Goal: Task Accomplishment & Management: Use online tool/utility

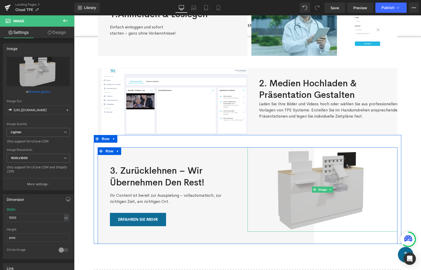
click at [304, 191] on img at bounding box center [322, 189] width 150 height 84
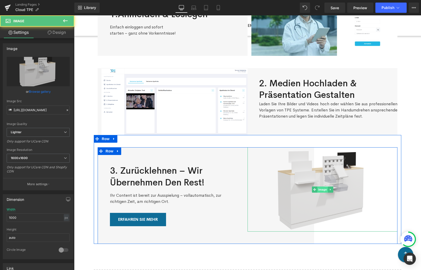
click at [318, 190] on span "Image" at bounding box center [322, 189] width 11 height 6
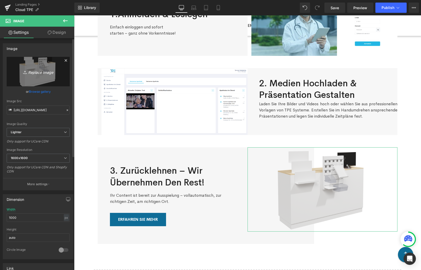
click at [35, 72] on icon "Replace Image" at bounding box center [38, 71] width 41 height 6
type input "C:\fakepath\Peter2.jpg"
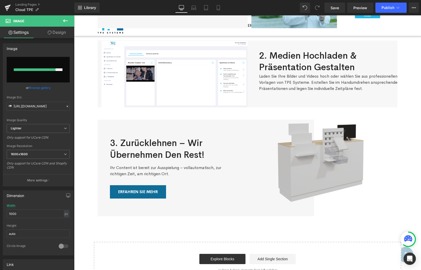
scroll to position [130, 0]
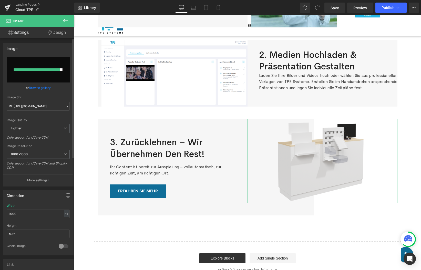
click at [60, 92] on div "Image Quality Lighter Lightest Lighter Lighter Lightest Only support for UCare …" at bounding box center [38, 90] width 63 height 67
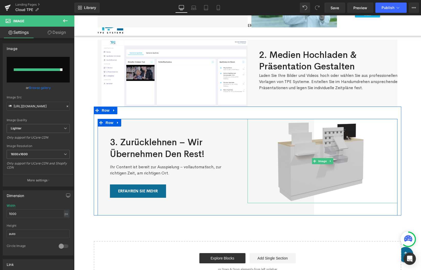
click at [306, 162] on img at bounding box center [322, 161] width 150 height 84
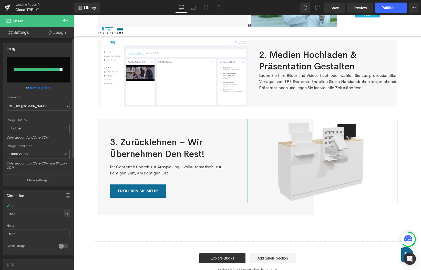
click at [42, 75] on input "file" at bounding box center [38, 70] width 63 height 26
type input "C:\fakepath\Peter2.jpg"
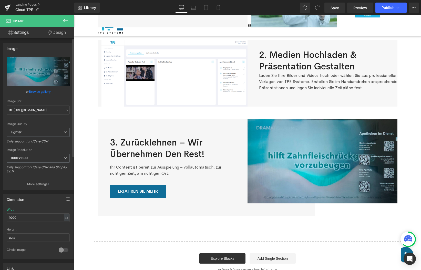
type input "[URL][DOMAIN_NAME]"
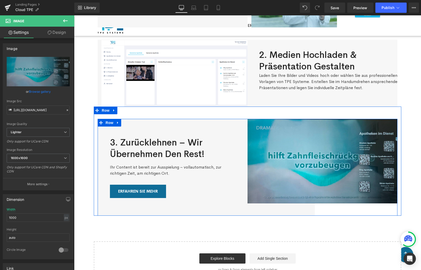
click at [319, 210] on div "Image" at bounding box center [322, 167] width 150 height 97
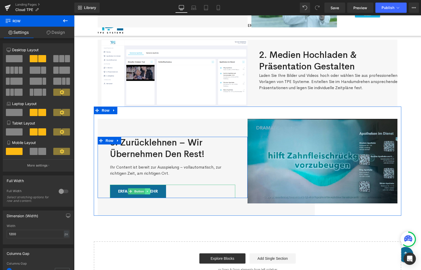
click at [146, 191] on icon at bounding box center [147, 191] width 3 height 3
click at [151, 191] on icon at bounding box center [150, 191] width 3 height 3
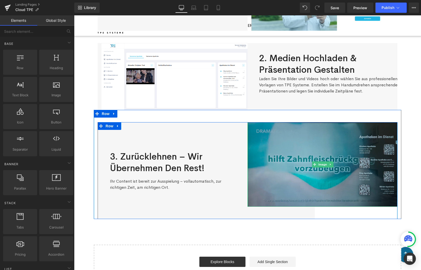
scroll to position [125, 0]
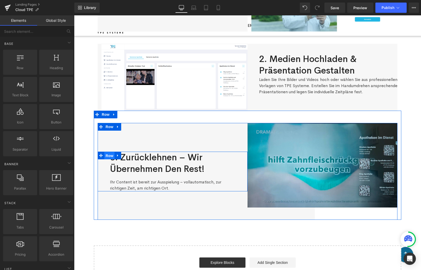
click at [108, 155] on span "Row" at bounding box center [109, 156] width 10 height 8
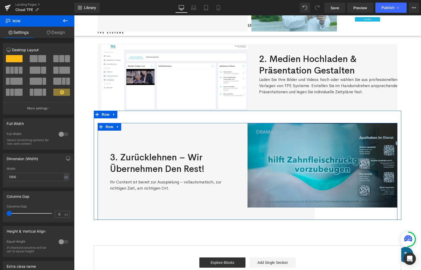
click at [149, 141] on div "3. Zurücklehnen – wir übernehmen den Rest! Heading Ihr Content ist bereit zur …" at bounding box center [173, 171] width 150 height 97
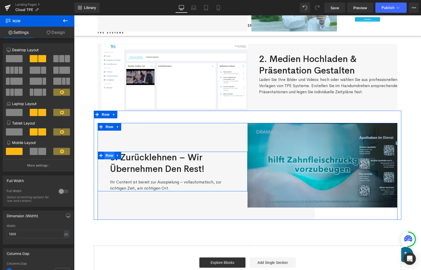
click at [108, 154] on span "Row" at bounding box center [109, 156] width 10 height 8
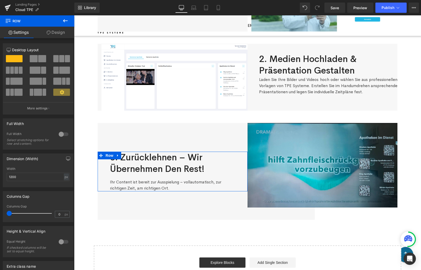
click at [53, 35] on link "Design" at bounding box center [55, 33] width 37 height 12
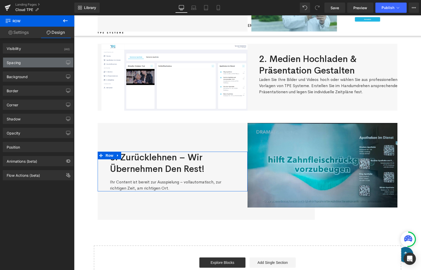
type input "0"
type input "48"
type input "0"
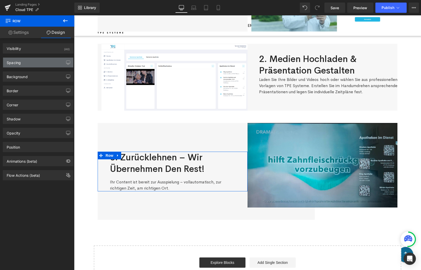
type input "48"
click at [29, 64] on div "Spacing" at bounding box center [38, 63] width 70 height 10
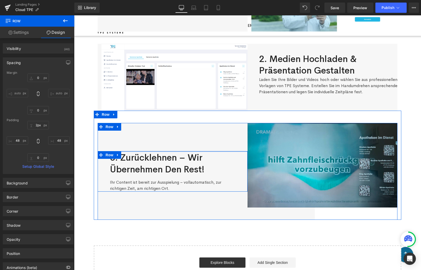
type input "0px"
drag, startPoint x: 143, startPoint y: 152, endPoint x: 139, endPoint y: 149, distance: 4.9
click at [139, 149] on div "3. Zurücklehnen – wir übernehmen den Rest! Heading Ihr Content ist bereit zur …" at bounding box center [173, 171] width 150 height 97
click at [109, 154] on span "Row" at bounding box center [109, 156] width 10 height 8
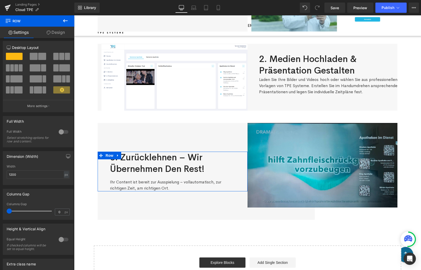
scroll to position [0, 0]
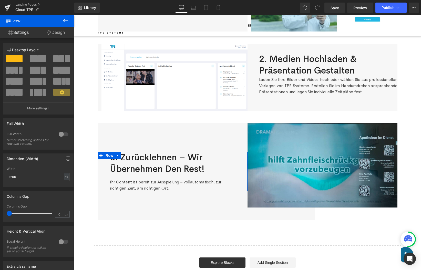
click at [56, 32] on link "Design" at bounding box center [55, 33] width 37 height 12
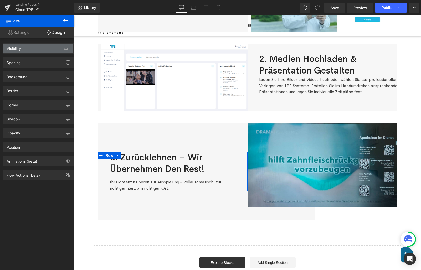
click at [35, 49] on div "Visibility (All)" at bounding box center [38, 49] width 70 height 10
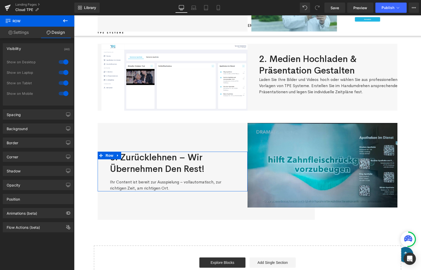
click at [35, 49] on div "Visibility (All)" at bounding box center [38, 49] width 70 height 10
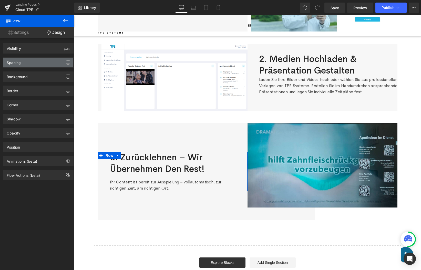
click at [33, 61] on div "Spacing" at bounding box center [38, 63] width 70 height 10
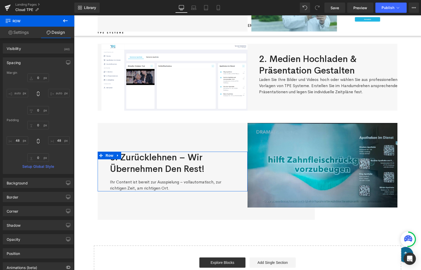
click at [33, 61] on div "Spacing" at bounding box center [38, 63] width 70 height 10
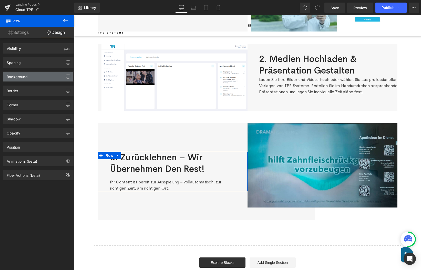
click at [33, 77] on div "Background" at bounding box center [38, 77] width 70 height 10
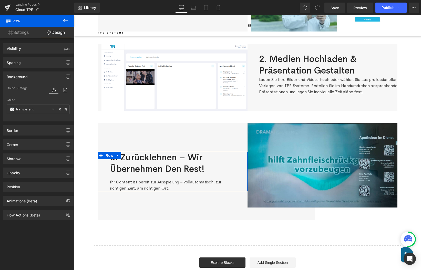
click at [33, 77] on div "Background" at bounding box center [38, 77] width 70 height 10
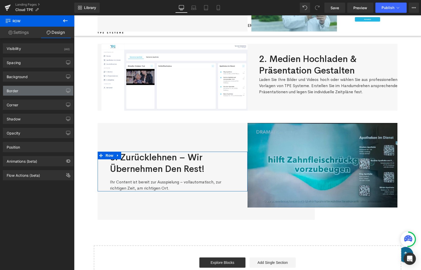
click at [33, 91] on div "Border" at bounding box center [38, 91] width 70 height 10
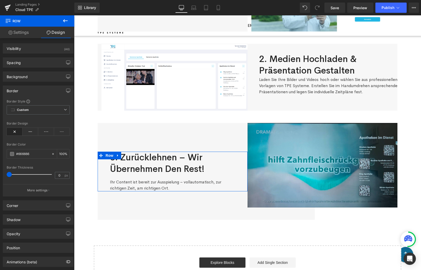
click at [33, 91] on div "Border" at bounding box center [38, 91] width 70 height 10
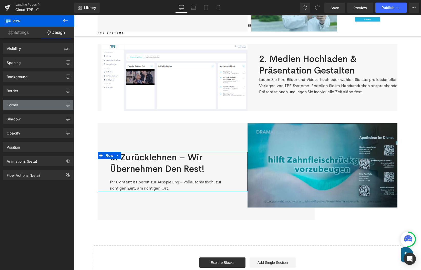
click at [28, 107] on div "Corner" at bounding box center [38, 105] width 70 height 10
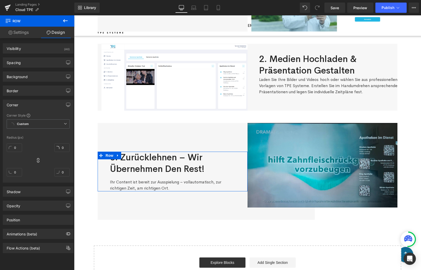
click at [29, 103] on div "Corner" at bounding box center [38, 105] width 70 height 10
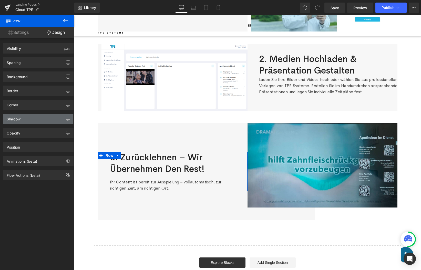
click at [26, 119] on div "Shadow" at bounding box center [38, 119] width 70 height 10
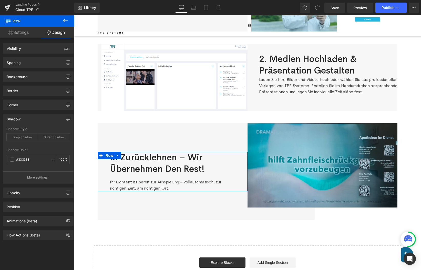
click at [26, 119] on div "Shadow" at bounding box center [38, 119] width 70 height 10
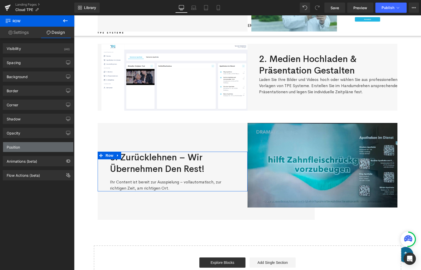
click at [24, 150] on div "Position" at bounding box center [38, 147] width 70 height 10
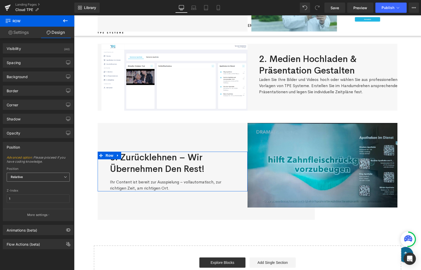
click at [29, 177] on span "Relative" at bounding box center [38, 177] width 63 height 9
click at [28, 194] on div "Sticky to the screen (Fixed)" at bounding box center [34, 194] width 41 height 4
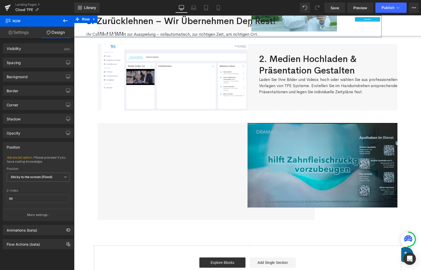
type input "1"
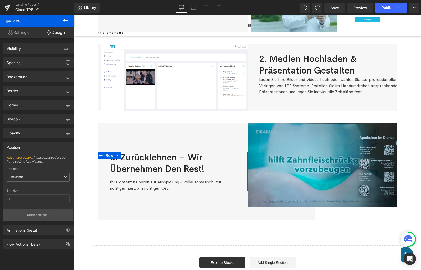
click at [39, 213] on p "More settings" at bounding box center [37, 215] width 20 height 5
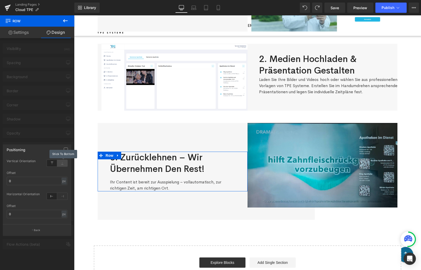
click at [61, 164] on icon at bounding box center [62, 163] width 10 height 7
click at [55, 164] on icon at bounding box center [52, 163] width 10 height 7
click at [62, 197] on icon at bounding box center [62, 196] width 10 height 7
click at [55, 196] on icon at bounding box center [52, 196] width 10 height 7
click at [51, 149] on div "Positioning" at bounding box center [37, 150] width 68 height 10
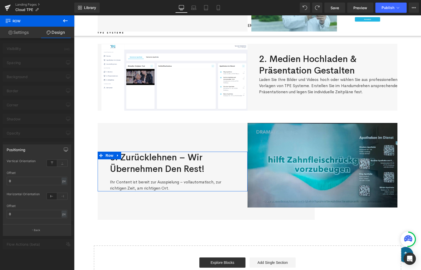
click at [24, 149] on div "Positioning" at bounding box center [16, 148] width 19 height 7
click at [35, 228] on p "Back" at bounding box center [37, 230] width 7 height 4
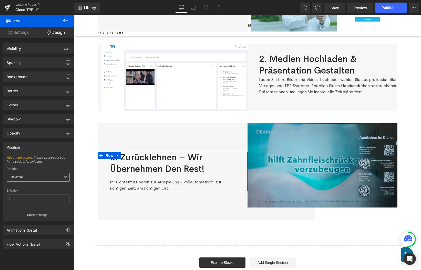
click at [29, 173] on span "Relative" at bounding box center [38, 177] width 63 height 9
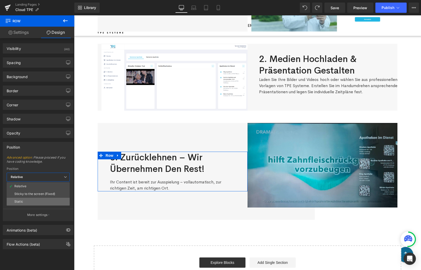
click at [26, 199] on li "Static" at bounding box center [38, 202] width 63 height 8
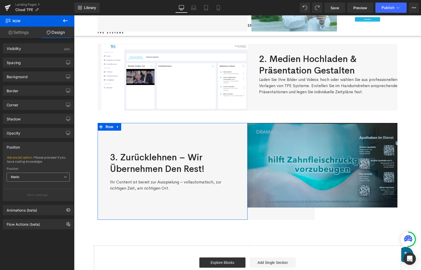
click at [44, 175] on span "Static" at bounding box center [38, 177] width 63 height 9
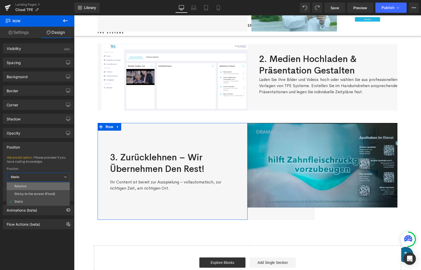
click at [33, 186] on li "Relative" at bounding box center [38, 186] width 63 height 8
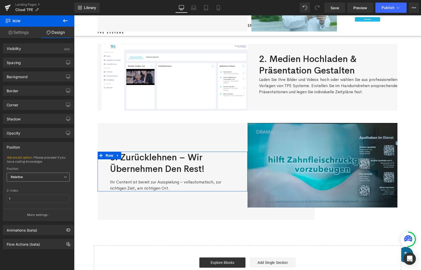
click at [39, 175] on span "Relative" at bounding box center [38, 177] width 63 height 9
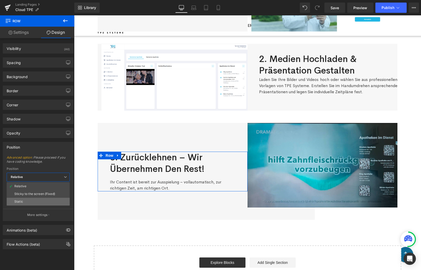
click at [23, 199] on li "Static" at bounding box center [38, 202] width 63 height 8
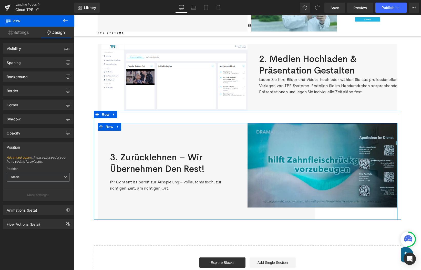
click at [112, 140] on div "3. Zurücklehnen – wir übernehmen den Rest! Heading Ihr Content ist bereit zur …" at bounding box center [173, 171] width 150 height 97
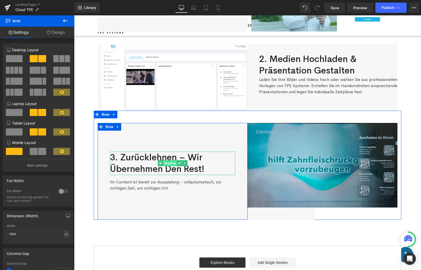
click at [170, 162] on span "Heading" at bounding box center [170, 163] width 14 height 6
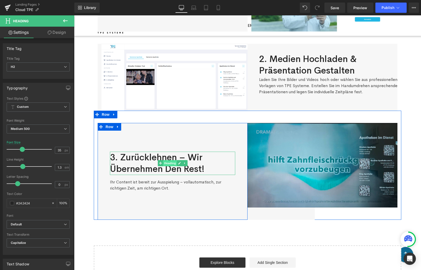
click at [169, 163] on span "Heading" at bounding box center [170, 163] width 14 height 6
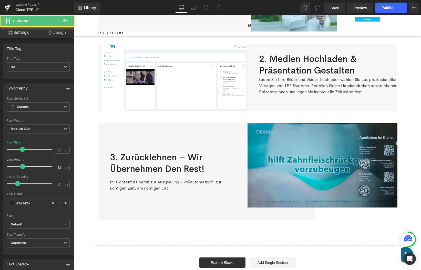
click at [57, 33] on link "Design" at bounding box center [56, 33] width 37 height 12
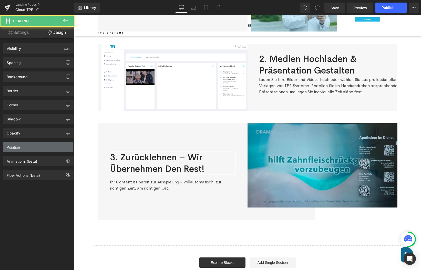
click at [27, 147] on div "Position" at bounding box center [38, 147] width 70 height 10
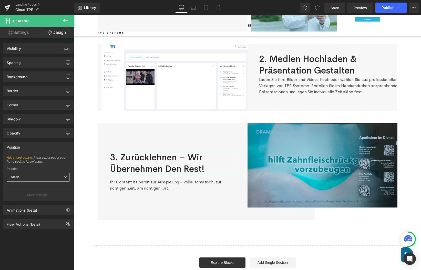
click at [34, 180] on span "Static" at bounding box center [38, 177] width 63 height 9
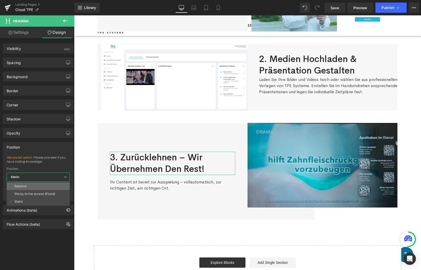
click at [34, 186] on li "Relative" at bounding box center [38, 186] width 63 height 8
type input "1"
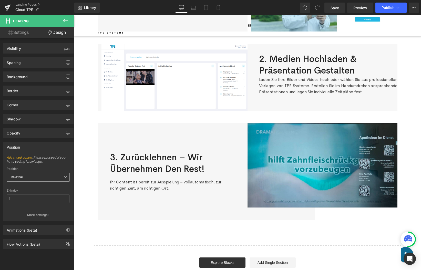
click at [41, 175] on span "Relative" at bounding box center [38, 177] width 63 height 9
click at [34, 199] on li "Static" at bounding box center [38, 202] width 63 height 8
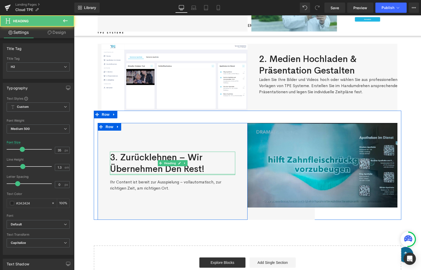
drag, startPoint x: 139, startPoint y: 153, endPoint x: 140, endPoint y: 174, distance: 21.0
click at [140, 174] on div "3. Zurücklehnen – wir übernehmen den Rest! Heading" at bounding box center [172, 163] width 125 height 23
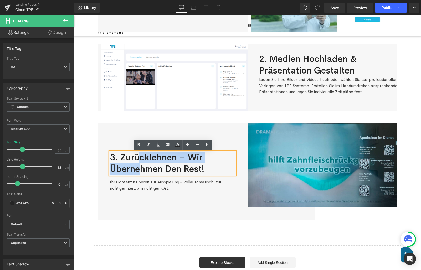
click at [113, 139] on div "3. Zurücklehnen – wir übernehmen den Rest! Heading Ihr Content ist bereit zur …" at bounding box center [173, 171] width 150 height 97
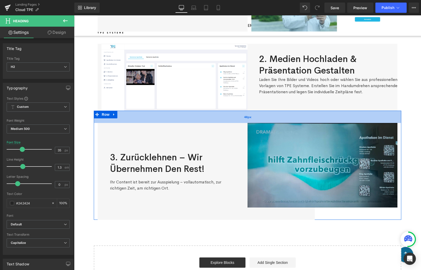
drag, startPoint x: 128, startPoint y: 152, endPoint x: 121, endPoint y: 121, distance: 32.1
click at [121, 121] on div "3. Zurücklehnen – wir übernehmen den Rest! Heading Ihr Content ist bereit zur …" at bounding box center [247, 165] width 307 height 109
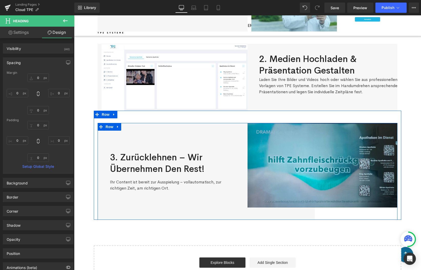
click at [108, 128] on div "3. Zurücklehnen – wir übernehmen den Rest! Heading Ihr Content ist bereit zur …" at bounding box center [173, 171] width 150 height 97
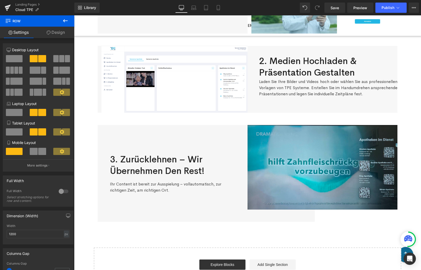
scroll to position [124, 0]
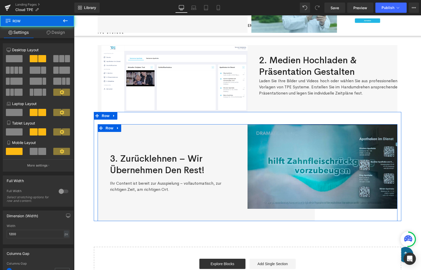
click at [139, 138] on div "3. Zurücklehnen – wir übernehmen den Rest! Heading Ihr Content ist bereit zur …" at bounding box center [173, 172] width 150 height 97
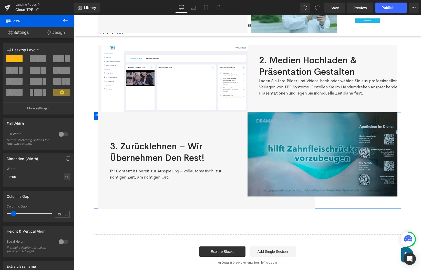
drag, startPoint x: 262, startPoint y: 120, endPoint x: 261, endPoint y: 107, distance: 13.1
click at [261, 107] on div "TPE-CLOUD – In nur wenigen, einfachen Schritten zum perfekten Content für Ihre …" at bounding box center [247, 100] width 347 height 351
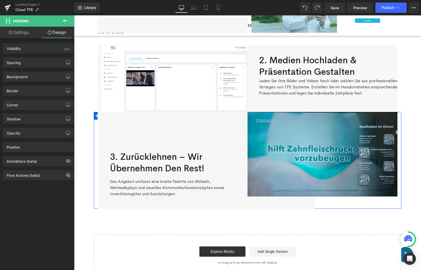
click at [232, 151] on h2 "3. Zurücklehnen – wir übernehmen den Rest!" at bounding box center [172, 162] width 125 height 23
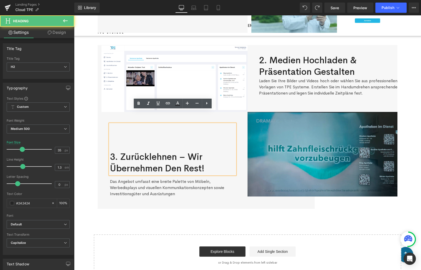
scroll to position [138, 0]
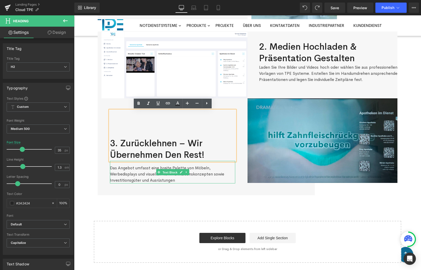
drag, startPoint x: 167, startPoint y: 173, endPoint x: 130, endPoint y: 173, distance: 37.1
click at [167, 173] on span "Text Block" at bounding box center [169, 172] width 17 height 6
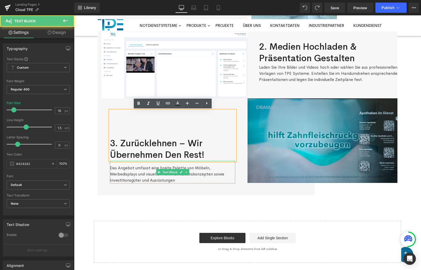
click at [116, 173] on p "Das Angebot umfasst eine breite Palette von Möbeln, Werbedisplays und visuellen…" at bounding box center [172, 174] width 125 height 18
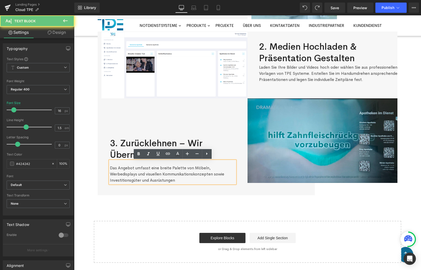
click at [120, 173] on p "Das Angebot umfasst eine breite Palette von Möbeln, Werbedisplays und visuellen…" at bounding box center [172, 174] width 125 height 18
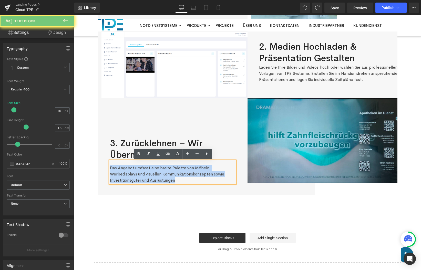
click at [120, 173] on p "Das Angebot umfasst eine breite Palette von Möbeln, Werbedisplays und visuellen…" at bounding box center [172, 174] width 125 height 18
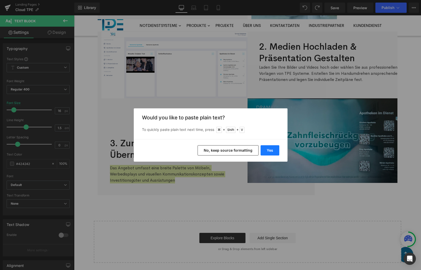
click at [275, 152] on button "Yes" at bounding box center [269, 150] width 19 height 10
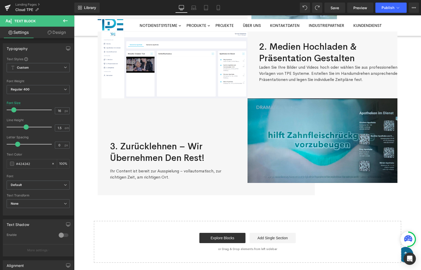
click at [87, 160] on div "TPE-CLOUD – In nur wenigen, einfachen Schritten zum perfekten Content für Ihre …" at bounding box center [247, 87] width 347 height 351
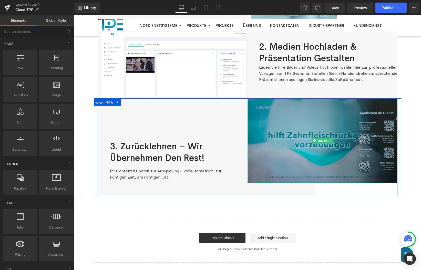
click at [308, 158] on img at bounding box center [322, 140] width 150 height 85
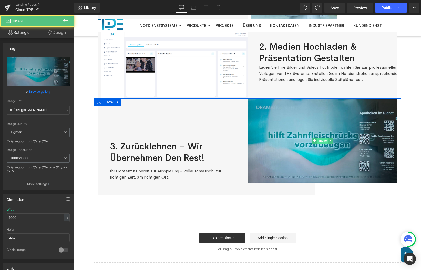
click at [323, 142] on span "Image" at bounding box center [322, 141] width 11 height 6
click at [330, 190] on div "Image" at bounding box center [322, 146] width 150 height 97
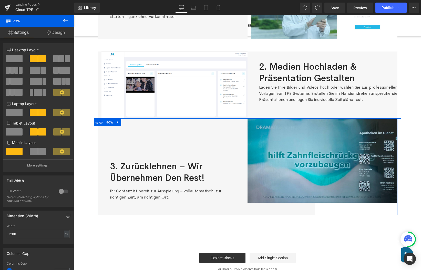
scroll to position [111, 0]
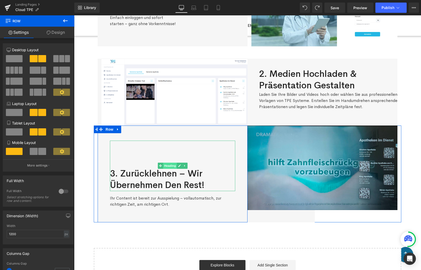
click at [167, 164] on span "Heading" at bounding box center [170, 166] width 14 height 6
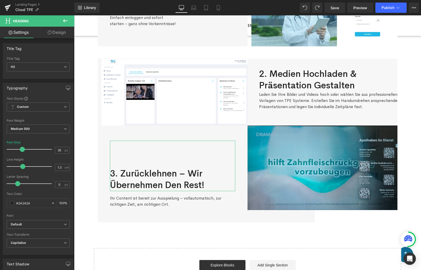
click at [53, 35] on link "Design" at bounding box center [56, 33] width 37 height 12
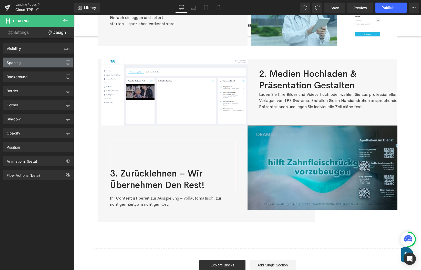
click at [33, 64] on div "Spacing" at bounding box center [38, 63] width 70 height 10
type input "0"
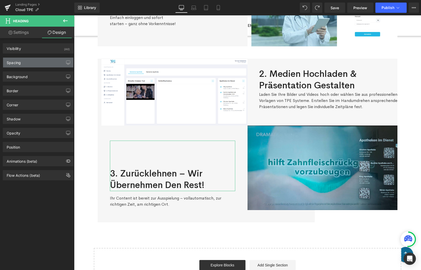
type input "106"
type input "0"
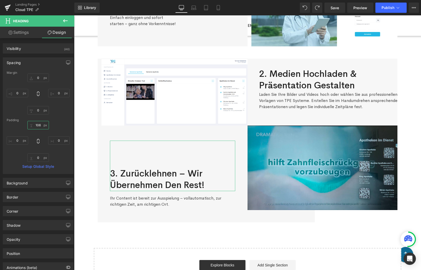
click at [38, 126] on input "106" at bounding box center [38, 125] width 22 height 8
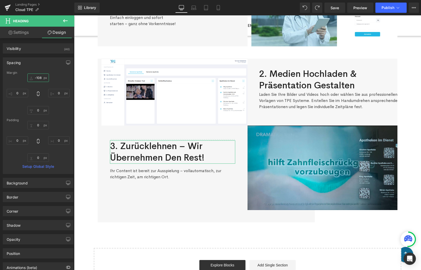
drag, startPoint x: 43, startPoint y: 78, endPoint x: 44, endPoint y: 105, distance: 27.7
click at [44, 105] on div "-108px -108 0px 0 0px 0 0px 0" at bounding box center [38, 93] width 63 height 41
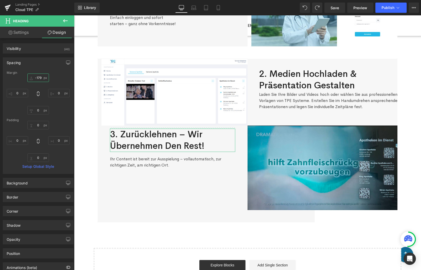
type input "-177"
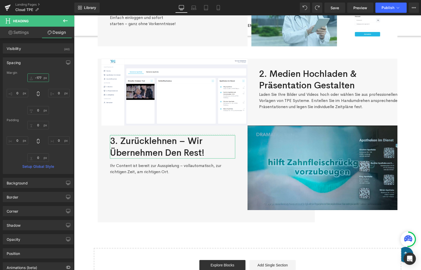
drag, startPoint x: 44, startPoint y: 80, endPoint x: 44, endPoint y: 87, distance: 6.9
click at [44, 87] on div "-177px -177 0px 0 0px 0 0px 0" at bounding box center [38, 93] width 63 height 41
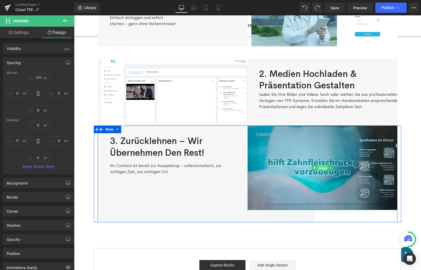
click at [321, 168] on span "Image" at bounding box center [322, 168] width 11 height 6
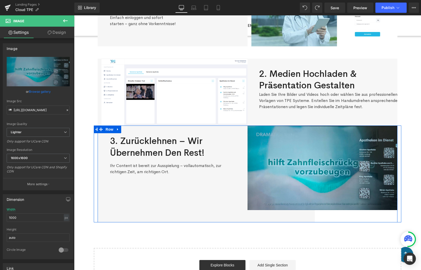
click at [199, 197] on div "3. Zurücklehnen – wir übernehmen den Rest! Heading NaNpx Ihr Content ist berei…" at bounding box center [173, 173] width 150 height 97
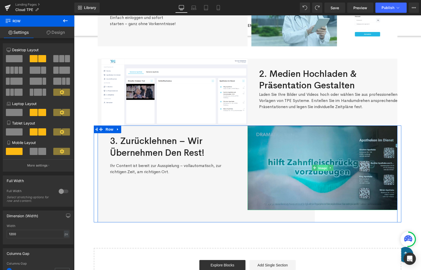
click at [322, 169] on span "Image" at bounding box center [322, 168] width 11 height 6
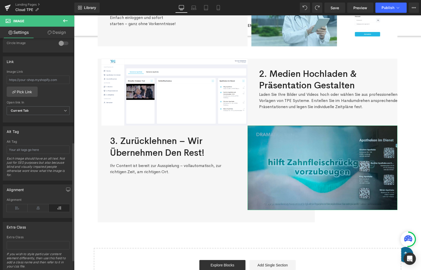
scroll to position [209, 0]
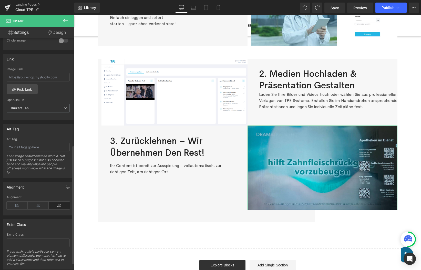
click at [44, 205] on icon at bounding box center [38, 206] width 21 height 8
click at [49, 204] on icon at bounding box center [59, 206] width 21 height 8
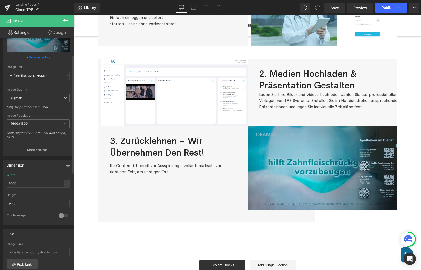
scroll to position [32, 0]
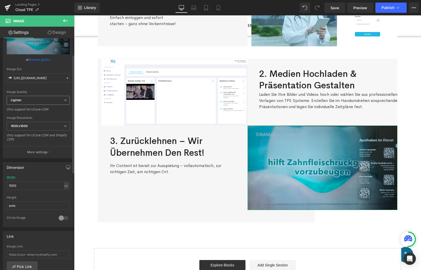
click at [27, 97] on span "Lighter" at bounding box center [38, 100] width 63 height 9
click at [35, 91] on div "Image Quality" at bounding box center [38, 92] width 63 height 4
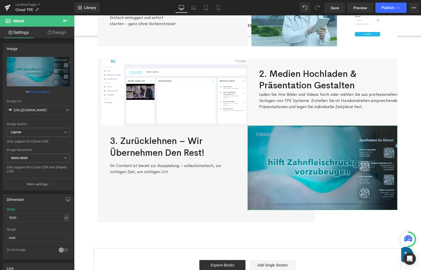
click at [55, 32] on link "Design" at bounding box center [56, 33] width 37 height 12
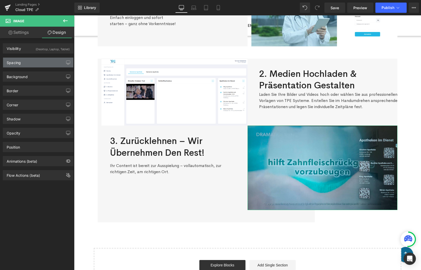
click at [28, 62] on div "Spacing" at bounding box center [38, 63] width 70 height 10
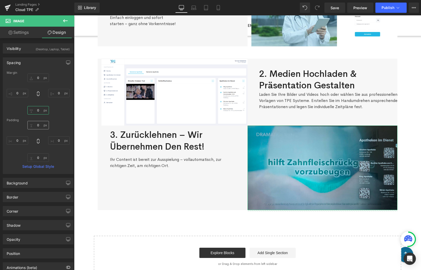
drag, startPoint x: 45, startPoint y: 111, endPoint x: 45, endPoint y: 123, distance: 11.5
click at [45, 123] on div "Margin 0 0 48 0 Padding 0 0 0 0 Setup Global Style" at bounding box center [38, 122] width 70 height 103
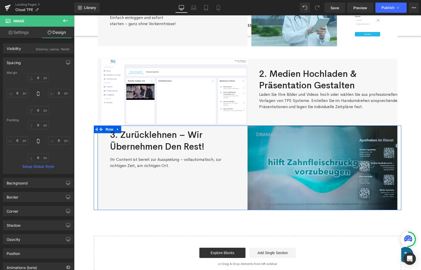
click at [221, 189] on div "3. Zurücklehnen – wir übernehmen den Rest! Heading NaNpx Ihr Content ist berei…" at bounding box center [173, 167] width 150 height 85
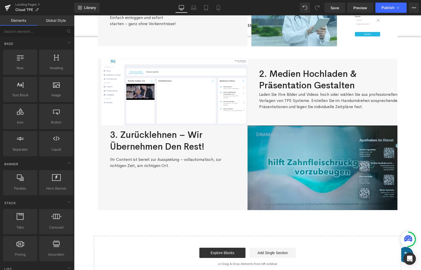
click at [88, 148] on div "TPE-CLOUD – In nur wenigen, einfachen Schritten zum perfekten Content für Ihre …" at bounding box center [247, 108] width 347 height 339
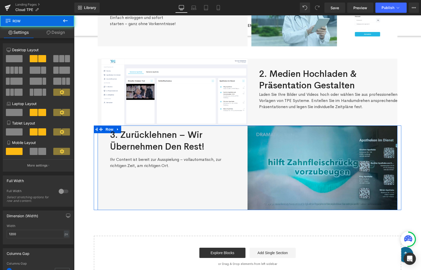
click at [148, 192] on div "3. Zurücklehnen – wir übernehmen den Rest! Heading NaNpx Ihr Content ist berei…" at bounding box center [173, 167] width 150 height 85
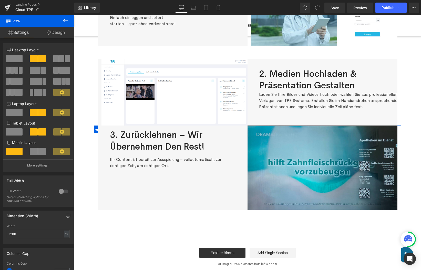
click at [94, 130] on div "3. Zurücklehnen – wir übernehmen den Rest! Heading NaNpx Ihr Content ist berei…" at bounding box center [247, 167] width 307 height 85
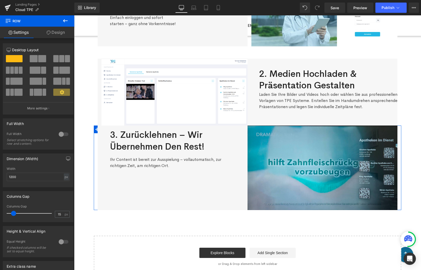
click at [56, 33] on link "Design" at bounding box center [55, 33] width 37 height 12
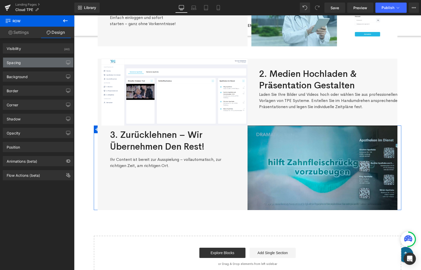
click at [40, 63] on div "Spacing" at bounding box center [38, 63] width 70 height 10
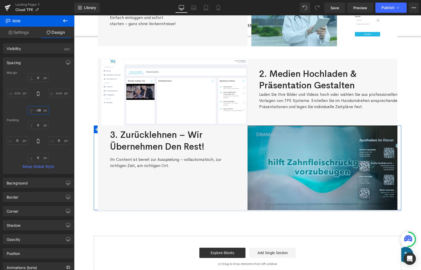
drag, startPoint x: 44, startPoint y: 111, endPoint x: 48, endPoint y: 118, distance: 8.1
click at [48, 118] on div "Margin 0 auto 0 auto Padding 0 0 0 0 Setup Global Style" at bounding box center [38, 122] width 70 height 103
click at [43, 111] on input "0" at bounding box center [38, 110] width 22 height 8
type input "0"
click at [38, 156] on input "0" at bounding box center [38, 157] width 22 height 8
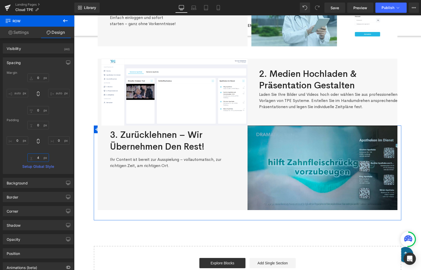
type input "0"
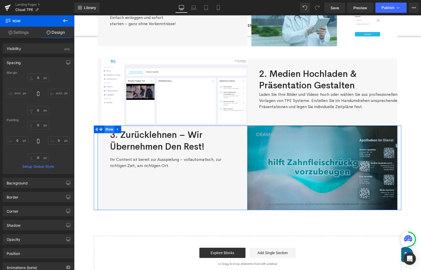
click at [108, 131] on span "Row" at bounding box center [109, 129] width 10 height 8
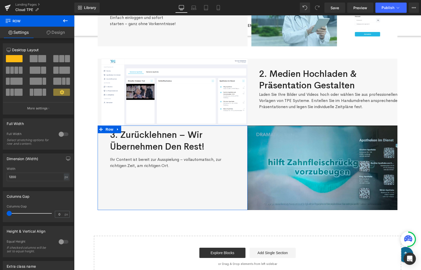
click at [53, 32] on link "Design" at bounding box center [55, 33] width 37 height 12
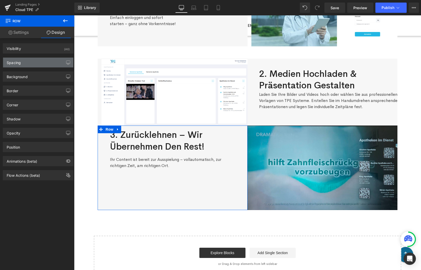
click at [30, 62] on div "Spacing" at bounding box center [38, 63] width 70 height 10
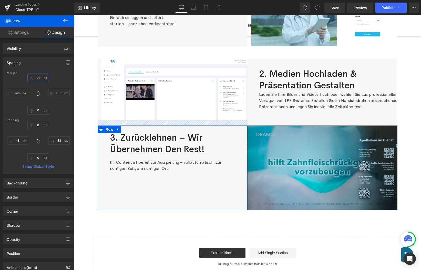
drag, startPoint x: 44, startPoint y: 78, endPoint x: 46, endPoint y: 81, distance: 3.6
click at [46, 81] on input "text" at bounding box center [38, 77] width 22 height 8
type input "2"
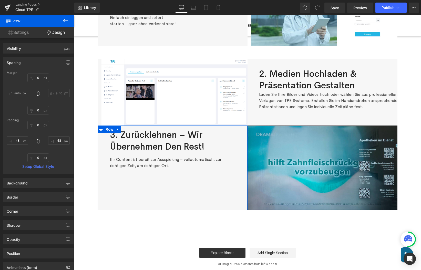
click at [14, 111] on div "auto auto" at bounding box center [38, 93] width 63 height 41
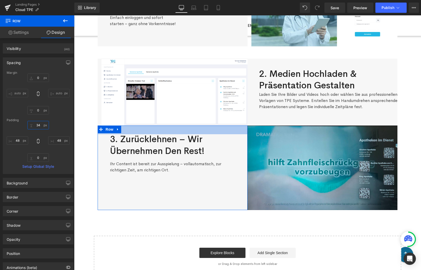
drag, startPoint x: 43, startPoint y: 125, endPoint x: 43, endPoint y: 117, distance: 8.7
click at [43, 117] on div "Margin auto auto Padding Setup Global Style" at bounding box center [38, 122] width 70 height 103
click at [40, 124] on input "text" at bounding box center [38, 125] width 22 height 8
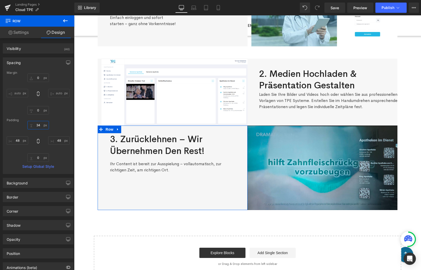
type input "34"
click at [58, 120] on div "Padding" at bounding box center [38, 120] width 63 height 4
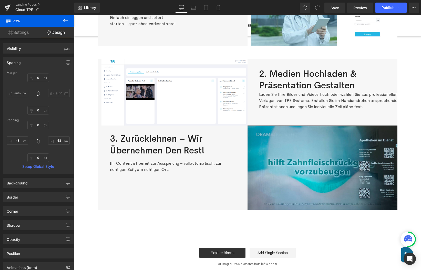
click at [84, 153] on div "TPE-CLOUD – In nur wenigen, einfachen Schritten zum perfekten Content für Ihre …" at bounding box center [247, 108] width 347 height 339
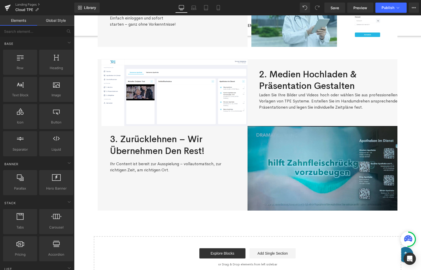
scroll to position [120, 0]
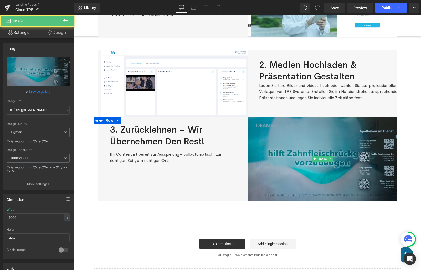
click at [250, 120] on img at bounding box center [322, 159] width 150 height 85
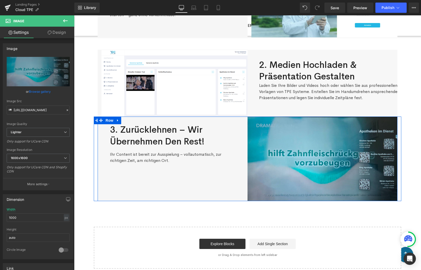
click at [242, 122] on div "3. Zurücklehnen – wir übernehmen den Rest! Heading NaNpx Ihr Content ist berei…" at bounding box center [173, 159] width 150 height 85
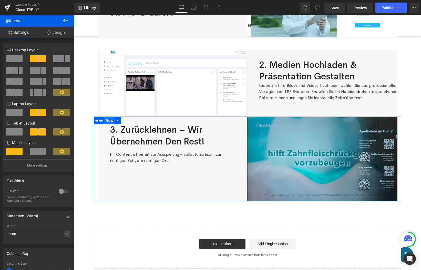
click at [107, 121] on span "Row" at bounding box center [109, 121] width 10 height 8
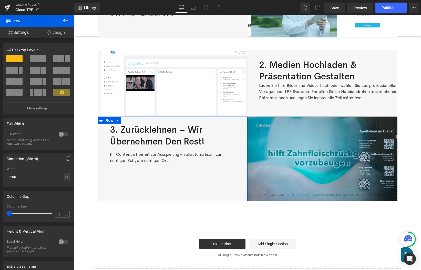
click at [51, 29] on link "Design" at bounding box center [55, 33] width 37 height 12
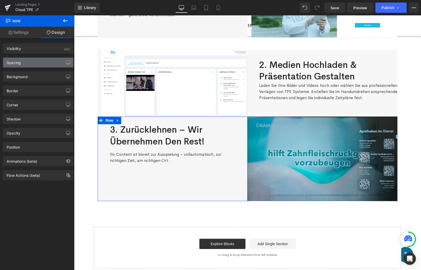
click at [43, 65] on div "Spacing" at bounding box center [38, 63] width 70 height 10
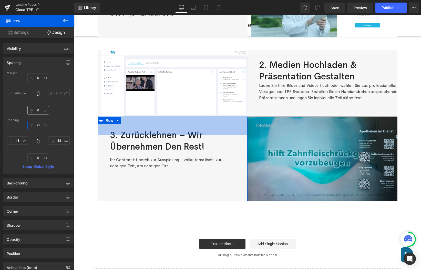
drag, startPoint x: 44, startPoint y: 125, endPoint x: 43, endPoint y: 114, distance: 10.5
click at [43, 114] on div "Margin 0 auto 0 auto Padding 30 48 0 48 Setup Global Style" at bounding box center [38, 122] width 70 height 103
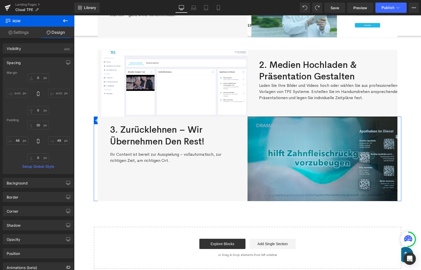
click at [96, 121] on div "3. Zurücklehnen – wir übernehmen den Rest! Heading NaNpx Ihr Content ist berei…" at bounding box center [247, 159] width 307 height 85
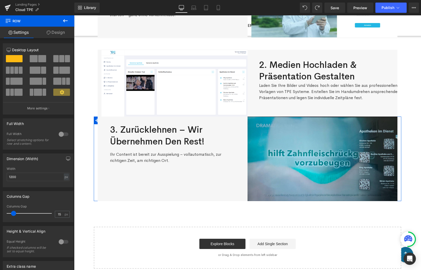
click at [56, 31] on link "Design" at bounding box center [55, 33] width 37 height 12
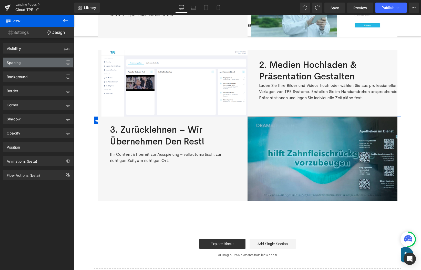
click at [42, 58] on div "Spacing" at bounding box center [38, 63] width 70 height 10
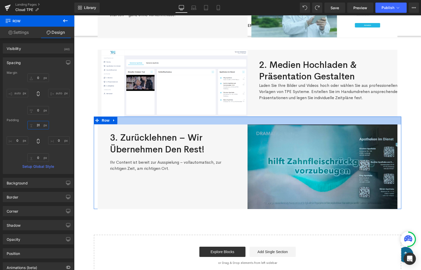
drag, startPoint x: 45, startPoint y: 125, endPoint x: 45, endPoint y: 117, distance: 7.9
click at [45, 117] on div "Margin 0 auto 0 auto Padding 0 0 0 0 Setup Global Style" at bounding box center [38, 122] width 70 height 103
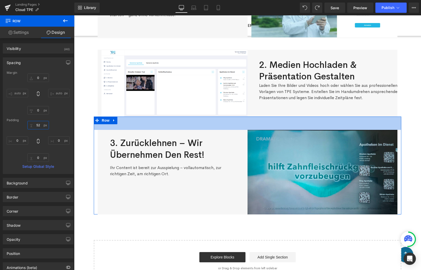
drag, startPoint x: 45, startPoint y: 126, endPoint x: 45, endPoint y: 120, distance: 5.4
click at [45, 120] on div "Margin 0 auto 0 auto Padding 0 0 0 0 Setup Global Style" at bounding box center [38, 122] width 70 height 103
click at [38, 125] on input "0" at bounding box center [38, 125] width 22 height 8
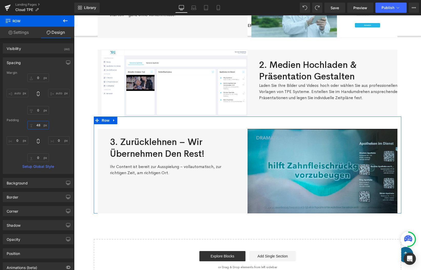
type input "48"
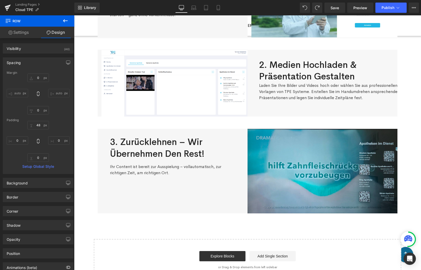
click at [81, 150] on div "TPE-CLOUD – In nur wenigen, einfachen Schritten zum perfekten Content für Ihre …" at bounding box center [247, 105] width 347 height 351
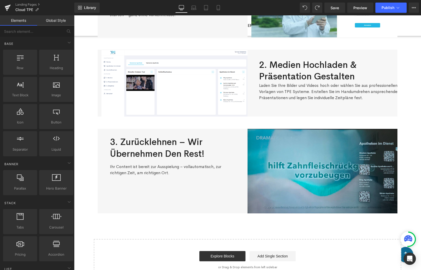
click at [82, 142] on div "TPE-CLOUD – In nur wenigen, einfachen Schritten zum perfekten Content für Ihre …" at bounding box center [247, 105] width 347 height 351
click at [413, 151] on div "TPE-CLOUD – In nur wenigen, einfachen Schritten zum perfekten Content für Ihre …" at bounding box center [247, 105] width 347 height 351
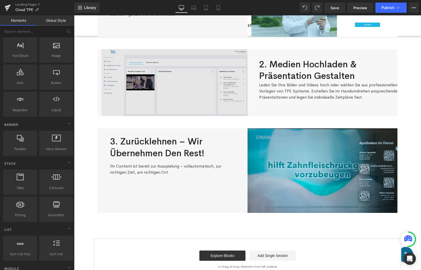
scroll to position [120, 0]
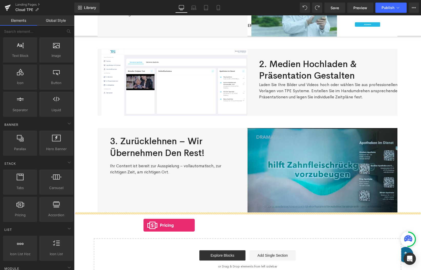
drag, startPoint x: 99, startPoint y: 220, endPoint x: 145, endPoint y: 225, distance: 46.4
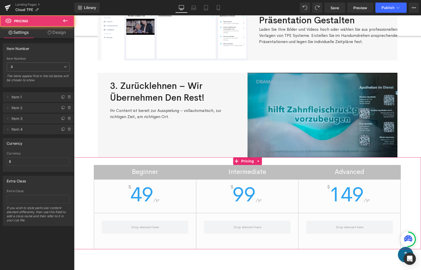
scroll to position [193, 0]
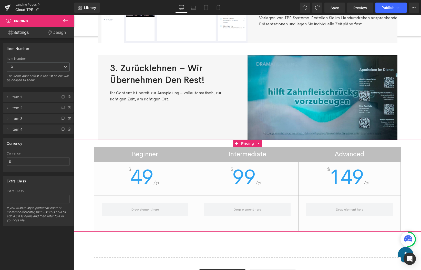
click at [142, 180] on span "49" at bounding box center [141, 177] width 23 height 26
click at [8, 98] on icon at bounding box center [8, 97] width 4 height 4
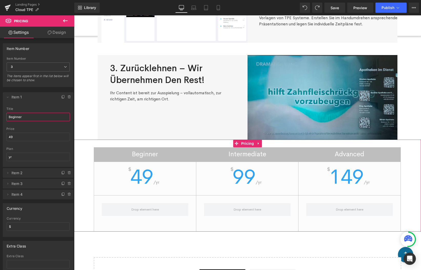
click at [23, 117] on input "Beginner" at bounding box center [38, 117] width 64 height 8
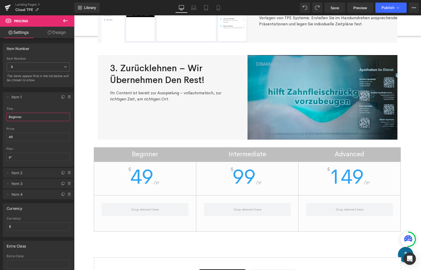
click at [42, 114] on input "Beginner" at bounding box center [38, 117] width 64 height 8
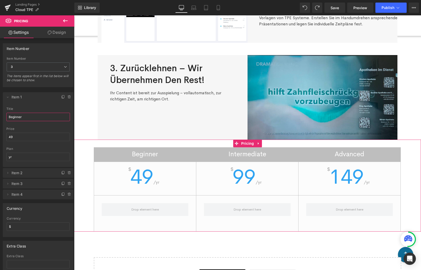
click at [42, 114] on input "Beginner" at bounding box center [38, 117] width 64 height 8
paste input "Anmelden & Loslegen"
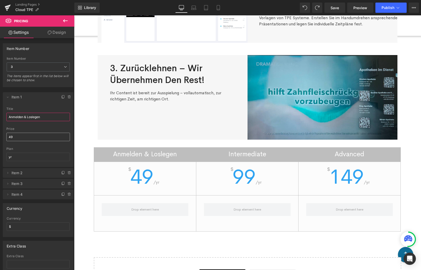
type input "Anmelden & Loslegen"
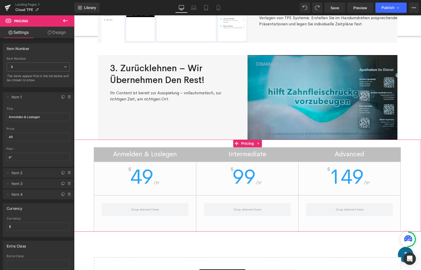
click at [252, 154] on h2 "Intermediate" at bounding box center [247, 154] width 102 height 9
click at [251, 142] on span "Pricing" at bounding box center [247, 144] width 15 height 8
click at [32, 63] on span "3" at bounding box center [38, 66] width 63 height 9
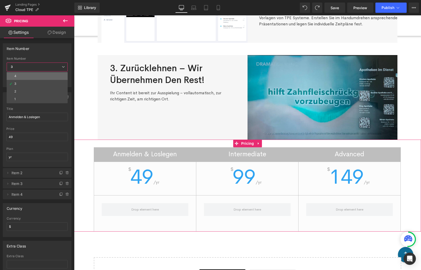
click at [29, 75] on li "4" at bounding box center [37, 76] width 61 height 8
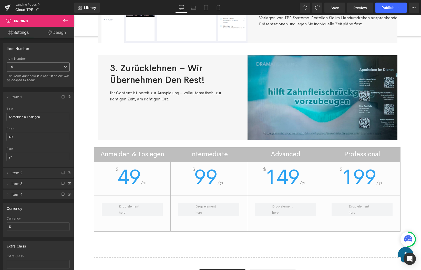
click at [30, 70] on span "4" at bounding box center [38, 66] width 63 height 9
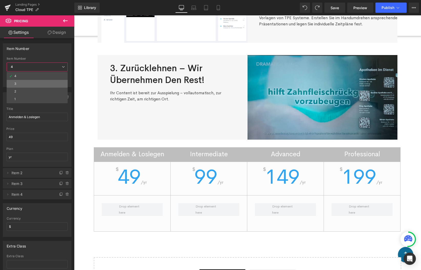
click at [28, 82] on li "3" at bounding box center [37, 84] width 61 height 8
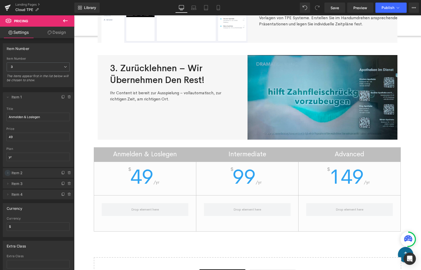
click at [7, 172] on icon at bounding box center [8, 173] width 4 height 4
click at [25, 191] on input "Intermediate" at bounding box center [38, 192] width 64 height 8
paste input "2. Medien hochladen & Präsentation gestalten"
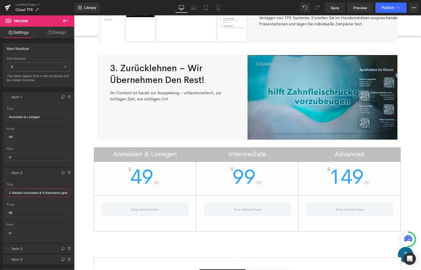
scroll to position [0, 10]
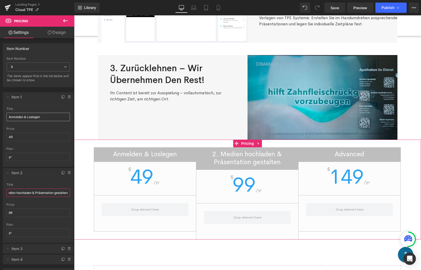
type input "2. Medien hochladen & Präsentation gestalten"
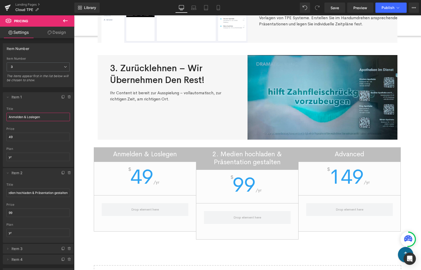
click at [45, 114] on input "Anmelden & Loslegen" at bounding box center [38, 117] width 64 height 8
click at [45, 117] on input "Anmelden & Loslegen" at bounding box center [38, 117] width 64 height 8
click at [52, 116] on input "Anmelden & Loslegen.<br>" at bounding box center [38, 117] width 64 height 8
click at [45, 106] on li "Delete Cancel Item 1 Beginner title Anmelden & Loslegen.<br> 49 price 49 yr pla…" at bounding box center [38, 129] width 71 height 75
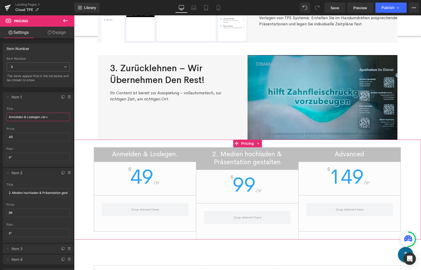
click at [49, 118] on input "Anmelden & Loslegen.<br>" at bounding box center [38, 117] width 64 height 8
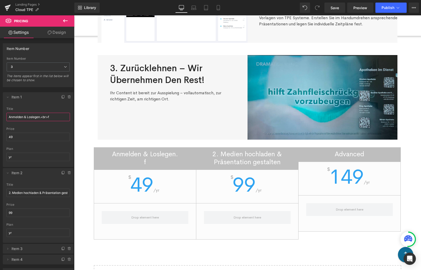
type input "Anmelden & Loslegen.<br>"
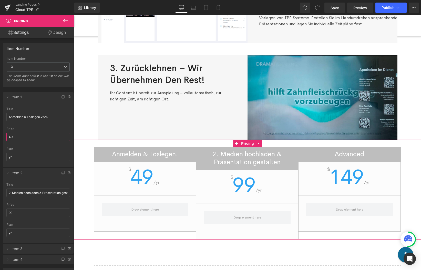
click at [43, 136] on input "49" at bounding box center [38, 137] width 64 height 8
click at [43, 138] on input "49" at bounding box center [38, 137] width 64 height 8
click at [258, 144] on icon at bounding box center [259, 143] width 4 height 4
click at [258, 144] on link at bounding box center [261, 144] width 7 height 8
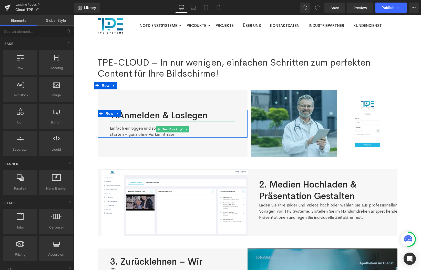
click at [126, 128] on div "Einfach einloggen und sofort  starten – ganz ohne Vorkenntnisse!" at bounding box center [172, 129] width 125 height 16
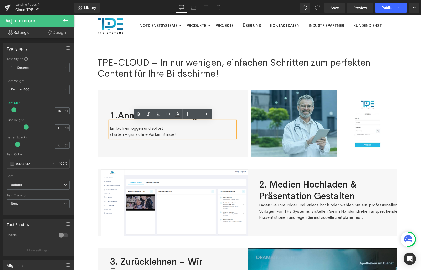
click at [77, 141] on div "TPE-CLOUD – In nur wenigen, einfachen Schritten zum perfekten Content für Ihre …" at bounding box center [247, 224] width 347 height 351
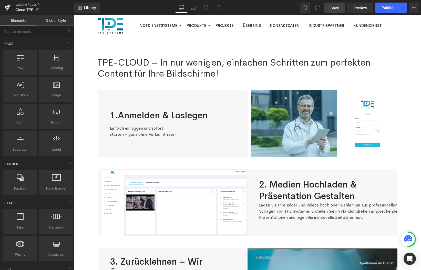
click at [340, 8] on link "Save" at bounding box center [334, 8] width 21 height 10
click at [92, 111] on div "TPE-CLOUD – In nur wenigen, einfachen Schritten zum perfekten Content für Ihre …" at bounding box center [247, 224] width 347 height 351
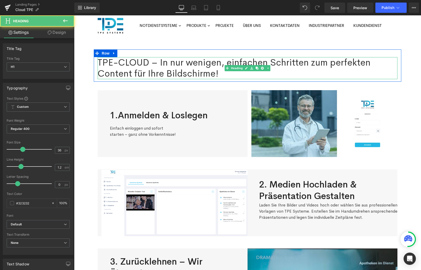
click at [160, 62] on h1 "TPE-CLOUD – In nur wenigen, einfachen Schritten zum perfekten Content für Ihre …" at bounding box center [248, 68] width 300 height 22
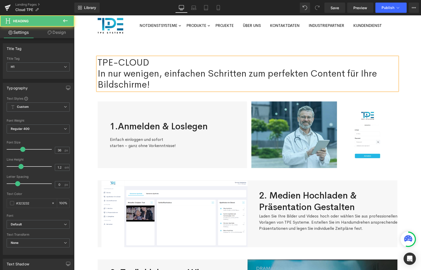
click at [346, 77] on h1 "In nur wenigen, einfachen Schritten zum perfekten Content für Ihre Bildschirme!" at bounding box center [248, 79] width 300 height 22
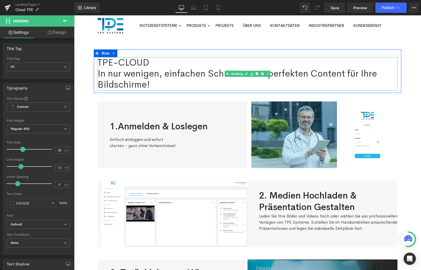
click at [156, 64] on h1 "TPE-CLOUD" at bounding box center [248, 62] width 300 height 11
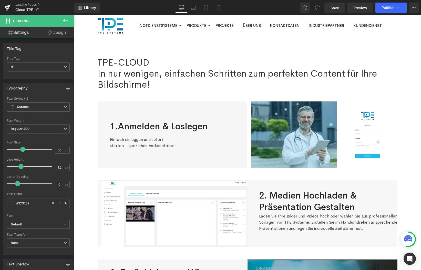
click at [67, 22] on icon at bounding box center [65, 21] width 6 height 6
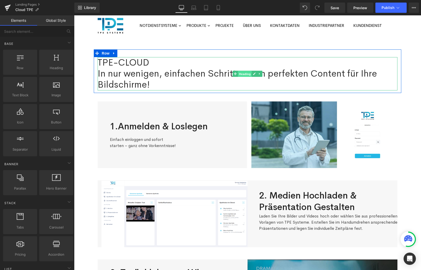
click at [234, 74] on link "Heading" at bounding box center [242, 74] width 19 height 6
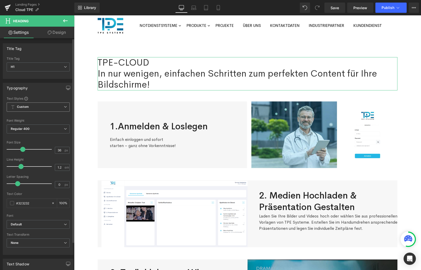
click at [64, 108] on icon at bounding box center [65, 106] width 3 height 3
click at [63, 108] on icon at bounding box center [63, 106] width 3 height 3
click at [48, 128] on span "Regular 400" at bounding box center [38, 128] width 63 height 9
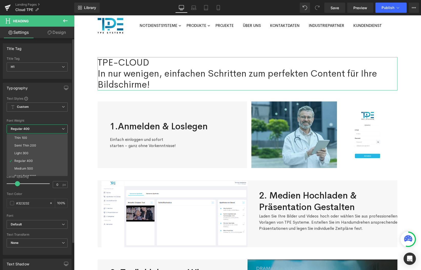
click at [48, 128] on span "Regular 400" at bounding box center [37, 128] width 61 height 9
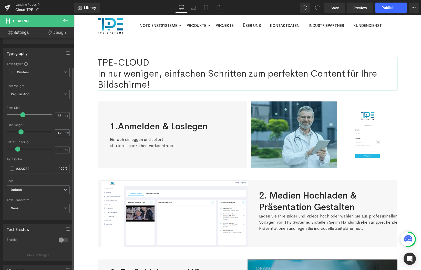
scroll to position [39, 0]
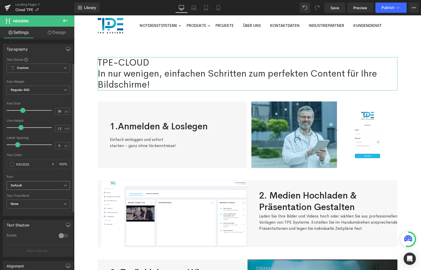
click at [46, 183] on b "Default" at bounding box center [37, 185] width 53 height 4
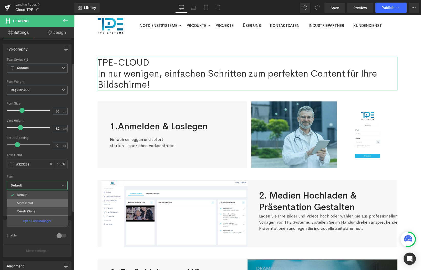
click at [31, 204] on p "Montserrat" at bounding box center [25, 203] width 16 height 4
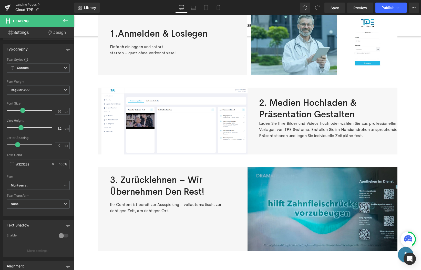
scroll to position [97, 0]
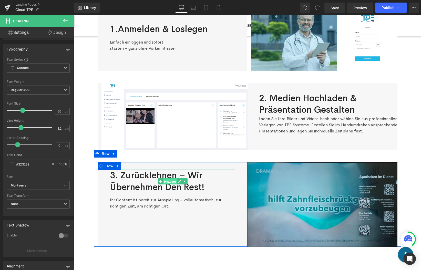
click at [172, 181] on span "Heading" at bounding box center [170, 181] width 14 height 6
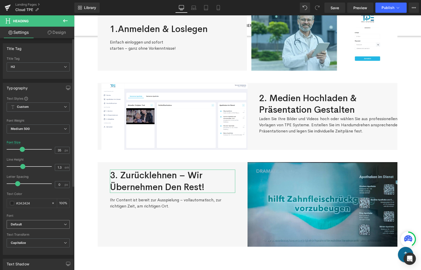
click at [31, 228] on span "Default" at bounding box center [38, 224] width 63 height 9
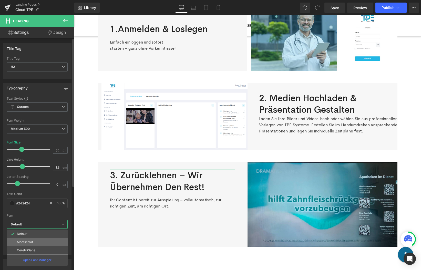
click at [31, 241] on p "Montserrat" at bounding box center [25, 242] width 16 height 4
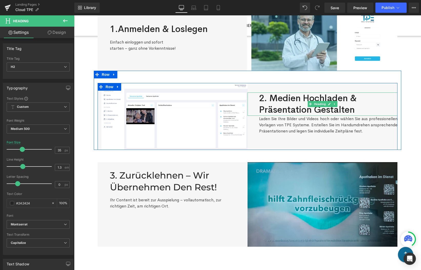
click at [325, 98] on h2 "2. Medien hochladen & Präsentation gestalten" at bounding box center [328, 103] width 138 height 23
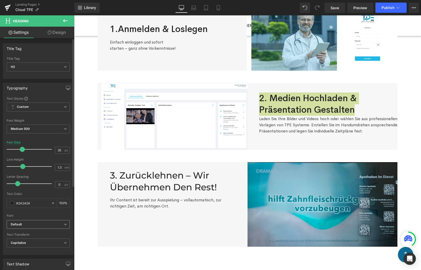
click at [35, 222] on b "Default" at bounding box center [37, 224] width 53 height 4
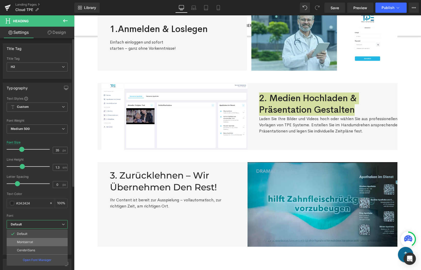
click at [25, 243] on p "Montserrat" at bounding box center [25, 242] width 16 height 4
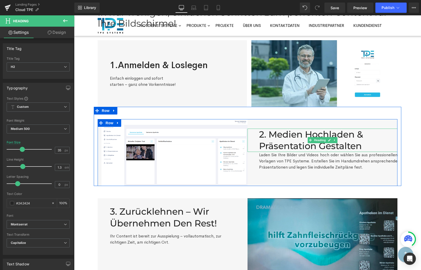
scroll to position [51, 0]
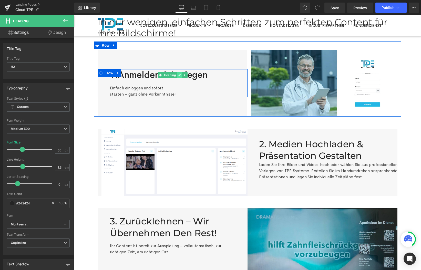
click at [177, 76] on link at bounding box center [179, 75] width 5 height 6
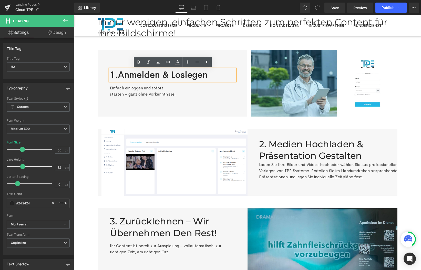
click at [172, 75] on h2 "1.Anmelden & Loslegen" at bounding box center [172, 75] width 125 height 12
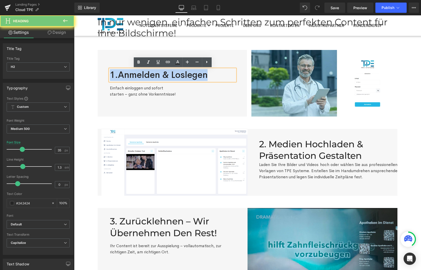
click at [172, 75] on h2 "1.Anmelden & Loslegen" at bounding box center [172, 75] width 125 height 12
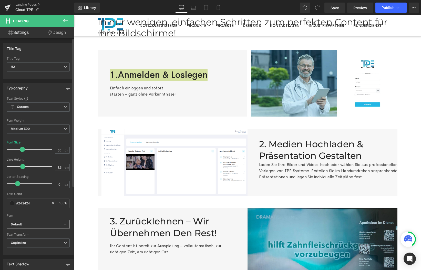
click at [45, 225] on b "Default" at bounding box center [37, 224] width 53 height 4
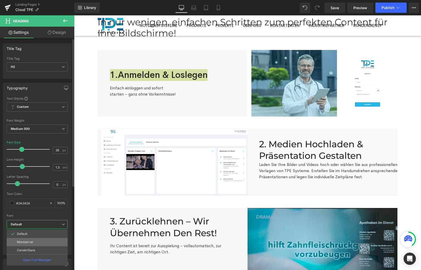
click at [39, 244] on li "Montserrat" at bounding box center [37, 242] width 61 height 8
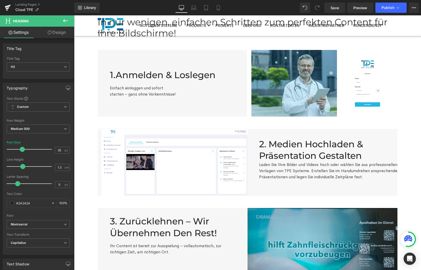
click at [82, 114] on div "TPE-CLOUD In nur wenigen, einfachen Schritten zum perfekten Content für Ihre Bi…" at bounding box center [247, 179] width 347 height 362
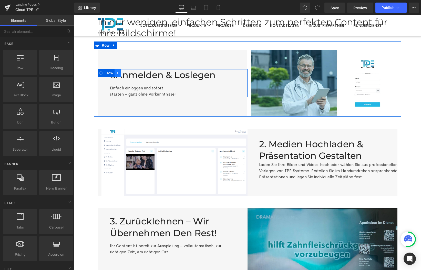
click at [115, 73] on link at bounding box center [117, 73] width 7 height 8
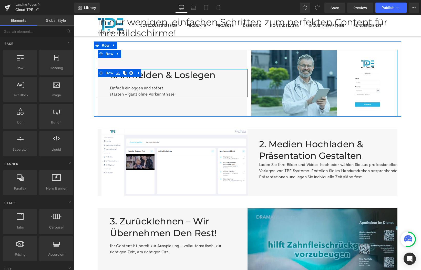
click at [114, 82] on div "Einfach einloggen und sofort  starten – ganz ohne Vorkenntnisse!" at bounding box center [172, 89] width 125 height 16
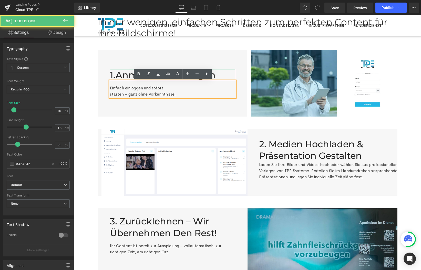
click at [115, 77] on h2 "1.Anmelden & Loslegen" at bounding box center [172, 75] width 125 height 12
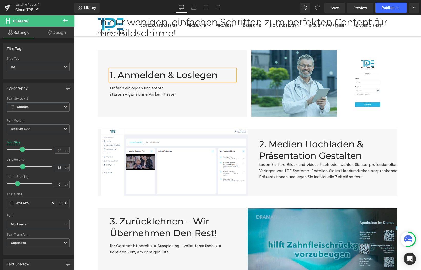
click at [90, 86] on div "TPE-CLOUD In nur wenigen, einfachen Schritten zum perfekten Content für Ihre Bi…" at bounding box center [247, 179] width 347 height 362
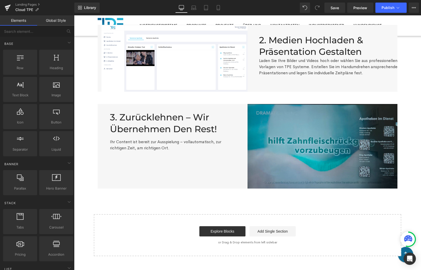
scroll to position [0, 0]
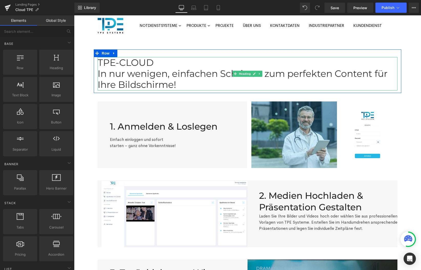
click at [130, 62] on h1 "TPE-CLOUD" at bounding box center [248, 62] width 300 height 11
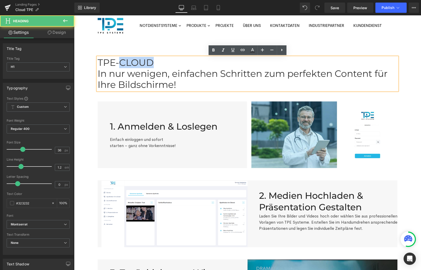
click at [130, 62] on h1 "TPE-CLOUD" at bounding box center [248, 62] width 300 height 11
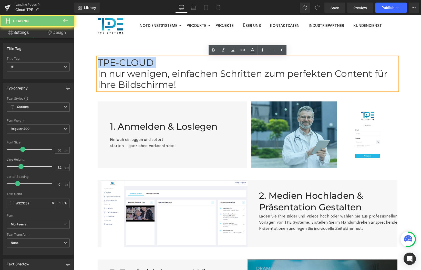
click at [130, 62] on h1 "TPE-CLOUD" at bounding box center [248, 62] width 300 height 11
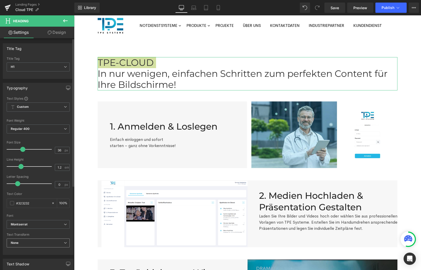
click at [24, 245] on span "None" at bounding box center [38, 242] width 63 height 9
click at [33, 257] on li "Uppercase" at bounding box center [37, 260] width 61 height 8
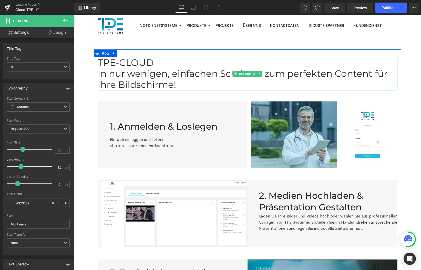
click at [128, 60] on h1 "TPE-CLOUD" at bounding box center [248, 62] width 300 height 11
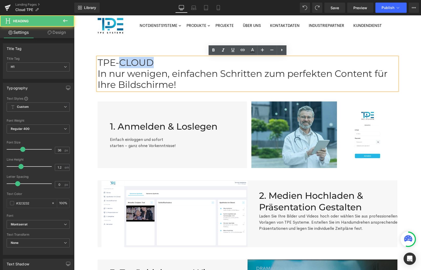
click at [128, 60] on h1 "TPE-CLOUD" at bounding box center [248, 62] width 300 height 11
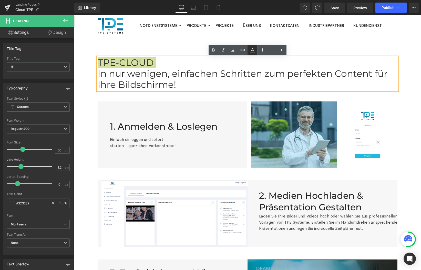
click at [254, 48] on icon at bounding box center [252, 50] width 6 height 6
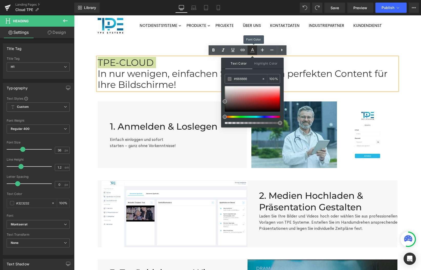
click at [254, 48] on icon at bounding box center [252, 50] width 6 height 6
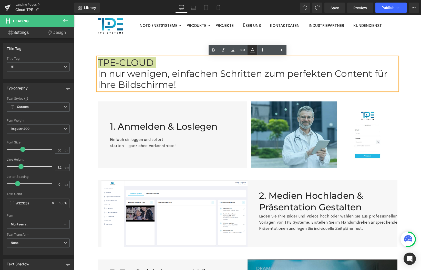
click at [251, 49] on icon at bounding box center [252, 50] width 6 height 6
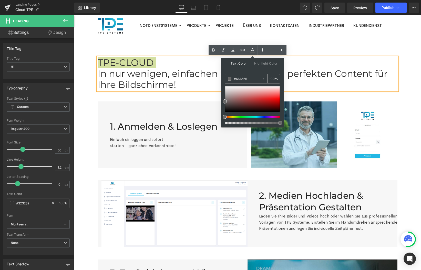
click at [227, 78] on div "#666666" at bounding box center [243, 78] width 37 height 9
click at [229, 79] on span at bounding box center [230, 79] width 4 height 4
drag, startPoint x: 227, startPoint y: 110, endPoint x: 222, endPoint y: 116, distance: 7.7
click at [225, 116] on div at bounding box center [252, 105] width 55 height 38
click at [267, 61] on span "Highlight Color" at bounding box center [265, 63] width 27 height 11
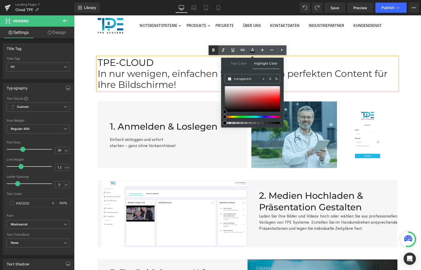
click at [214, 49] on icon at bounding box center [213, 50] width 6 height 6
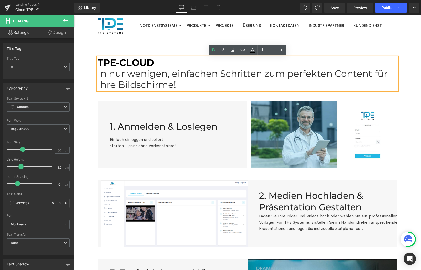
click at [171, 62] on h1 "TPE-CLOUD" at bounding box center [248, 62] width 300 height 11
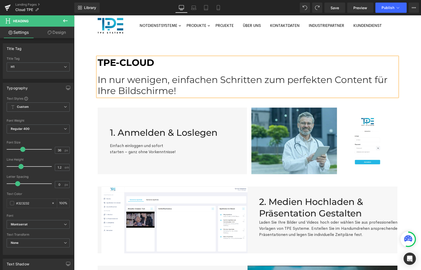
click at [289, 81] on h1 "In nur wenigen, einfachen Schritten zum perfekten Content für Ihre Bildschirme!" at bounding box center [248, 85] width 300 height 22
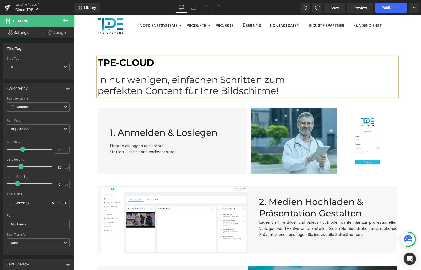
click at [87, 82] on div "TPE-CLOUD In nur wenigen, einfachen Schritten zum perfekten Content für Ihre Bi…" at bounding box center [247, 233] width 347 height 368
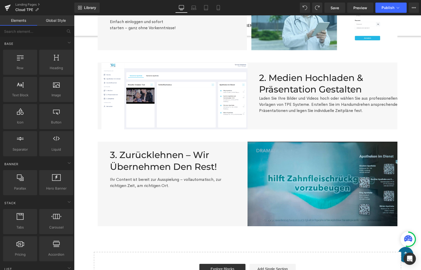
scroll to position [125, 0]
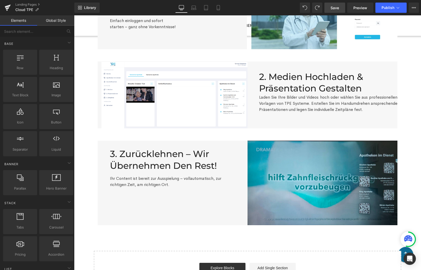
click at [341, 6] on link "Save" at bounding box center [334, 8] width 21 height 10
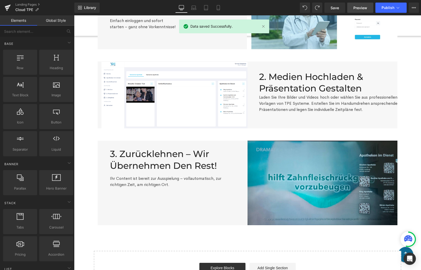
click at [361, 5] on span "Preview" at bounding box center [360, 7] width 14 height 5
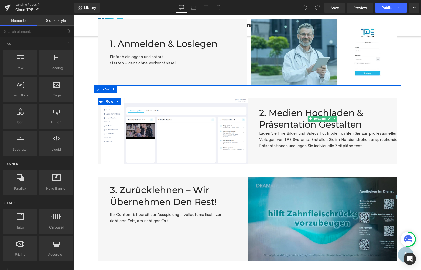
scroll to position [92, 0]
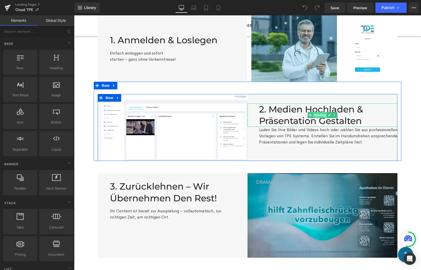
click at [321, 117] on span "Heading" at bounding box center [320, 115] width 14 height 6
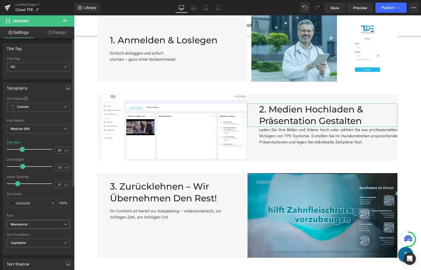
click at [65, 228] on span "Montserrat" at bounding box center [38, 224] width 63 height 9
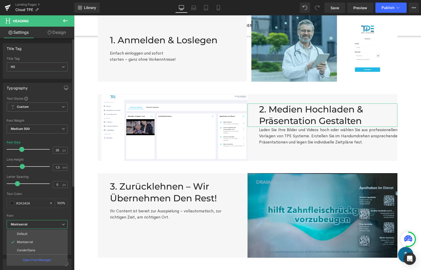
click at [64, 223] on icon at bounding box center [63, 224] width 3 height 3
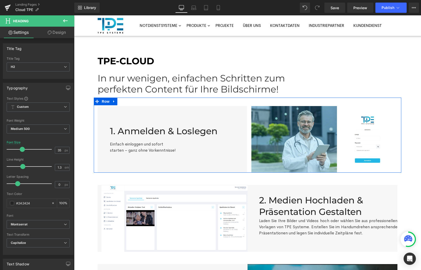
scroll to position [0, 0]
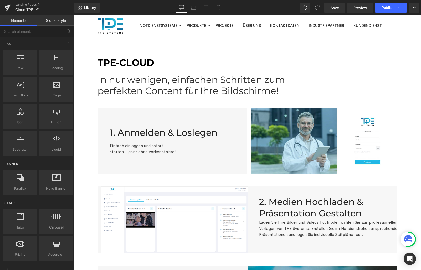
click at [411, 160] on div "TPE-CLOUD In nur wenigen, einfachen Schritten zum perfekten Content für Ihre Bi…" at bounding box center [247, 233] width 347 height 368
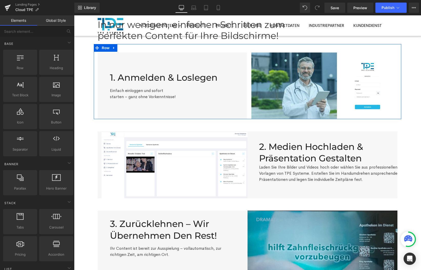
scroll to position [62, 0]
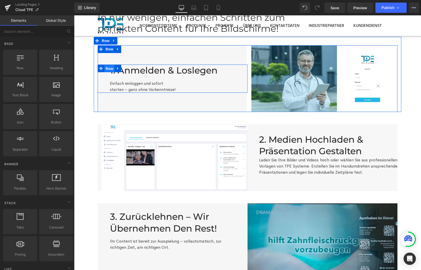
click at [110, 68] on span "Row" at bounding box center [109, 69] width 10 height 8
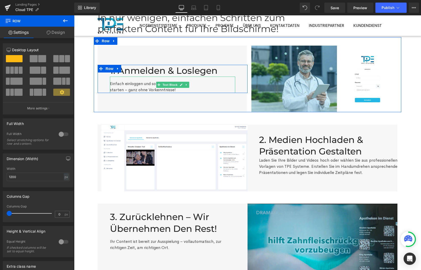
scroll to position [0, 0]
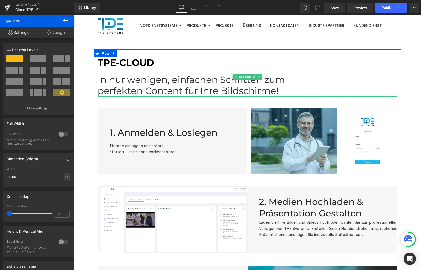
click at [118, 81] on h1 "In nur wenigen, einfachen Schritten zum" at bounding box center [248, 79] width 300 height 11
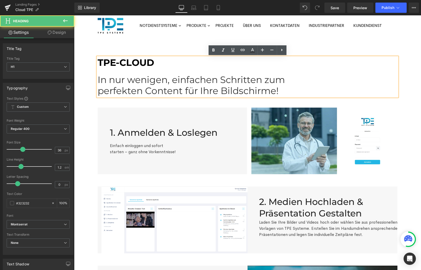
click at [125, 62] on span "TPE-CLOUD" at bounding box center [126, 62] width 57 height 11
click at [124, 79] on h1 "In nur wenigen, einfachen Schritten zum" at bounding box center [248, 79] width 300 height 11
click at [414, 79] on div "TPE-CLOUD In nur wenigen, einfachen Schritten zum perfekten Content für Ihre Bi…" at bounding box center [247, 233] width 347 height 368
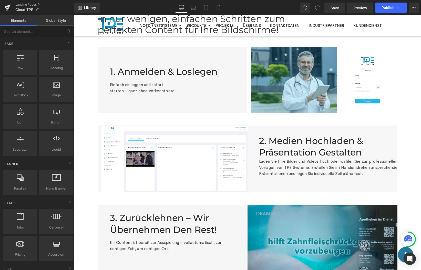
scroll to position [60, 0]
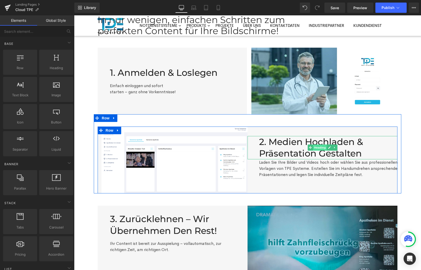
click at [323, 148] on span "Heading" at bounding box center [320, 147] width 14 height 6
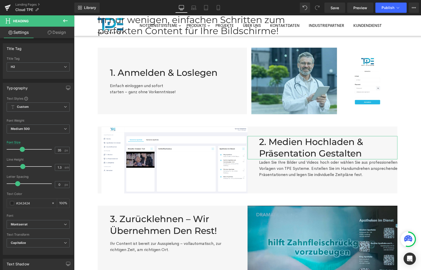
click at [61, 32] on link "Design" at bounding box center [56, 33] width 37 height 12
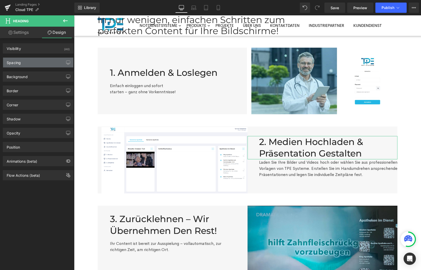
click at [40, 63] on div "Spacing" at bounding box center [38, 63] width 70 height 10
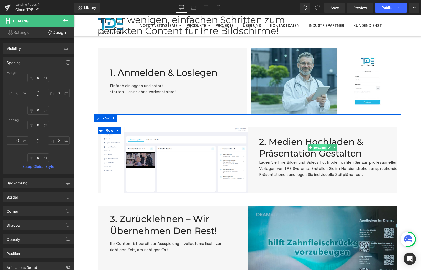
click at [321, 149] on span "Heading" at bounding box center [320, 147] width 14 height 6
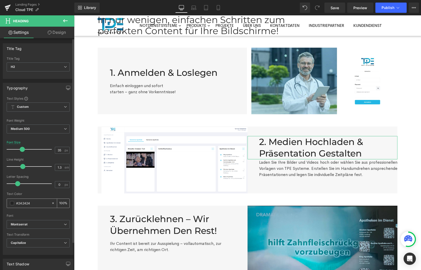
click at [13, 205] on div "#242424" at bounding box center [29, 203] width 44 height 9
click at [13, 203] on span at bounding box center [12, 203] width 4 height 4
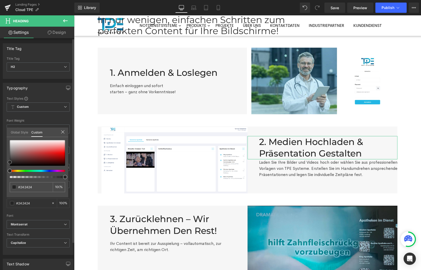
type input "#212121"
type input "#141414"
type input "#0c0c0c"
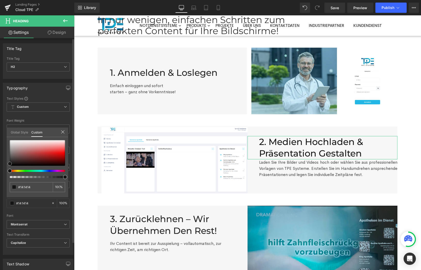
type input "#0c0c0c"
type input "#0a0a0a"
type input "#020202"
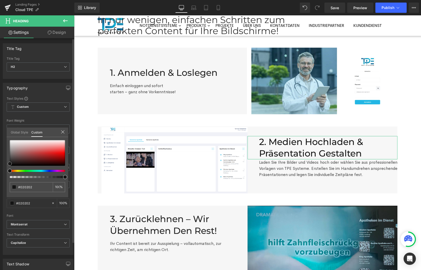
type input "#000000"
type input "#020202"
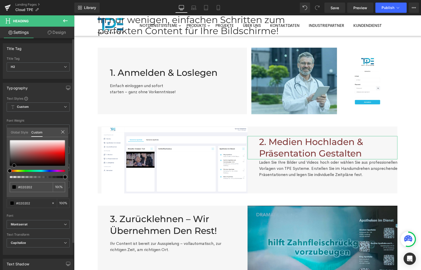
type input "#813b3b"
type input "#ac4343"
type input "#be4646"
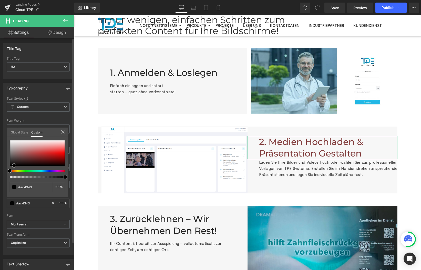
type input "#be4646"
type input "#bf4949"
type input "#aa4040"
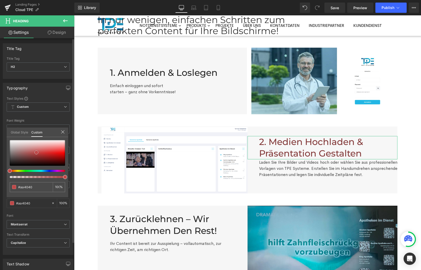
type input "#833939"
type input "#562e2e"
type input "#3f2626"
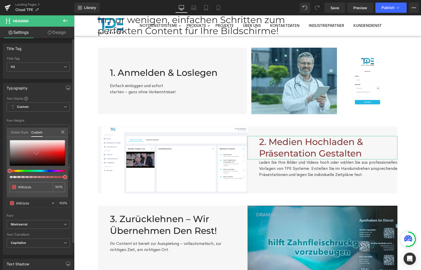
type input "#3f2626"
type input "#321f1f"
type input "#211616"
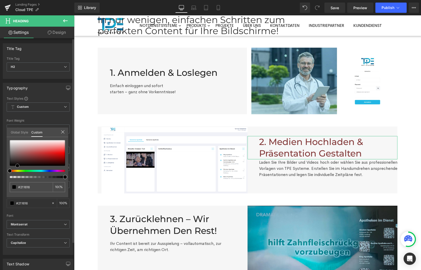
type input "#0c0808"
type input "#000000"
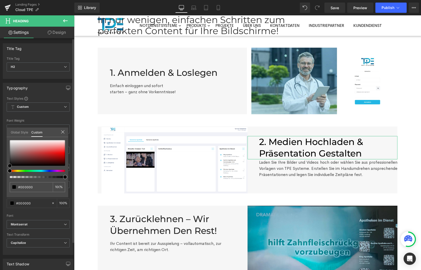
drag, startPoint x: 9, startPoint y: 161, endPoint x: 5, endPoint y: 169, distance: 9.2
click at [5, 169] on div "Typography Text Styles Custom Custom Setup Global Style Custom Setup Global Sty…" at bounding box center [38, 167] width 77 height 176
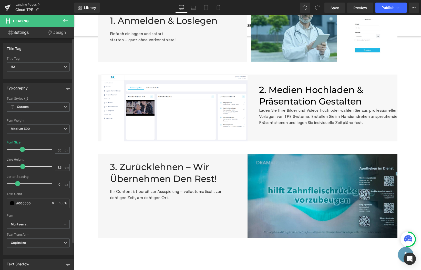
scroll to position [114, 0]
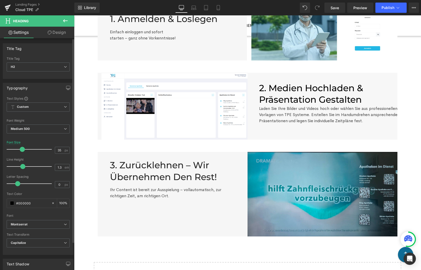
click at [86, 167] on body "Notdienstsysteme Notdienst Einbau Systeme Notdienst Aufstell- und Hänge-Systeme…" at bounding box center [247, 161] width 347 height 519
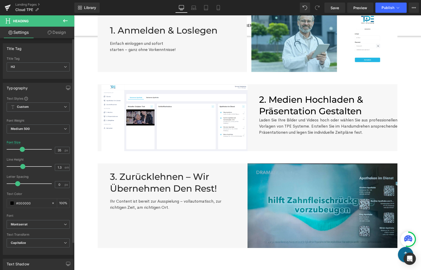
scroll to position [102, 0]
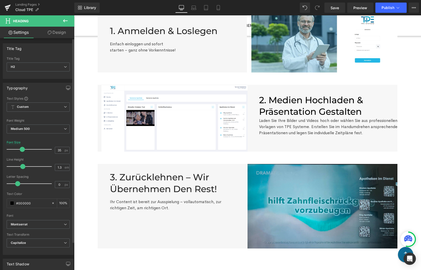
click at [91, 140] on div "TPE-CLOUD In nur wenigen, einfachen Schritten zum perfekten Content für Ihre Bi…" at bounding box center [247, 132] width 347 height 368
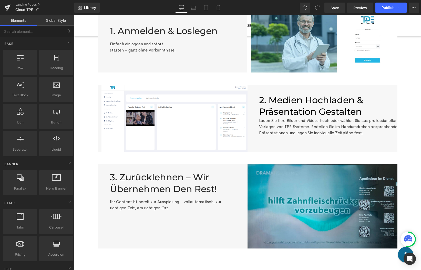
click at [83, 199] on div "TPE-CLOUD In nur wenigen, einfachen Schritten zum perfekten Content für Ihre Bi…" at bounding box center [247, 132] width 347 height 368
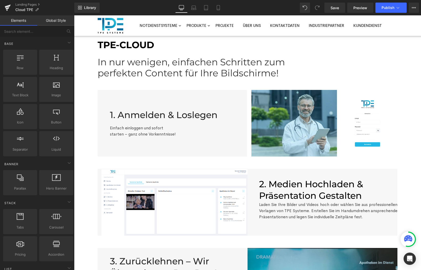
click at [86, 176] on div "TPE-CLOUD In nur wenigen, einfachen Schritten zum perfekten Content für Ihre Bi…" at bounding box center [247, 216] width 347 height 368
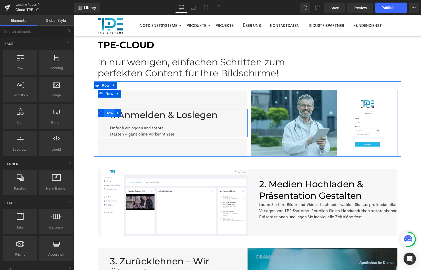
click at [111, 112] on span "Row" at bounding box center [109, 113] width 10 height 8
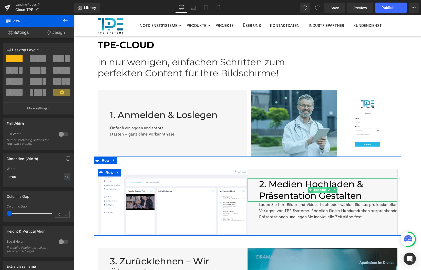
click at [323, 190] on span "Heading" at bounding box center [320, 190] width 14 height 6
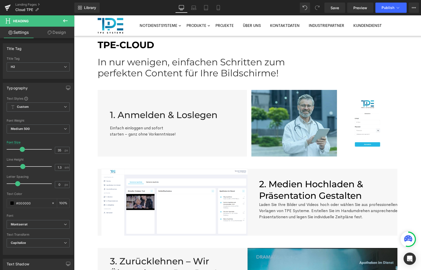
click at [81, 89] on div "TPE-CLOUD In nur wenigen, einfachen Schritten zum perfekten Content für Ihre Bi…" at bounding box center [247, 216] width 347 height 368
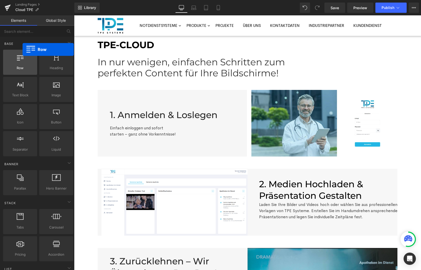
click at [23, 67] on span "Row" at bounding box center [20, 67] width 31 height 5
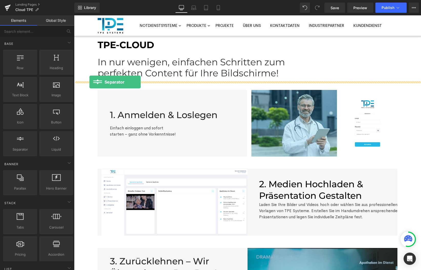
drag, startPoint x: 97, startPoint y: 159, endPoint x: 89, endPoint y: 82, distance: 77.2
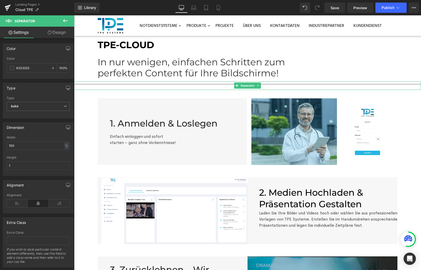
click at [406, 85] on hr at bounding box center [247, 85] width 347 height 3
click at [64, 105] on icon at bounding box center [65, 106] width 3 height 3
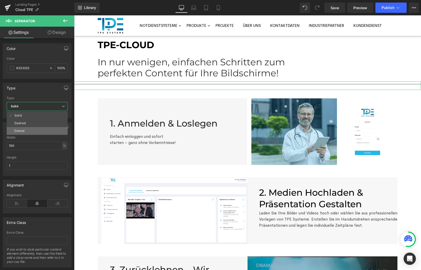
click at [36, 127] on li "Dotted" at bounding box center [37, 131] width 61 height 8
click at [65, 104] on span "Dotted" at bounding box center [38, 106] width 63 height 9
click at [48, 130] on li "Dotted" at bounding box center [37, 131] width 61 height 8
click at [52, 107] on span "Dotted" at bounding box center [38, 106] width 63 height 9
click at [44, 121] on li "Dashed" at bounding box center [37, 123] width 61 height 8
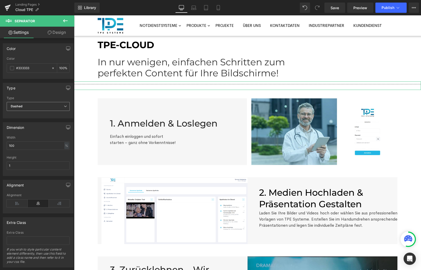
click at [48, 104] on span "Dashed" at bounding box center [38, 106] width 63 height 9
click at [43, 113] on li "Solid" at bounding box center [37, 116] width 61 height 8
click at [48, 147] on input "100" at bounding box center [38, 145] width 63 height 8
type input "1"
type input "50"
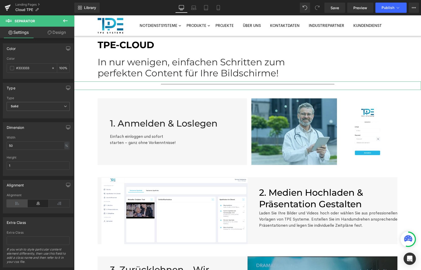
click at [23, 206] on icon at bounding box center [17, 203] width 21 height 8
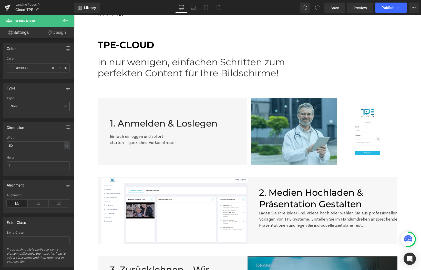
scroll to position [0, 0]
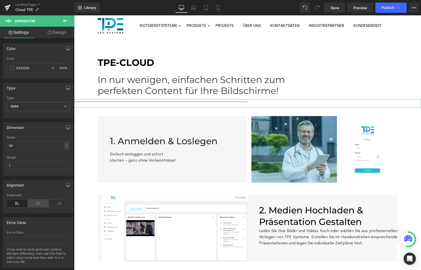
click at [28, 204] on icon at bounding box center [38, 203] width 21 height 8
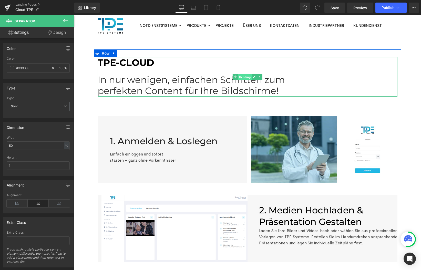
click at [243, 78] on span "Heading" at bounding box center [245, 77] width 14 height 6
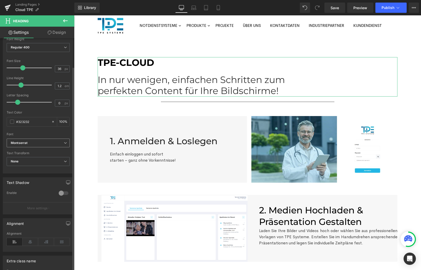
scroll to position [126, 0]
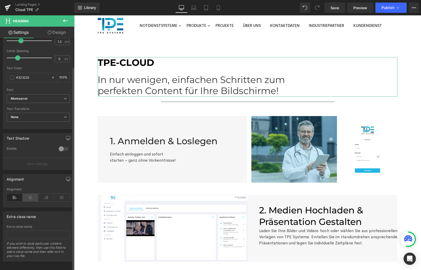
click at [32, 200] on icon at bounding box center [31, 198] width 16 height 8
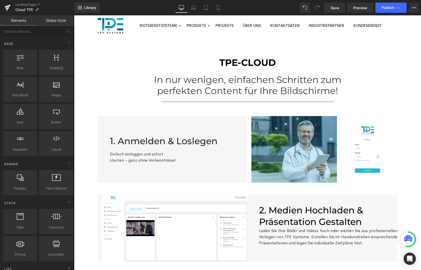
click at [416, 113] on div "TPE-CLOUD In nur wenigen, einfachen Schritten zum perfekten Content für Ihre Bi…" at bounding box center [247, 237] width 347 height 377
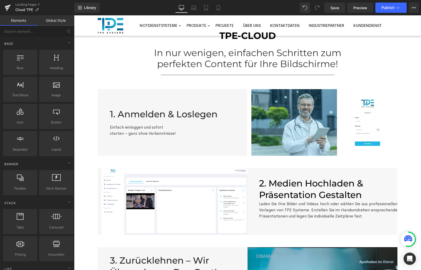
scroll to position [0, 0]
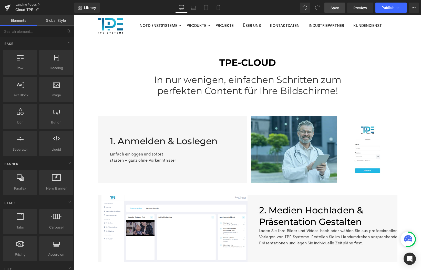
click at [335, 8] on span "Save" at bounding box center [334, 7] width 8 height 5
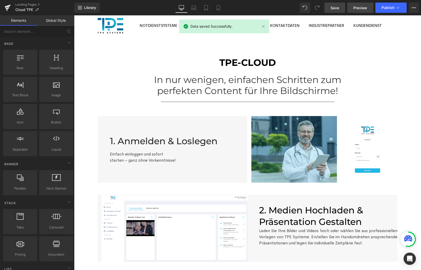
click at [355, 9] on span "Preview" at bounding box center [360, 7] width 14 height 5
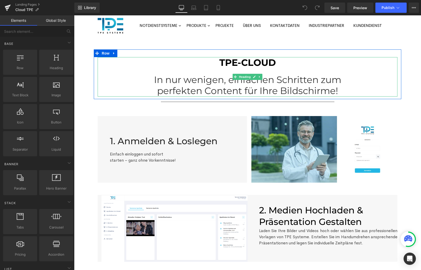
click at [365, 81] on h1 "In nur wenigen, einfachen Schritten zum" at bounding box center [248, 79] width 300 height 11
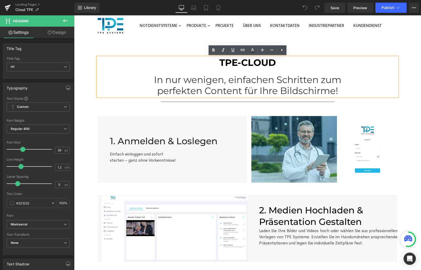
click at [84, 89] on div "TPE-CLOUD In nur wenigen, einfachen Schritten zum perfekten Content für Ihre Bi…" at bounding box center [247, 237] width 347 height 377
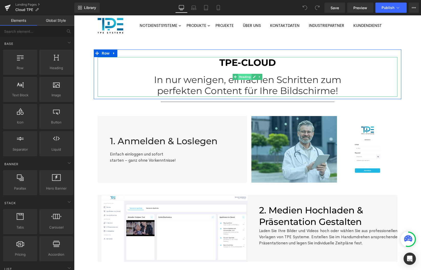
click at [244, 77] on span "Heading" at bounding box center [245, 77] width 14 height 6
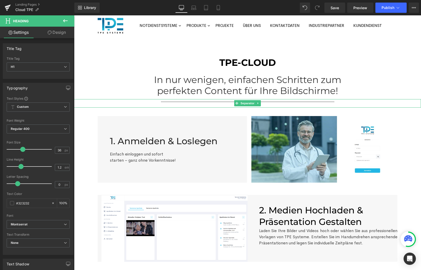
click at [227, 103] on hr at bounding box center [247, 103] width 173 height 3
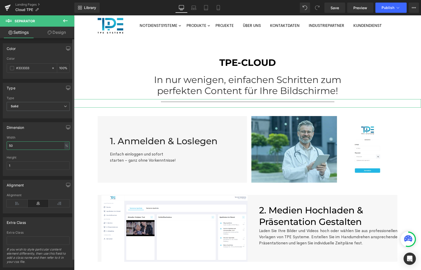
click at [38, 147] on input "50" at bounding box center [38, 145] width 63 height 8
type input "5"
type input "20"
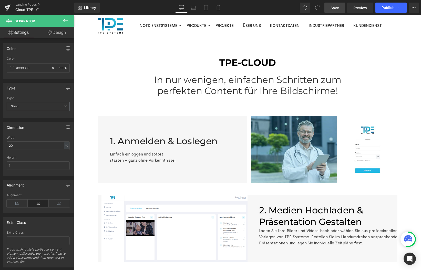
click at [343, 9] on link "Save" at bounding box center [334, 8] width 21 height 10
click at [353, 7] on span "Preview" at bounding box center [360, 7] width 14 height 5
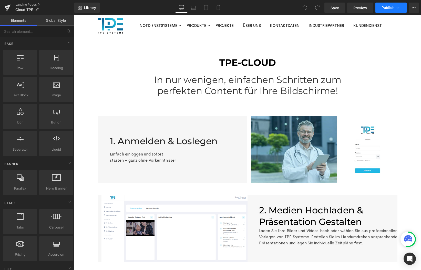
click at [384, 10] on button "Publish" at bounding box center [390, 8] width 31 height 10
click at [34, 9] on p "Cloud TPE" at bounding box center [26, 10] width 27 height 6
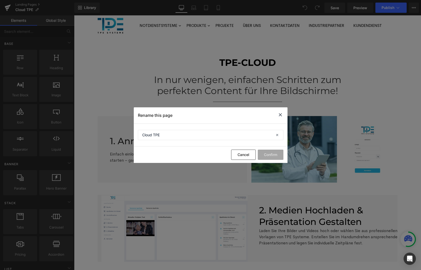
click at [279, 115] on icon at bounding box center [280, 115] width 6 height 6
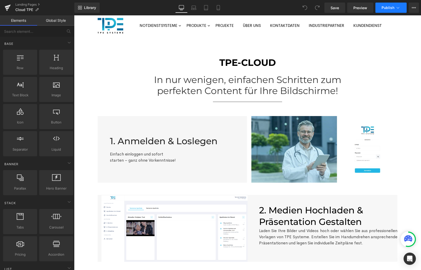
click at [401, 9] on button "Publish" at bounding box center [390, 8] width 31 height 10
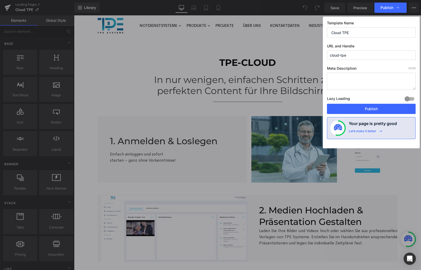
click at [354, 55] on input "cloud-tpe" at bounding box center [371, 54] width 89 height 9
type input "tpe-cloud"
click at [379, 110] on button "Publish" at bounding box center [371, 109] width 89 height 10
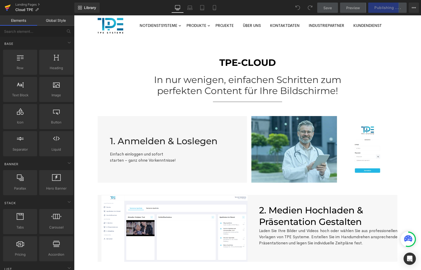
click at [8, 8] on icon at bounding box center [8, 8] width 4 height 2
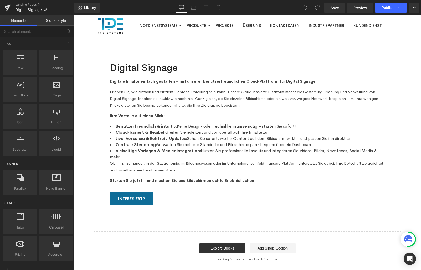
click at [416, 124] on div "Digital Signage Heading Digitale Inhalte einfach gestalten – mit unserer benutz…" at bounding box center [247, 161] width 347 height 224
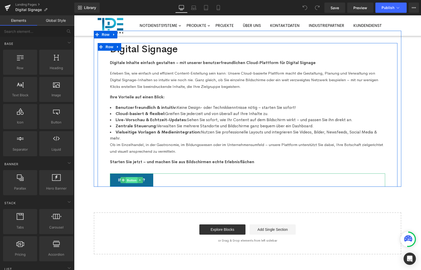
click at [131, 180] on span "Button" at bounding box center [132, 180] width 12 height 6
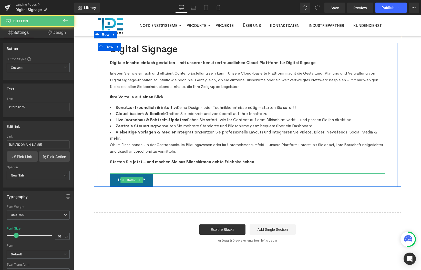
click at [111, 180] on link "Interesiert?" at bounding box center [131, 179] width 43 height 13
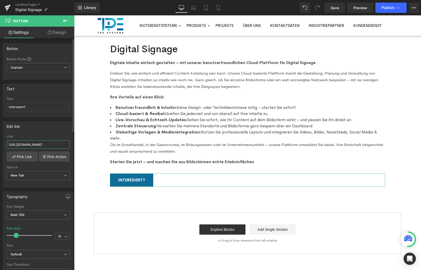
click at [54, 145] on input "[URL][DOMAIN_NAME]" at bounding box center [38, 144] width 63 height 8
click at [54, 129] on div "Edit link" at bounding box center [38, 126] width 70 height 10
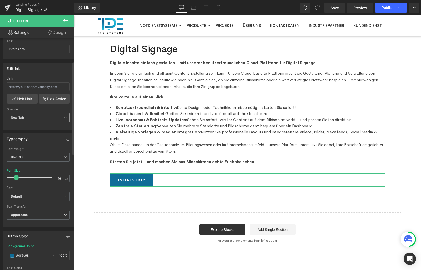
scroll to position [57, 0]
click at [48, 100] on link "Pick Action" at bounding box center [54, 100] width 31 height 10
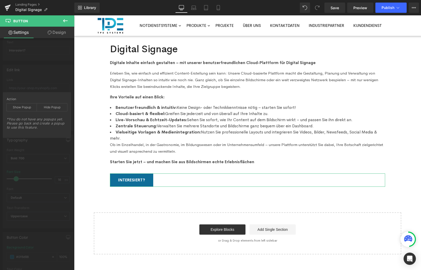
click at [30, 98] on div "Action" at bounding box center [37, 99] width 60 height 4
click at [33, 89] on div "Edit link Link Pick Link Pick Action Current Tab New Tab Open in New Tab Curren…" at bounding box center [38, 96] width 77 height 70
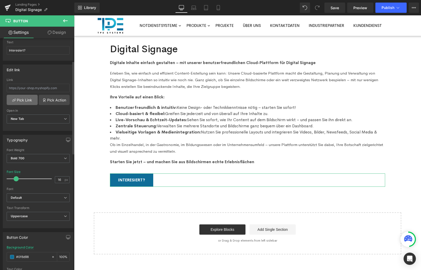
click at [28, 101] on link "Pick Link" at bounding box center [22, 100] width 31 height 10
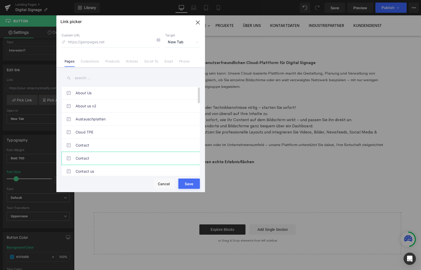
click at [80, 159] on link "Contact" at bounding box center [132, 158] width 113 height 13
click at [102, 147] on link "Contact" at bounding box center [132, 145] width 113 height 13
type input "/pages/contact-1"
click at [158, 41] on icon at bounding box center [158, 40] width 4 height 4
click at [128, 41] on input at bounding box center [110, 42] width 99 height 10
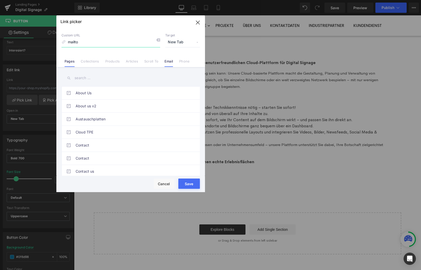
type input "mailto"
click at [170, 60] on link "Email" at bounding box center [168, 63] width 8 height 8
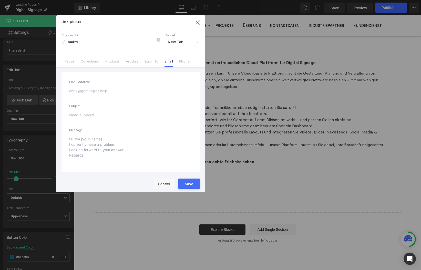
click at [101, 90] on input "email" at bounding box center [130, 91] width 123 height 11
click at [73, 62] on link "Pages" at bounding box center [70, 63] width 10 height 8
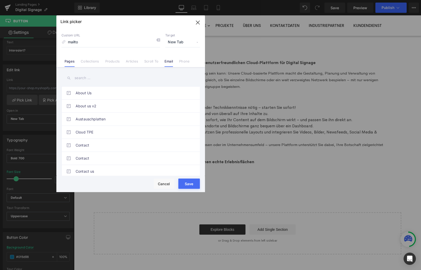
click at [170, 61] on link "Email" at bounding box center [168, 63] width 8 height 8
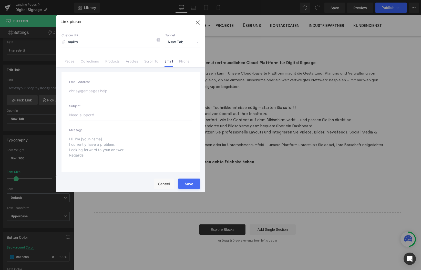
click at [93, 93] on input "email" at bounding box center [130, 91] width 123 height 11
click at [88, 115] on input "text" at bounding box center [130, 115] width 123 height 11
type input "TPE-CLOUD"
click at [82, 92] on input "email" at bounding box center [130, 91] width 123 height 11
click at [189, 185] on button "Save" at bounding box center [189, 183] width 22 height 10
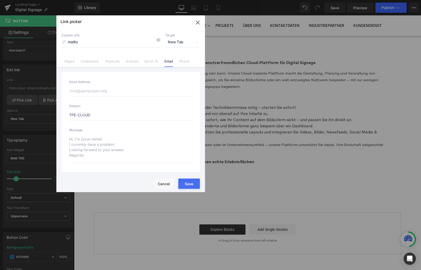
type input "mailto"
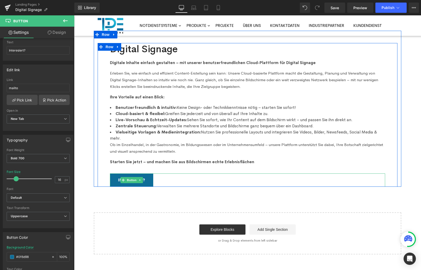
click at [146, 182] on link "Interesiert?" at bounding box center [131, 179] width 43 height 13
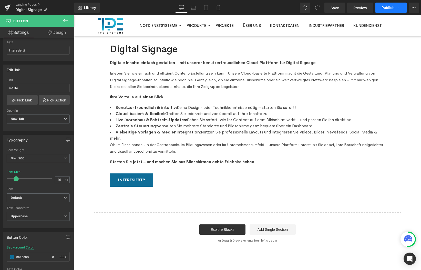
click at [397, 7] on icon at bounding box center [397, 7] width 5 height 5
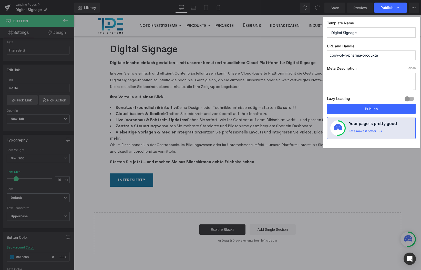
drag, startPoint x: 378, startPoint y: 55, endPoint x: 327, endPoint y: 52, distance: 51.3
click at [327, 52] on input "copy-of-h-pharma-produkte" at bounding box center [371, 54] width 89 height 9
type input "digital-signage"
click at [375, 112] on button "Publish" at bounding box center [371, 109] width 89 height 10
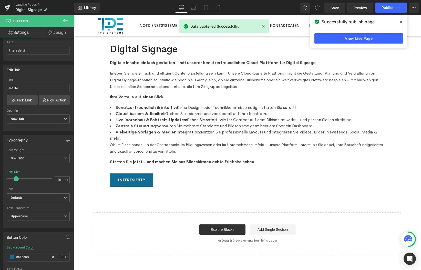
click at [403, 24] on span at bounding box center [401, 22] width 8 height 8
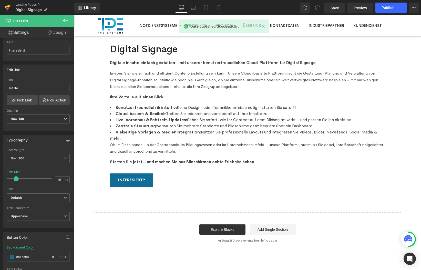
click at [6, 6] on icon at bounding box center [8, 7] width 6 height 13
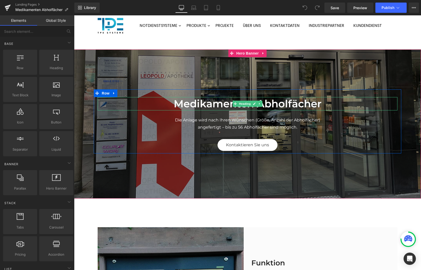
click at [275, 103] on h2 "Medikamenten Abholfächer" at bounding box center [248, 103] width 300 height 13
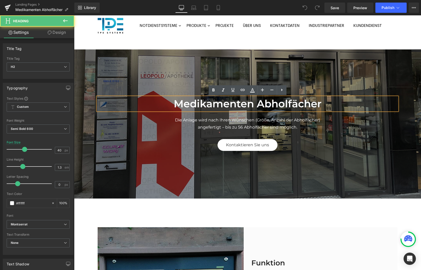
click at [275, 103] on h2 "Medikamenten Abholfächer" at bounding box center [248, 103] width 300 height 13
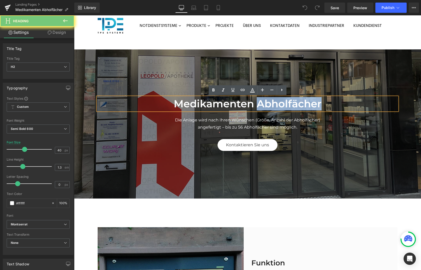
click at [275, 103] on h2 "Medikamenten Abholfächer" at bounding box center [248, 103] width 300 height 13
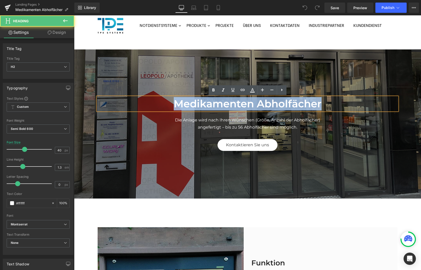
paste div
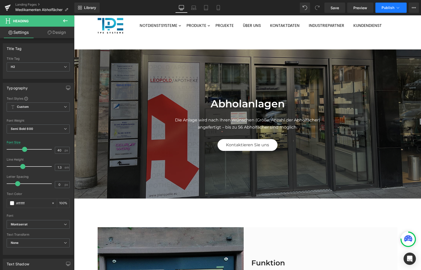
click at [391, 7] on span "Publish" at bounding box center [387, 8] width 13 height 4
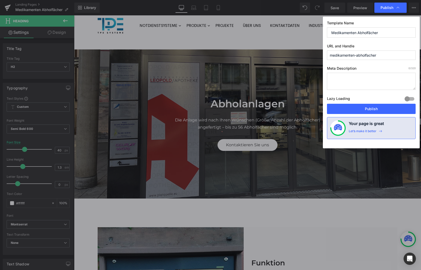
click at [344, 57] on input "medikamenten-abholfacher" at bounding box center [371, 54] width 89 height 9
click at [345, 56] on input "medikamenten-abholfacher" at bounding box center [371, 54] width 89 height 9
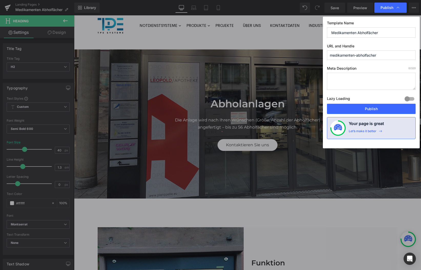
paste input "Abholanlagen"
type input "abholanlagen"
click at [371, 112] on button "Publish" at bounding box center [371, 109] width 89 height 10
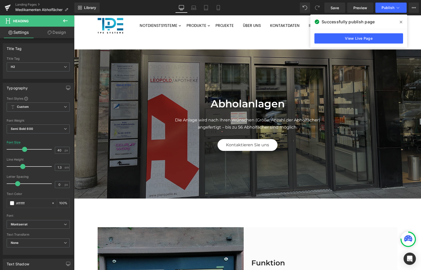
click at [401, 22] on icon at bounding box center [400, 22] width 3 height 3
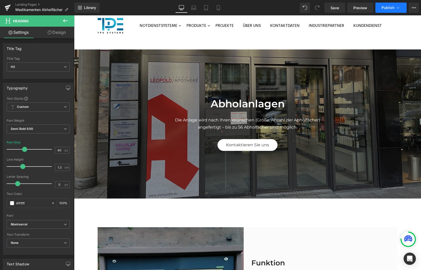
click at [394, 7] on span "Publish" at bounding box center [387, 8] width 13 height 4
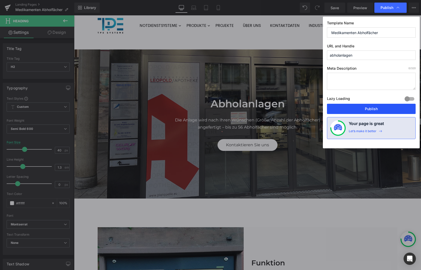
click at [356, 109] on button "Publish" at bounding box center [371, 109] width 89 height 10
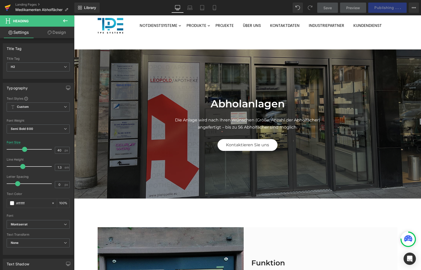
click at [8, 5] on icon at bounding box center [8, 6] width 6 height 3
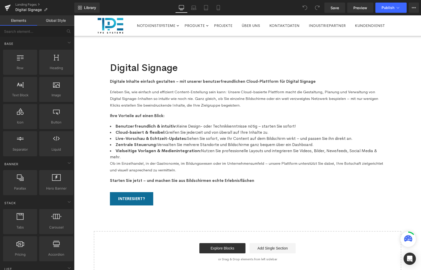
scroll to position [58, 0]
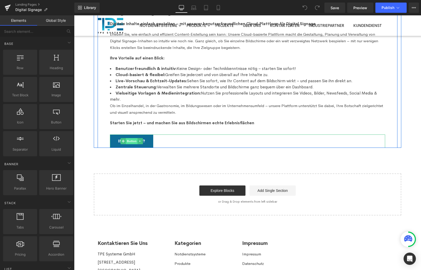
click at [134, 142] on span "Button" at bounding box center [132, 141] width 12 height 6
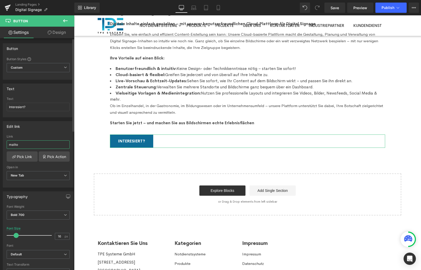
click at [28, 146] on input "mailto" at bounding box center [38, 144] width 63 height 8
click at [27, 145] on input "mailto" at bounding box center [38, 144] width 63 height 8
click at [25, 156] on link "Pick Link" at bounding box center [22, 156] width 31 height 10
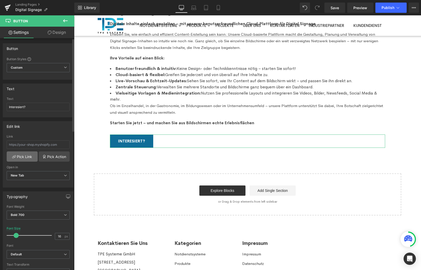
click at [20, 154] on link "Pick Link" at bounding box center [22, 156] width 31 height 10
click at [47, 155] on link "Pick Action" at bounding box center [54, 156] width 31 height 10
click at [27, 148] on div "Edit link Link Pick Link Pick Action Current Tab New Tab Open in New Tab Curren…" at bounding box center [38, 152] width 77 height 70
click at [25, 156] on link "Pick Link" at bounding box center [22, 156] width 31 height 10
click at [35, 174] on span "New Tab" at bounding box center [38, 175] width 63 height 9
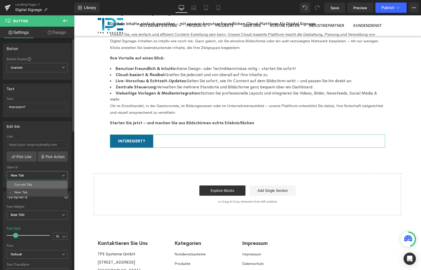
click at [28, 185] on div "Current Tab" at bounding box center [23, 185] width 18 height 4
click at [28, 177] on b "Current Tab" at bounding box center [20, 175] width 18 height 4
click at [20, 153] on link "Pick Link" at bounding box center [22, 156] width 30 height 10
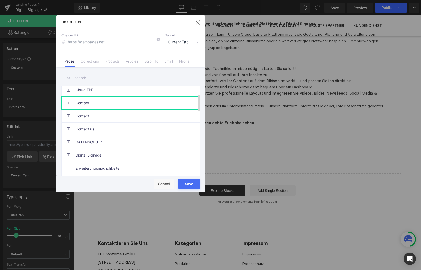
scroll to position [43, 0]
click at [97, 124] on link "Contact us" at bounding box center [132, 128] width 113 height 13
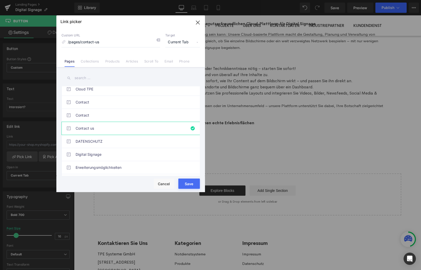
click at [63, 42] on icon at bounding box center [63, 42] width 4 height 4
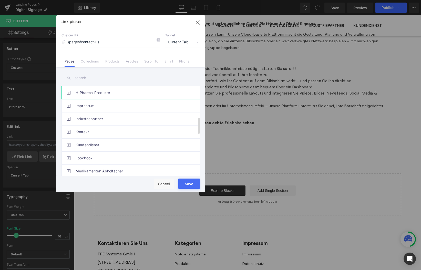
scroll to position [172, 0]
click at [108, 131] on link "Kontakt" at bounding box center [132, 129] width 113 height 13
type input "/pages/contact"
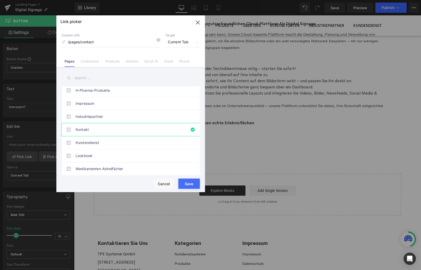
click at [189, 185] on button "Save" at bounding box center [189, 183] width 22 height 10
type input "/pages/contact"
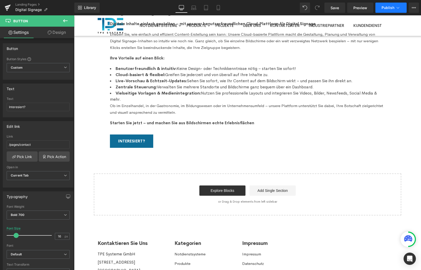
click at [383, 8] on span "Publish" at bounding box center [387, 8] width 13 height 4
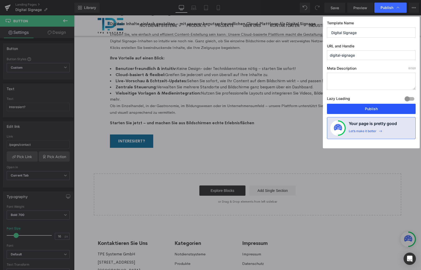
click at [377, 109] on button "Publish" at bounding box center [371, 109] width 89 height 10
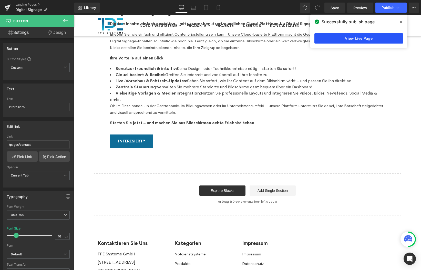
click at [353, 38] on link "View Live Page" at bounding box center [358, 38] width 89 height 10
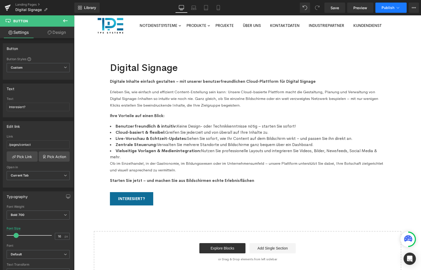
click at [382, 9] on span "Publish" at bounding box center [387, 8] width 13 height 4
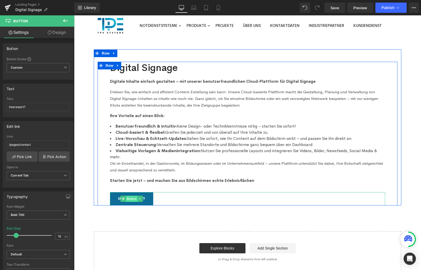
click at [130, 197] on span "Button" at bounding box center [132, 199] width 12 height 6
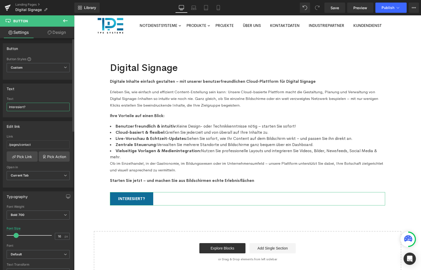
click at [19, 108] on input "Interesiert?" at bounding box center [38, 107] width 63 height 8
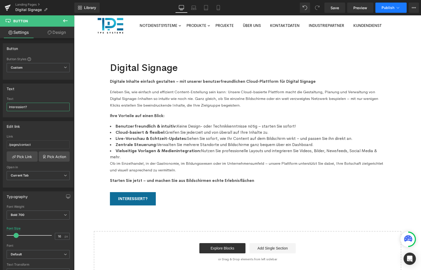
type input "Interessiert?"
click at [392, 6] on span "Publish" at bounding box center [387, 8] width 13 height 4
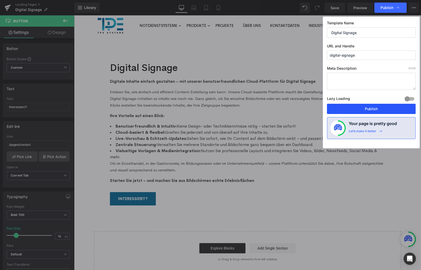
click at [368, 107] on button "Publish" at bounding box center [371, 109] width 89 height 10
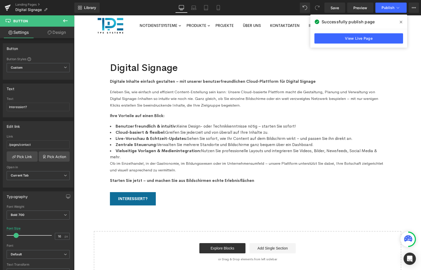
click at [401, 23] on icon at bounding box center [400, 22] width 3 height 3
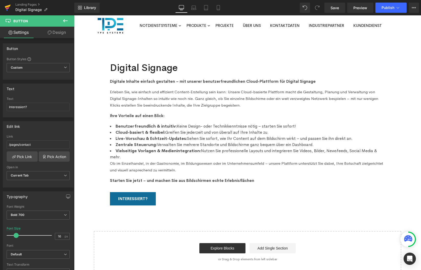
click at [11, 8] on link at bounding box center [7, 7] width 15 height 15
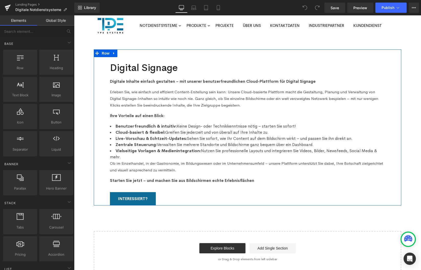
click at [124, 77] on div "Digitale Inhalte einfach gestalten – mit unserer benutzerfreundlichen Cloud-Pla…" at bounding box center [247, 129] width 275 height 110
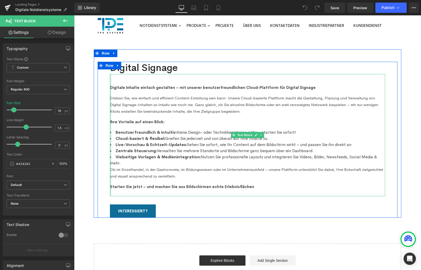
click at [110, 87] on div at bounding box center [110, 135] width 1 height 122
click at [118, 90] on p "Digitale Inhalte einfach gestalten – mit unserer benutzerfreundlichen Cloud-Pla…" at bounding box center [247, 87] width 275 height 7
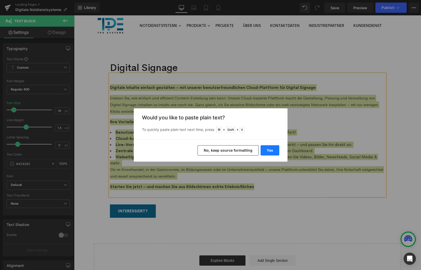
click at [278, 151] on button "Yes" at bounding box center [269, 150] width 19 height 10
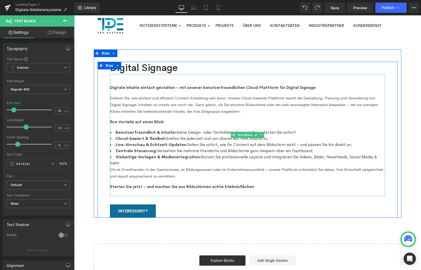
click at [146, 119] on strong "Ihre Vorteile auf einen Blick:" at bounding box center [137, 121] width 55 height 5
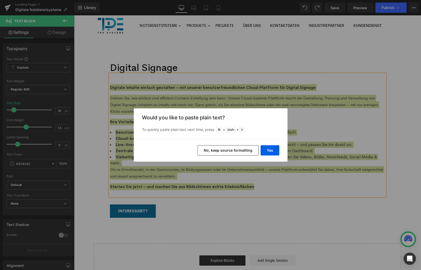
click at [224, 151] on button "No, keep source formatting" at bounding box center [227, 150] width 61 height 10
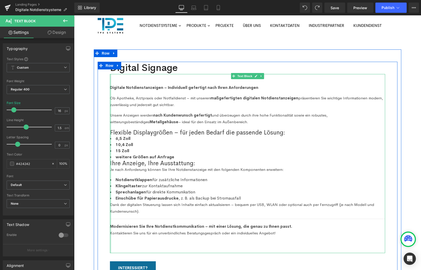
click at [111, 94] on div at bounding box center [110, 163] width 1 height 179
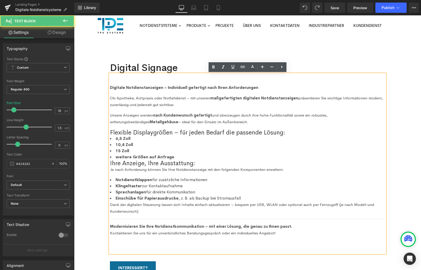
click at [118, 103] on p "Ob Apotheke, Arztpraxis oder Notfalldienst – mit unseren maßgefertigten digital…" at bounding box center [247, 101] width 275 height 13
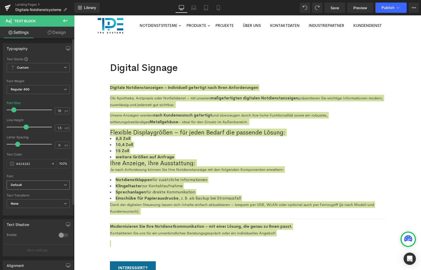
click at [40, 186] on b "Default" at bounding box center [37, 185] width 53 height 4
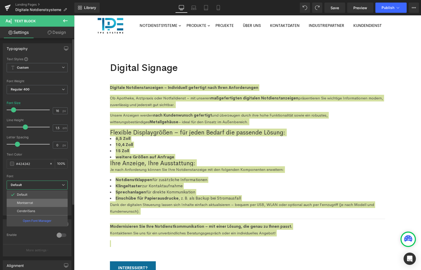
click at [34, 204] on li "Montserrat" at bounding box center [37, 203] width 61 height 8
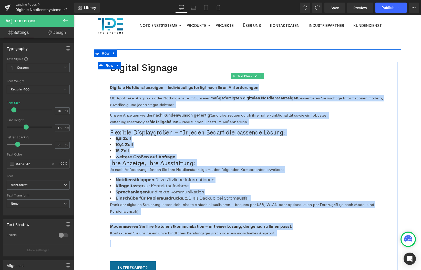
click at [184, 150] on li "15 Zoll" at bounding box center [247, 151] width 275 height 6
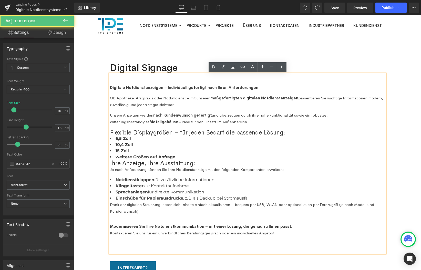
click at [295, 135] on li "6,5 Zoll" at bounding box center [247, 138] width 275 height 6
click at [292, 134] on h3 "Flexible Displaygrößen – für jeden Bedarf die passende Lösung:" at bounding box center [247, 132] width 275 height 6
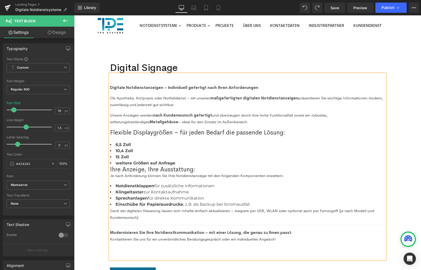
click at [193, 164] on li "weitere Größen auf Anfrage" at bounding box center [247, 163] width 275 height 6
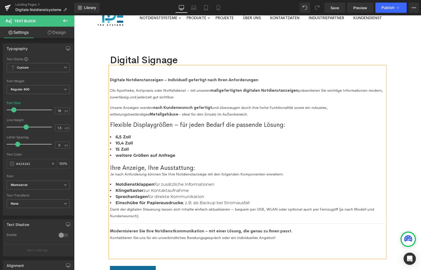
scroll to position [15, 0]
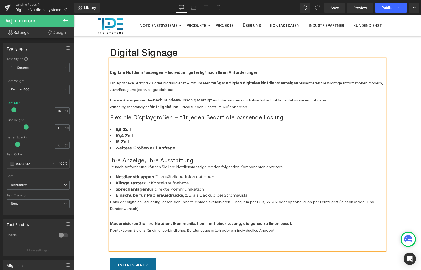
click at [200, 159] on h3 "Ihre Anzeige, Ihre Ausstattung:" at bounding box center [247, 160] width 275 height 6
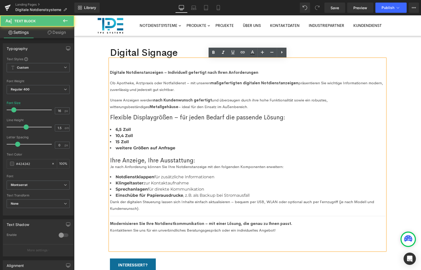
scroll to position [15, 0]
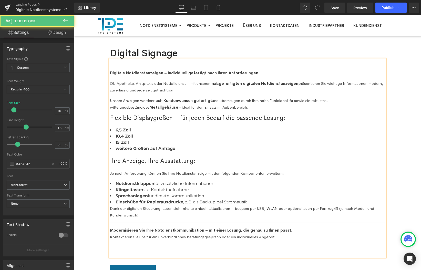
click at [197, 173] on p "Je nach Anforderung können Sie Ihre Notdienstanzeige mit den folgenden Komponen…" at bounding box center [247, 173] width 275 height 7
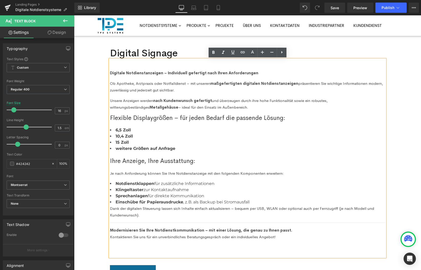
click at [255, 200] on li "Einschübe für Papierausdrucke , z. B. als Backup bei Stromausfall" at bounding box center [247, 202] width 275 height 6
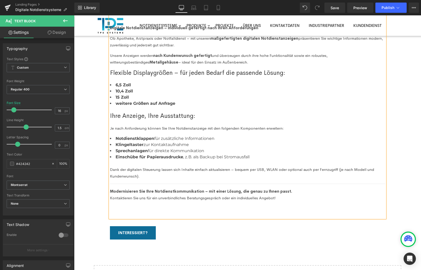
scroll to position [64, 0]
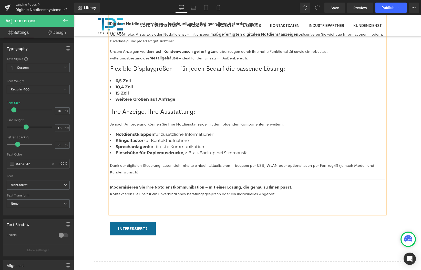
click at [407, 184] on div "Digital Signage Heading Digitale Notdienstanzeigen – Individuell gefertigt nach…" at bounding box center [247, 144] width 347 height 317
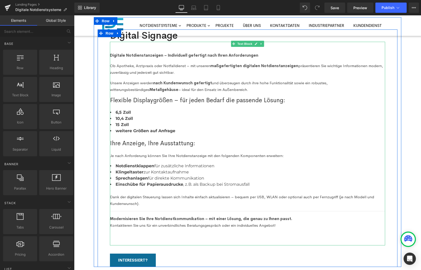
scroll to position [0, 0]
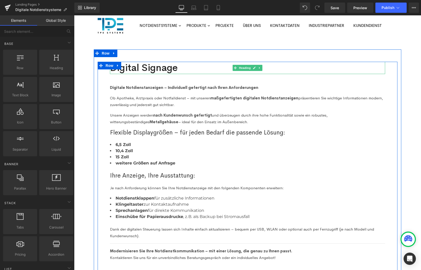
click at [173, 68] on h2 "Digital Signage" at bounding box center [247, 68] width 275 height 12
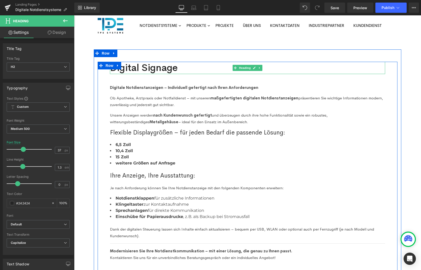
click at [133, 65] on h2 "Digital Signage" at bounding box center [247, 68] width 275 height 12
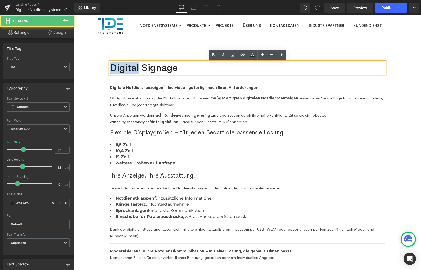
click at [133, 65] on h2 "Digital Signage" at bounding box center [247, 68] width 275 height 12
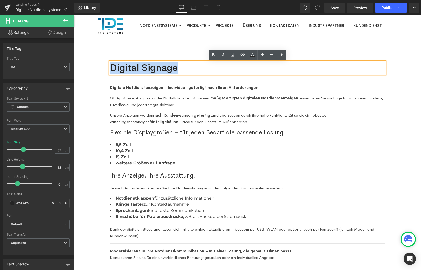
paste div
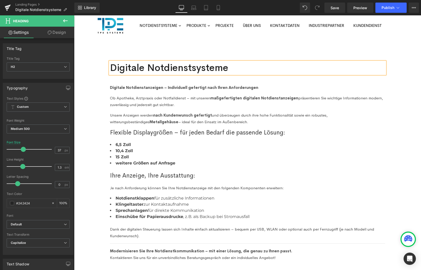
click at [217, 50] on div "Digitale Notdienstsysteme Heading Digitale Notdienstanzeigen – Individuell gefe…" at bounding box center [247, 174] width 307 height 250
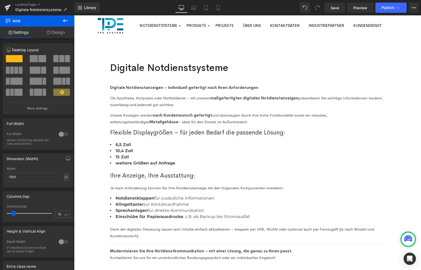
click at [167, 134] on h3 "Flexible Displaygrößen – für jeden Bedarf die passende Lösung:" at bounding box center [247, 135] width 275 height 12
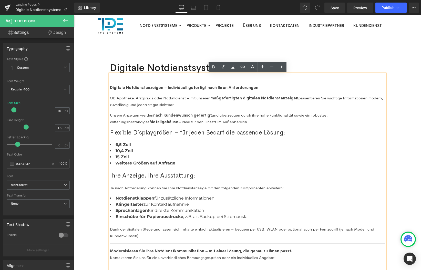
click at [334, 50] on div "Digitale Notdienstsysteme Heading Digitale Notdienstanzeigen – Individuell gefe…" at bounding box center [247, 174] width 307 height 250
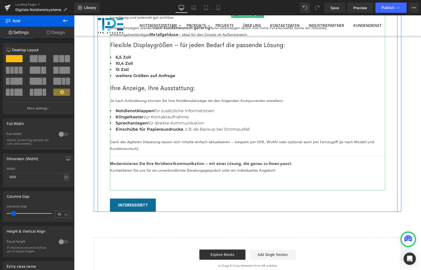
scroll to position [89, 0]
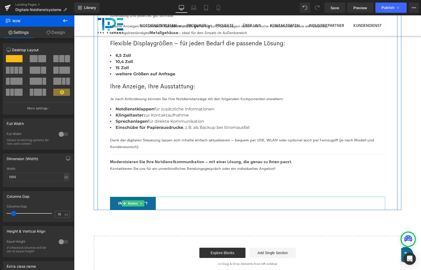
click at [148, 200] on span "Interessiert?" at bounding box center [132, 203] width 29 height 6
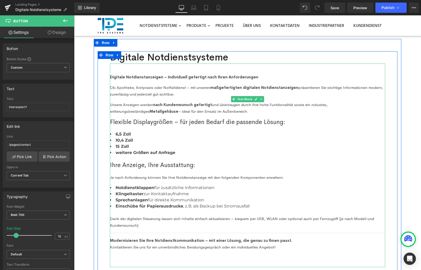
scroll to position [0, 0]
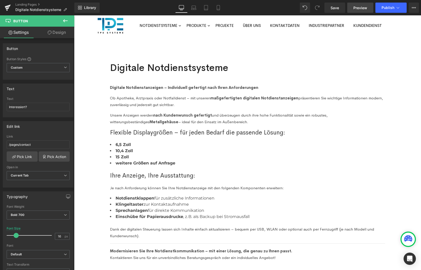
click at [361, 11] on link "Preview" at bounding box center [360, 8] width 26 height 10
click at [331, 7] on span "Save" at bounding box center [334, 7] width 8 height 5
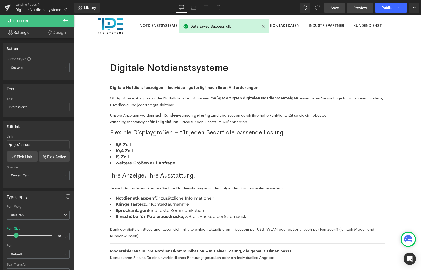
click at [359, 9] on span "Preview" at bounding box center [360, 7] width 14 height 5
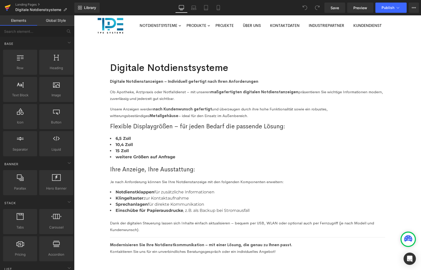
click at [8, 6] on icon at bounding box center [8, 6] width 6 height 3
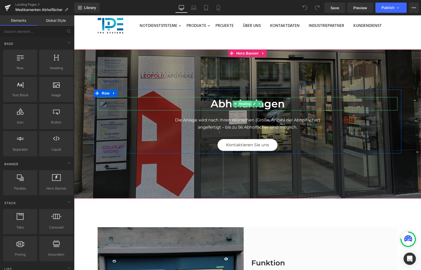
click at [243, 103] on span "Heading" at bounding box center [245, 104] width 14 height 6
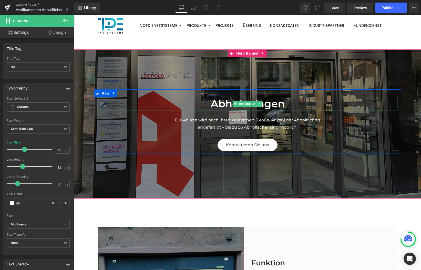
click at [221, 101] on h2 "Abholanlagen" at bounding box center [248, 103] width 300 height 13
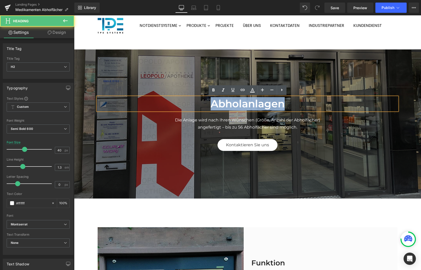
click at [221, 101] on h2 "Abholanlagen" at bounding box center [248, 103] width 300 height 13
copy h2 "Abholanlagen"
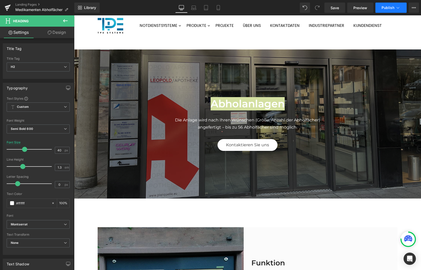
click at [400, 7] on button "Publish" at bounding box center [390, 8] width 31 height 10
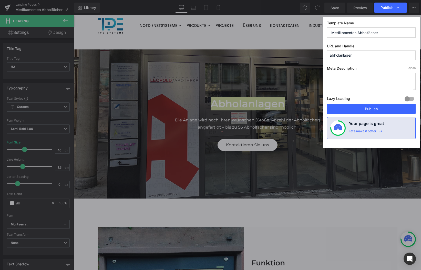
click at [368, 32] on input "Medikamenten Abholfächer" at bounding box center [371, 32] width 89 height 10
paste input "Abholanlagen"
type input "Abholanlagen"
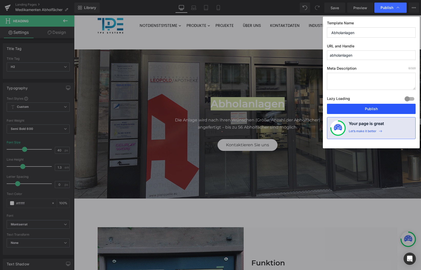
click at [363, 109] on button "Publish" at bounding box center [371, 109] width 89 height 10
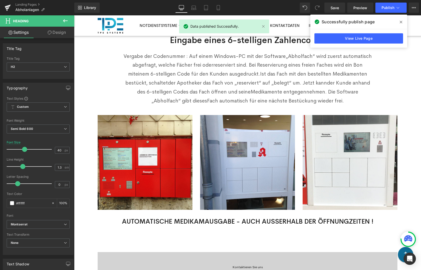
scroll to position [369, 0]
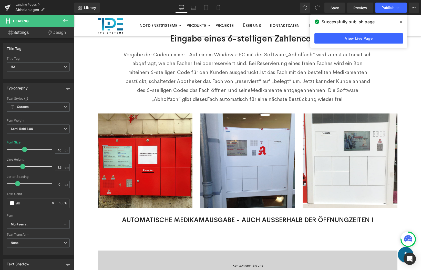
click at [402, 20] on span at bounding box center [401, 22] width 8 height 8
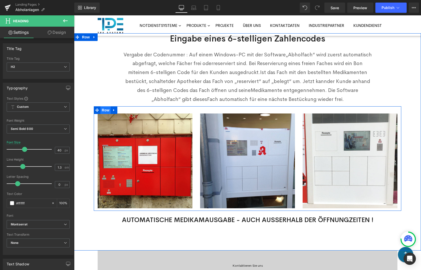
click at [103, 109] on span "Row" at bounding box center [105, 110] width 10 height 8
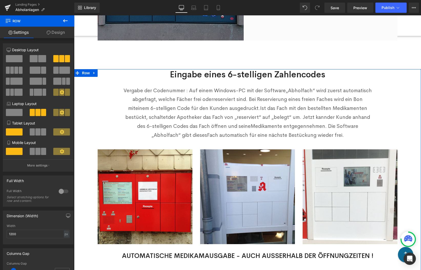
scroll to position [332, 0]
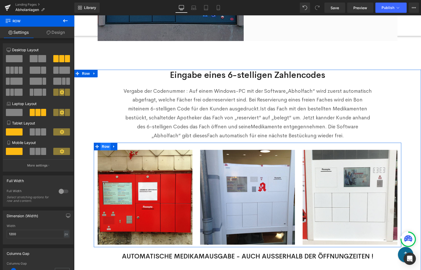
click at [104, 145] on span "Row" at bounding box center [105, 147] width 10 height 8
click at [115, 145] on icon at bounding box center [114, 147] width 4 height 4
click at [115, 146] on icon at bounding box center [114, 147] width 4 height 4
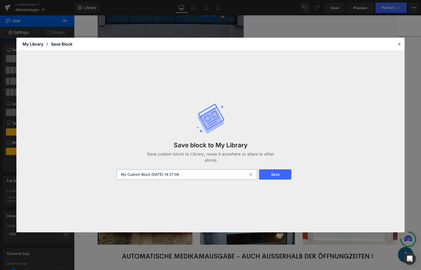
click at [196, 176] on input "My Custom Block 2025-09-04 14:37:06" at bounding box center [187, 174] width 140 height 10
type input "3 pictures"
click at [279, 172] on button "Save" at bounding box center [275, 174] width 32 height 10
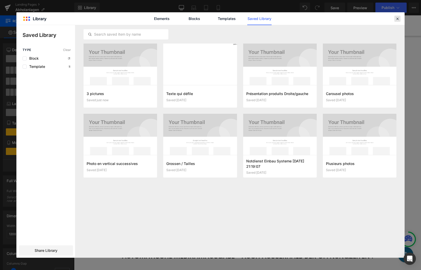
click at [399, 20] on icon at bounding box center [397, 18] width 5 height 5
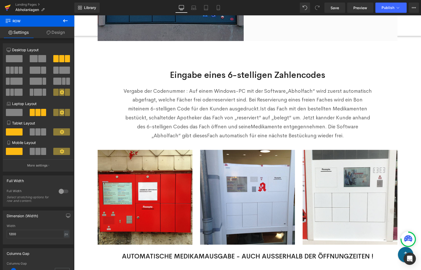
click at [9, 5] on icon at bounding box center [8, 6] width 6 height 3
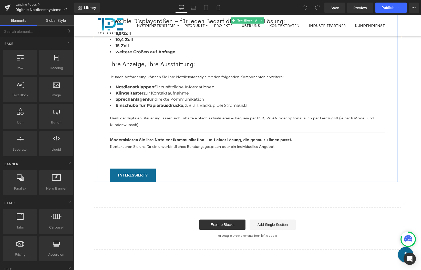
scroll to position [104, 0]
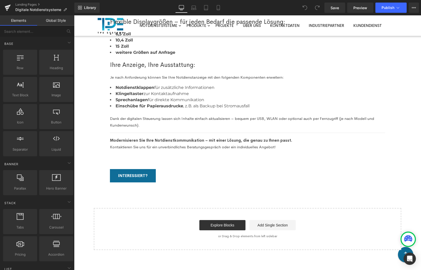
click at [49, 19] on link "Global Style" at bounding box center [55, 20] width 37 height 10
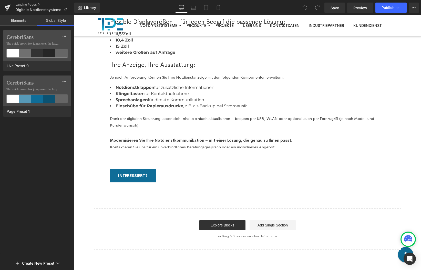
click at [26, 21] on link "Elements" at bounding box center [18, 20] width 37 height 10
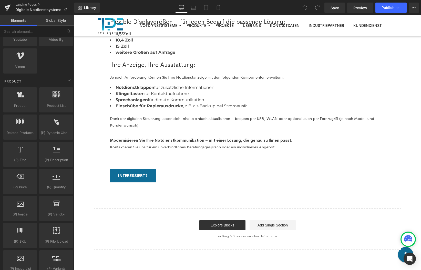
scroll to position [0, 0]
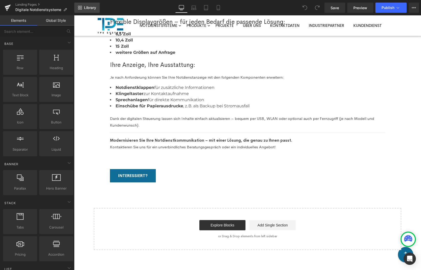
click at [86, 8] on span "Library" at bounding box center [90, 7] width 12 height 5
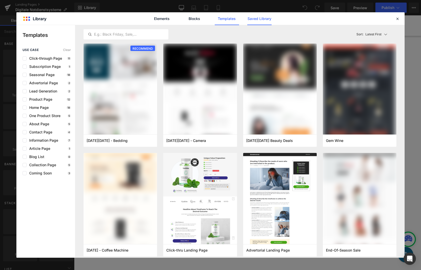
click at [262, 16] on link "Saved Library" at bounding box center [259, 18] width 24 height 13
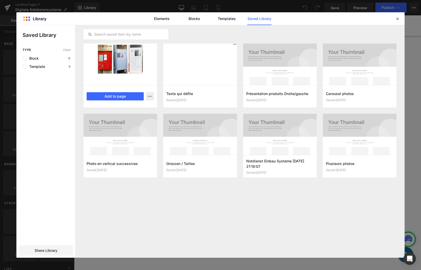
click at [131, 58] on div at bounding box center [119, 64] width 73 height 41
click at [120, 94] on button "Add to page" at bounding box center [115, 96] width 57 height 8
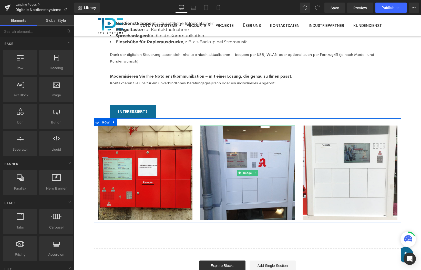
scroll to position [162, 0]
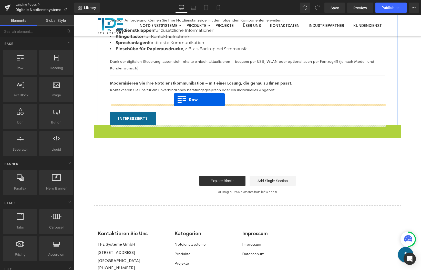
drag, startPoint x: 102, startPoint y: 128, endPoint x: 174, endPoint y: 100, distance: 76.6
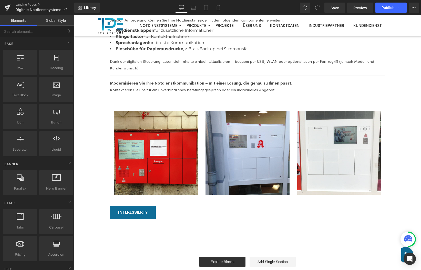
click at [406, 136] on div "Digitale Notdienstsysteme Heading Digitale Notdienstanzeigen – Individuell gefe…" at bounding box center [247, 87] width 347 height 399
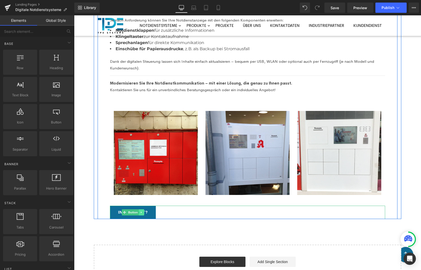
click at [142, 213] on icon at bounding box center [141, 212] width 3 height 3
click at [145, 213] on icon at bounding box center [144, 212] width 3 height 3
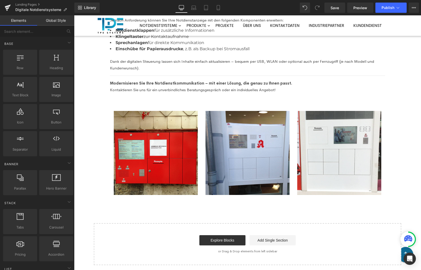
click at [413, 155] on div "Digitale Notdienstsysteme Heading Digitale Notdienstanzeigen – Individuell gefe…" at bounding box center [247, 76] width 347 height 377
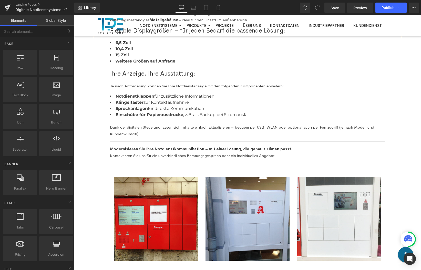
scroll to position [126, 0]
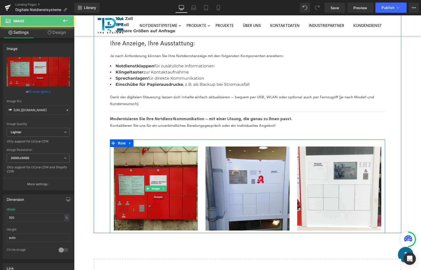
click at [175, 171] on img at bounding box center [156, 188] width 84 height 84
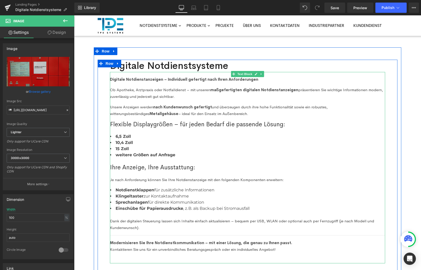
scroll to position [2, 0]
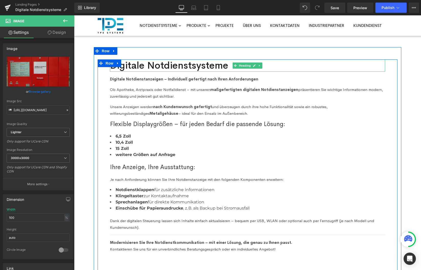
click at [199, 66] on h2 "Digitale Notdienstsysteme" at bounding box center [247, 65] width 275 height 12
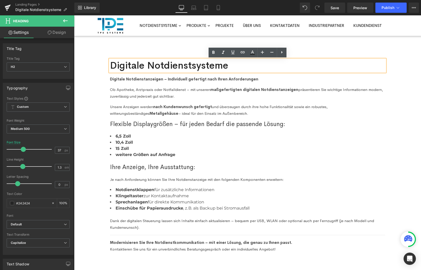
click at [226, 66] on h2 "Digitale Notdienstsysteme" at bounding box center [247, 65] width 275 height 12
click at [256, 48] on div "Digitale Notdienstanlagen Heading Digitale Notdienstanzeigen – Individuell gefe…" at bounding box center [247, 202] width 307 height 310
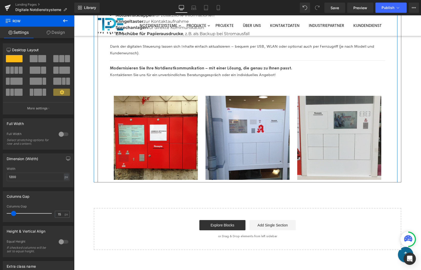
scroll to position [178, 0]
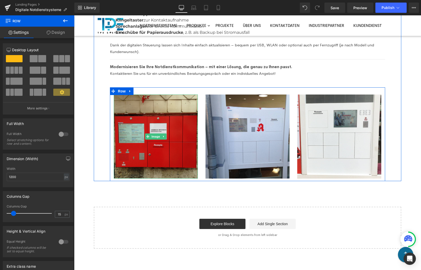
click at [159, 145] on img at bounding box center [156, 136] width 84 height 84
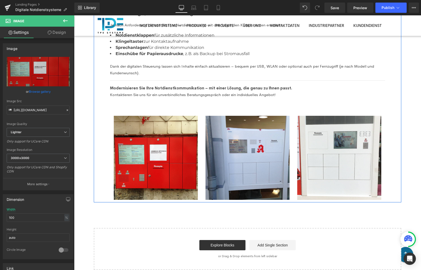
scroll to position [157, 0]
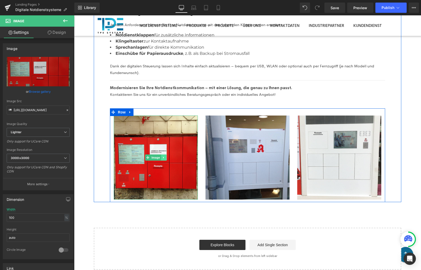
click at [163, 158] on icon at bounding box center [163, 158] width 1 height 2
click at [167, 158] on icon at bounding box center [166, 157] width 3 height 3
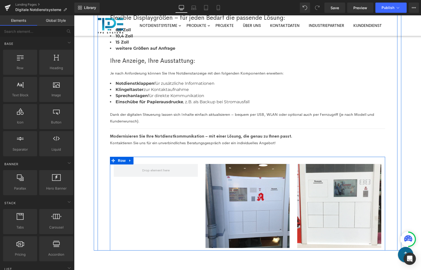
scroll to position [105, 0]
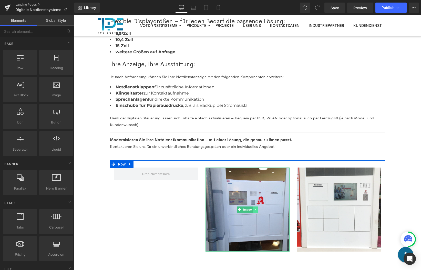
click at [258, 210] on link at bounding box center [255, 209] width 5 height 6
click at [258, 210] on icon at bounding box center [258, 209] width 3 height 3
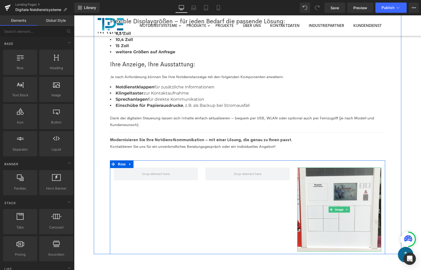
click at [346, 209] on icon at bounding box center [346, 210] width 1 height 2
click at [348, 208] on icon at bounding box center [349, 209] width 3 height 3
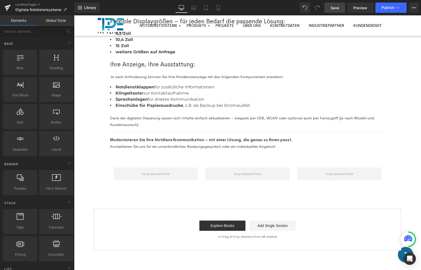
click at [340, 9] on link "Save" at bounding box center [334, 8] width 21 height 10
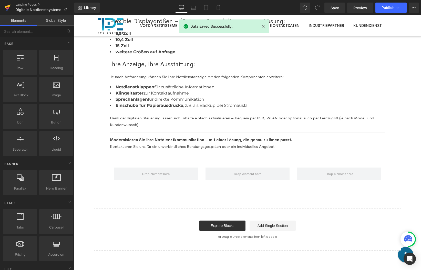
click at [8, 7] on icon at bounding box center [8, 8] width 4 height 2
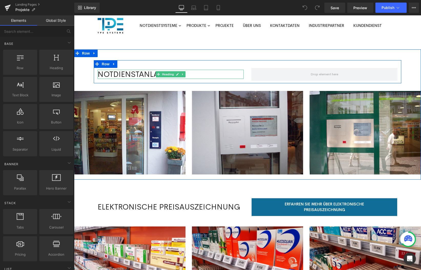
click at [146, 75] on div "NOTDIENSTANLAGEN" at bounding box center [171, 74] width 146 height 9
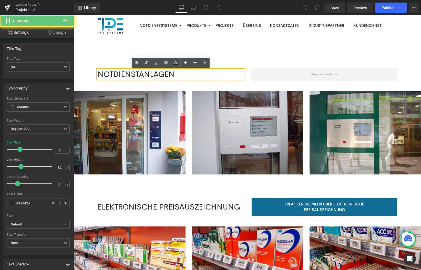
click at [178, 76] on div "NOTDIENSTANLAGEN" at bounding box center [171, 74] width 146 height 9
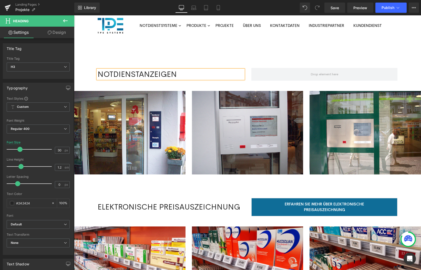
click at [265, 50] on div "NOTDIENSTANZEIGEN Heading Row Image Image Image Image Image Image ‹ › [GEOGRAPH…" at bounding box center [247, 114] width 347 height 130
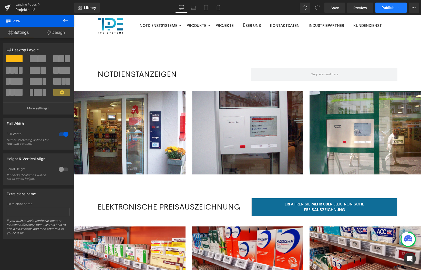
click at [392, 7] on span "Publish" at bounding box center [387, 8] width 13 height 4
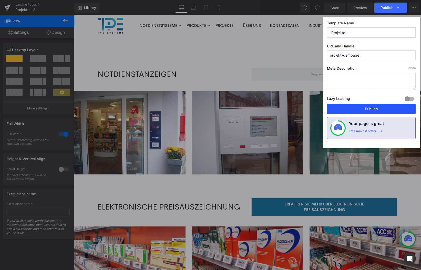
click at [365, 110] on button "Publish" at bounding box center [371, 109] width 89 height 10
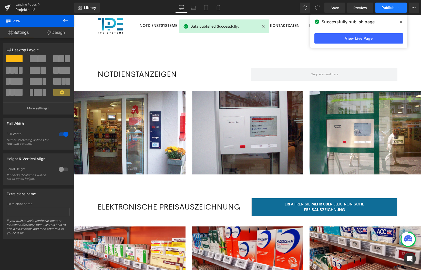
click at [400, 9] on icon at bounding box center [397, 7] width 5 height 5
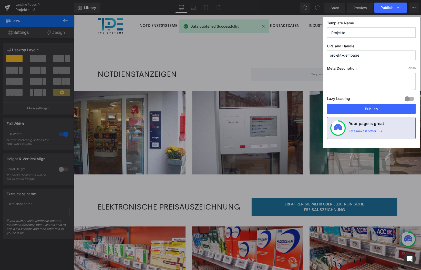
click at [383, 58] on input "projekt-gempage" at bounding box center [371, 54] width 89 height 9
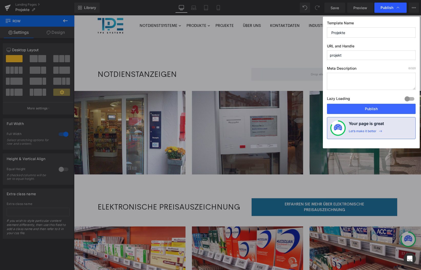
type input "projekt"
click at [398, 7] on icon at bounding box center [397, 7] width 5 height 5
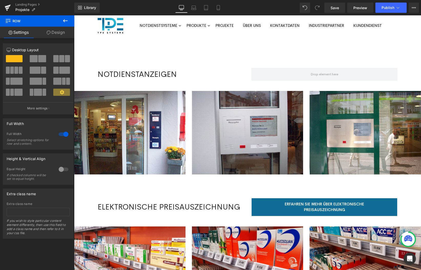
click at [398, 7] on icon at bounding box center [397, 7] width 5 height 5
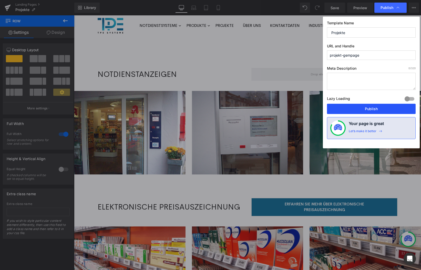
click at [390, 106] on button "Publish" at bounding box center [371, 109] width 89 height 10
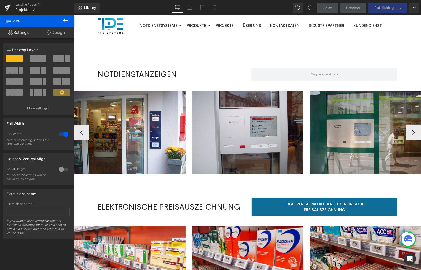
scroll to position [0, 0]
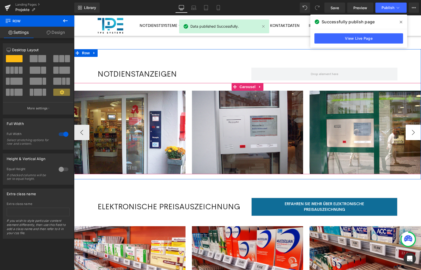
click at [416, 132] on button "›" at bounding box center [412, 132] width 15 height 15
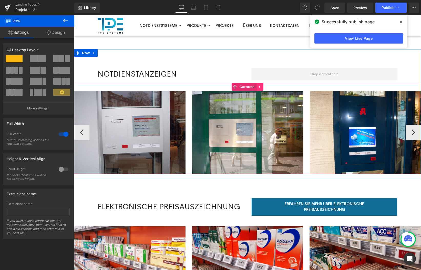
click at [260, 86] on icon at bounding box center [260, 87] width 4 height 4
click at [249, 89] on icon at bounding box center [250, 87] width 4 height 4
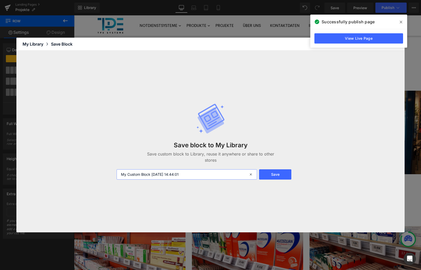
click at [199, 175] on input "My Custom Block 2025-09-04 14:44:01" at bounding box center [187, 174] width 140 height 10
type input "4 pictures"
drag, startPoint x: 269, startPoint y: 173, endPoint x: 265, endPoint y: 172, distance: 4.7
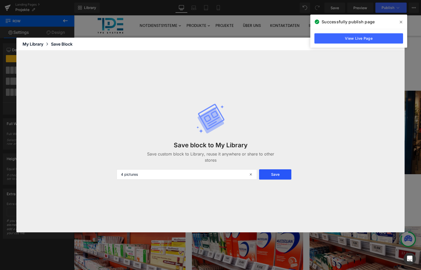
click at [269, 173] on button "Save" at bounding box center [275, 174] width 32 height 10
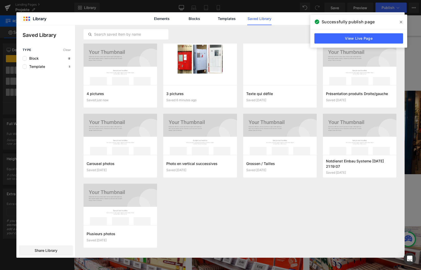
click at [400, 20] on icon at bounding box center [400, 22] width 3 height 4
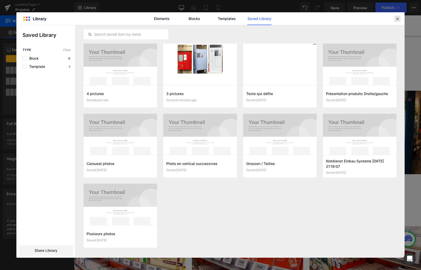
click at [398, 20] on icon at bounding box center [397, 18] width 5 height 5
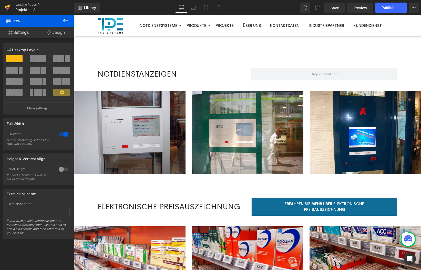
click at [8, 6] on icon at bounding box center [8, 6] width 6 height 3
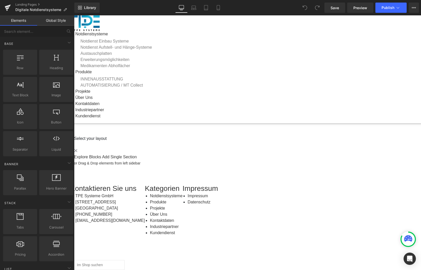
scroll to position [143, 0]
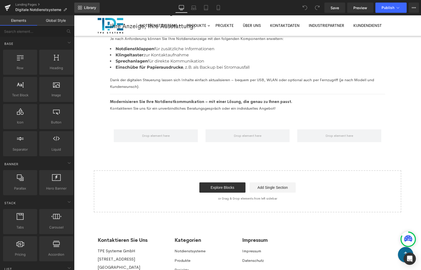
click at [79, 7] on icon at bounding box center [79, 7] width 2 height 2
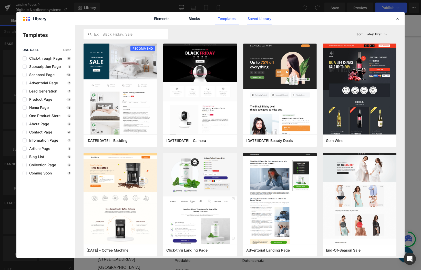
click at [261, 18] on link "Saved Library" at bounding box center [259, 18] width 24 height 13
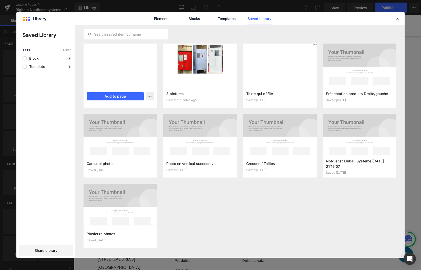
click at [97, 75] on div at bounding box center [119, 64] width 73 height 41
drag, startPoint x: 109, startPoint y: 94, endPoint x: 35, endPoint y: 79, distance: 75.6
click at [109, 94] on button "Add to page" at bounding box center [115, 96] width 57 height 8
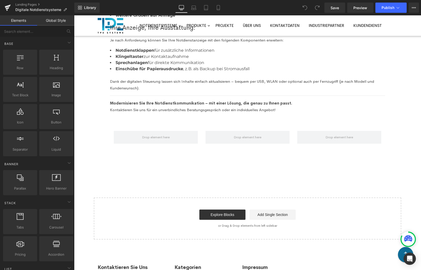
scroll to position [140, 0]
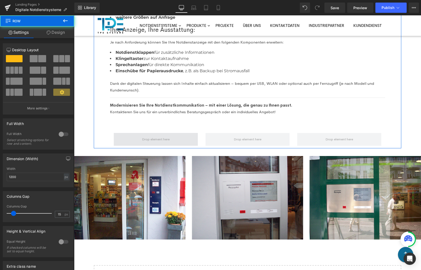
drag, startPoint x: 96, startPoint y: 137, endPoint x: 126, endPoint y: 138, distance: 30.5
click at [97, 138] on div "Digitale Notdienstanlagen Heading Digitale Notdienstanzeigen – Individuell gefe…" at bounding box center [247, 35] width 307 height 226
click at [134, 138] on span at bounding box center [156, 139] width 84 height 13
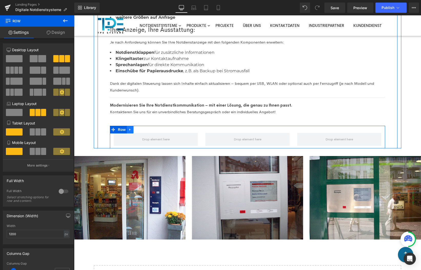
click at [129, 129] on icon at bounding box center [130, 130] width 4 height 4
click at [144, 128] on icon at bounding box center [144, 130] width 4 height 4
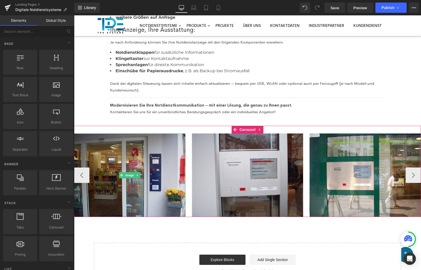
drag, startPoint x: 150, startPoint y: 159, endPoint x: 142, endPoint y: 166, distance: 11.3
click at [150, 159] on img at bounding box center [129, 174] width 111 height 83
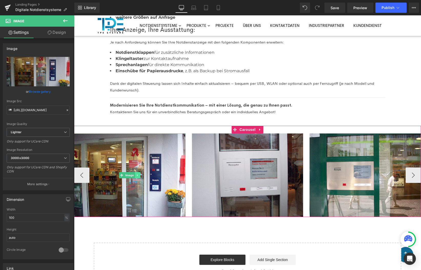
click at [136, 173] on link at bounding box center [137, 175] width 5 height 6
click at [139, 175] on icon at bounding box center [140, 175] width 3 height 3
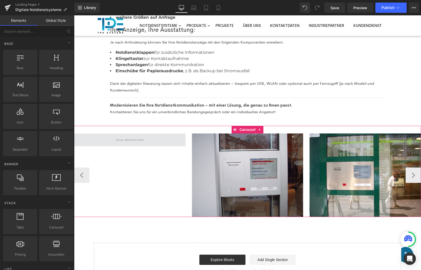
click at [138, 138] on span at bounding box center [129, 139] width 31 height 9
click at [245, 130] on span "Carousel" at bounding box center [247, 130] width 18 height 8
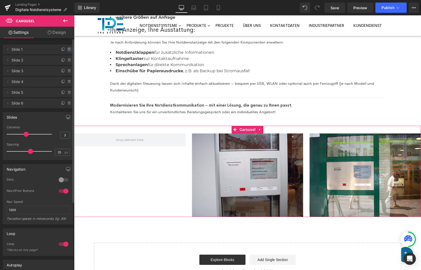
click at [69, 49] on icon at bounding box center [69, 49] width 0 height 1
click at [67, 49] on button "Delete" at bounding box center [64, 49] width 16 height 7
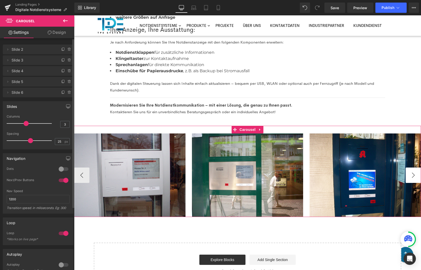
click at [416, 177] on button "›" at bounding box center [412, 174] width 15 height 15
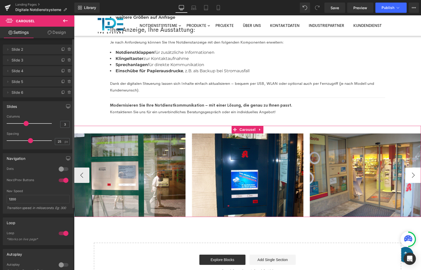
click at [416, 177] on button "›" at bounding box center [412, 174] width 15 height 15
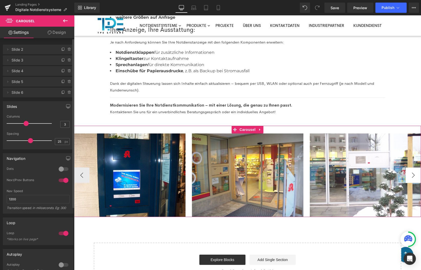
click at [416, 177] on button "›" at bounding box center [412, 174] width 15 height 15
click at [416, 174] on button "›" at bounding box center [412, 174] width 15 height 15
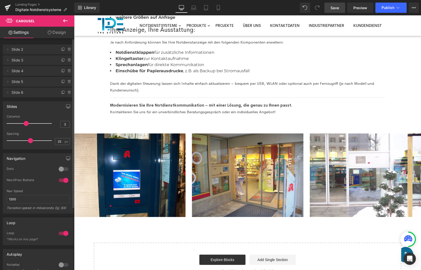
click at [341, 7] on link "Save" at bounding box center [334, 8] width 21 height 10
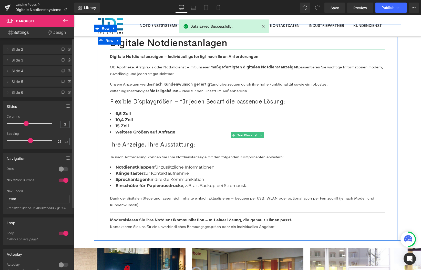
scroll to position [0, 0]
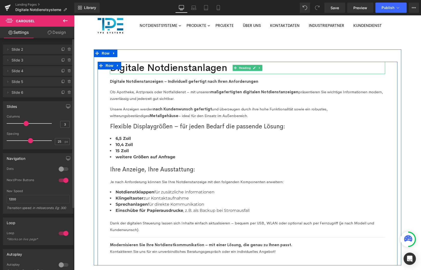
click at [223, 70] on h2 "Digitale Notdienstanlagen" at bounding box center [247, 68] width 275 height 12
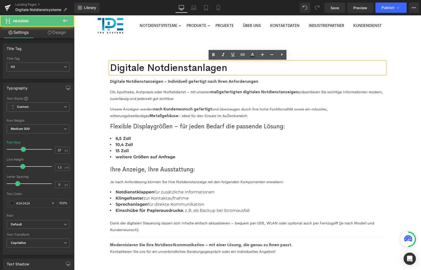
click at [224, 69] on h2 "Digitale Notdienstanlagen" at bounding box center [247, 68] width 275 height 12
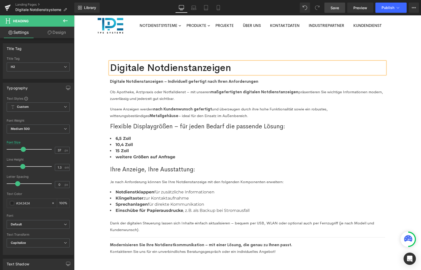
click at [333, 9] on span "Save" at bounding box center [334, 7] width 8 height 5
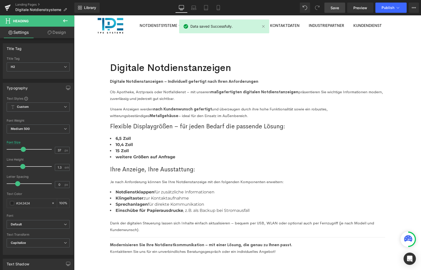
click at [407, 112] on div "Digitale Notdienstanzeigen Heading Digitale Notdienstanzeigen – Individuell gef…" at bounding box center [247, 236] width 347 height 375
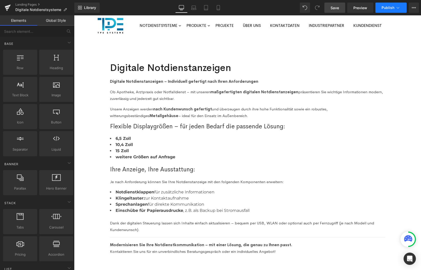
click at [398, 9] on icon at bounding box center [397, 7] width 5 height 5
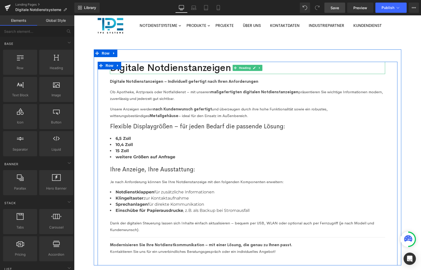
click at [185, 71] on h2 "Digitale Notdienstanzeigen" at bounding box center [247, 68] width 275 height 12
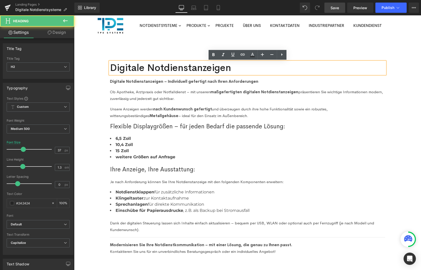
click at [184, 69] on h2 "Digitale Notdienstanzeigen" at bounding box center [247, 68] width 275 height 12
drag, startPoint x: 193, startPoint y: 68, endPoint x: 232, endPoint y: 69, distance: 39.7
click at [232, 69] on h2 "Digitale Notdienstanzeigen" at bounding box center [247, 68] width 275 height 12
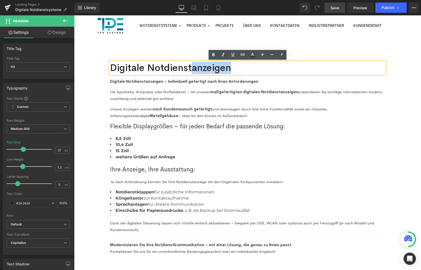
copy h2 "anzeigen"
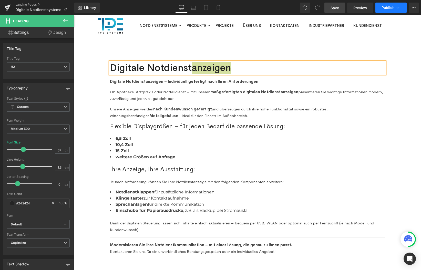
click at [403, 7] on button "Publish" at bounding box center [390, 8] width 31 height 10
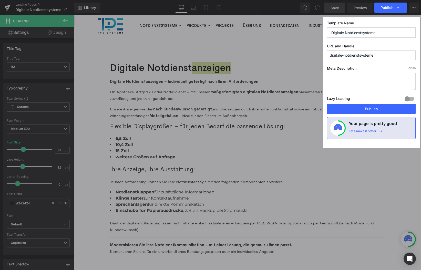
click at [357, 55] on input "digitale-notdienstsysteme" at bounding box center [371, 54] width 89 height 9
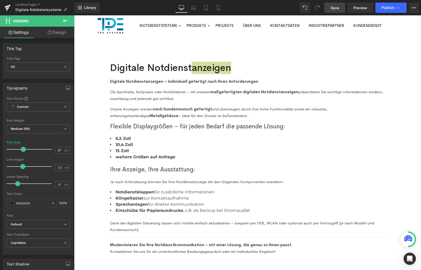
drag, startPoint x: 285, startPoint y: 81, endPoint x: 151, endPoint y: 65, distance: 134.3
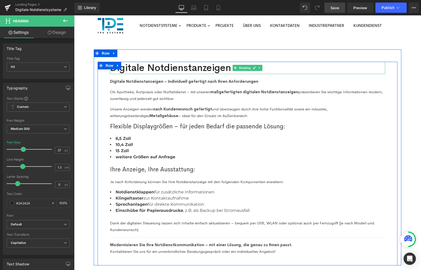
click at [152, 66] on h2 "Digitale Notdienstanzeigen" at bounding box center [247, 68] width 275 height 12
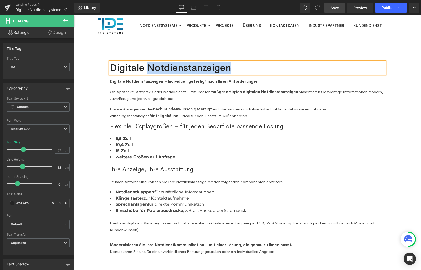
click at [152, 66] on h2 "Digitale Notdienstanzeigen" at bounding box center [247, 68] width 275 height 12
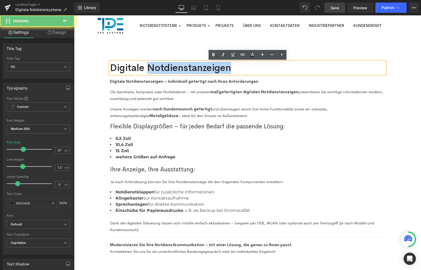
copy h2 "Notdienstanzeigen"
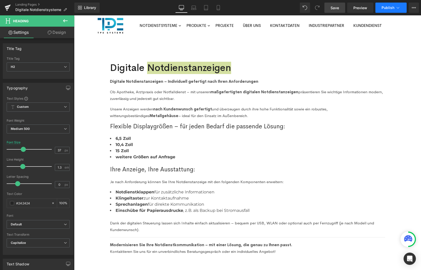
click at [394, 7] on button "Publish" at bounding box center [390, 8] width 31 height 10
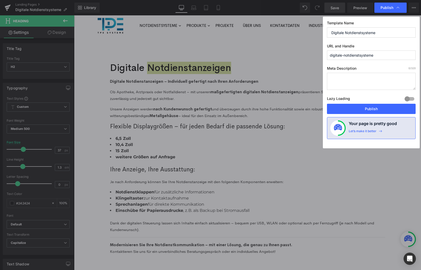
click at [375, 58] on input "digitale-notdienstsysteme" at bounding box center [371, 54] width 89 height 9
click at [364, 56] on input "digitale-notdienstsysteme" at bounding box center [371, 54] width 89 height 9
click at [346, 55] on input "digitale-notdienstsysteme" at bounding box center [371, 54] width 89 height 9
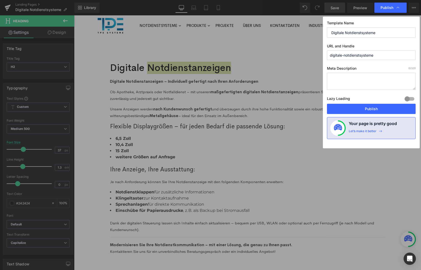
click at [346, 55] on input "digitale-notdienstsysteme" at bounding box center [371, 54] width 89 height 9
paste input "Notdienstanzeigen"
type input "digitale-notdienstanzeigen"
click at [371, 33] on input "Digitale Notdienstsysteme" at bounding box center [371, 32] width 89 height 10
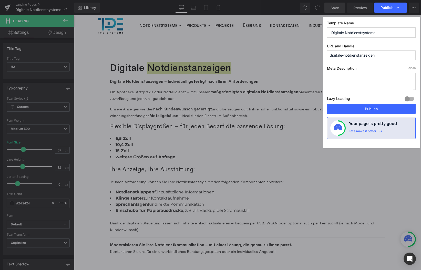
paste input "anzeigen"
type input "Digitale Notdienstanzeigen"
click at [374, 109] on button "Publish" at bounding box center [371, 109] width 89 height 10
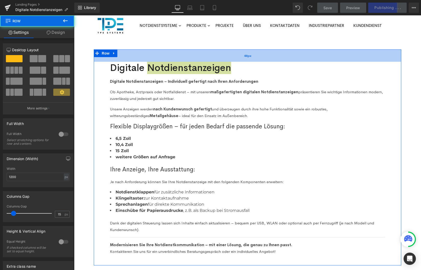
click at [314, 51] on div "48px" at bounding box center [247, 55] width 307 height 12
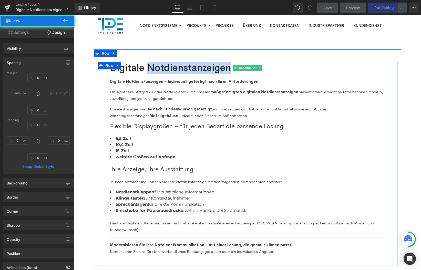
click at [310, 68] on h2 "Digitale Notdienstanzeigen" at bounding box center [247, 68] width 275 height 12
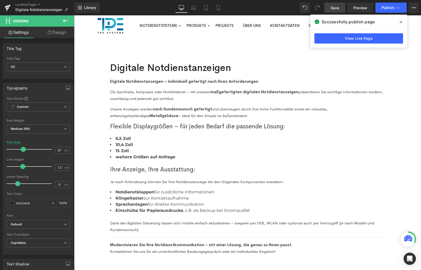
click at [400, 24] on icon at bounding box center [400, 22] width 3 height 4
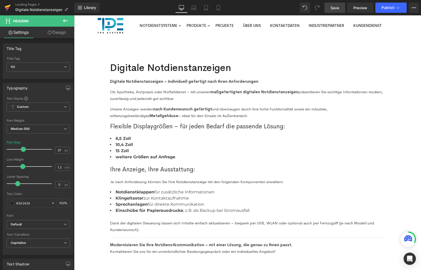
click at [8, 9] on icon at bounding box center [8, 7] width 6 height 13
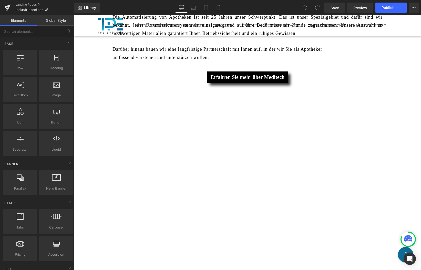
scroll to position [629, 0]
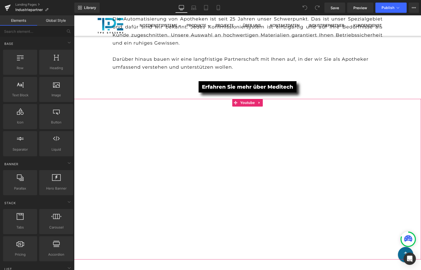
click at [249, 99] on div at bounding box center [247, 179] width 347 height 161
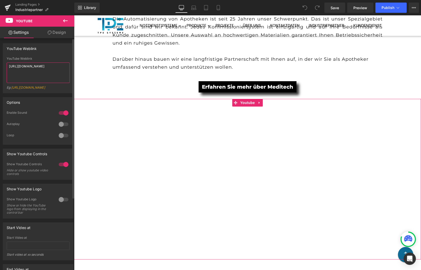
drag, startPoint x: 9, startPoint y: 66, endPoint x: 28, endPoint y: 76, distance: 21.3
click at [28, 76] on textarea "[URL][DOMAIN_NAME]" at bounding box center [38, 72] width 63 height 20
click at [40, 56] on div "YouTube Weblink YouTube Weblink [URL][DOMAIN_NAME] Eg: [URL][DOMAIN_NAME]" at bounding box center [38, 68] width 71 height 50
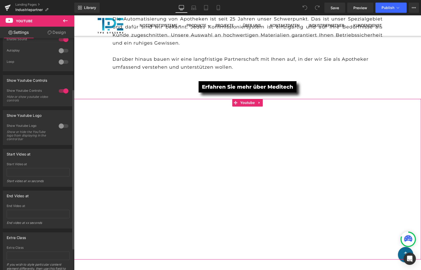
scroll to position [105, 0]
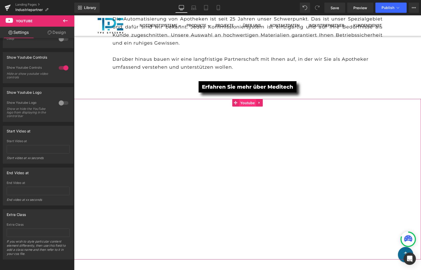
click at [245, 99] on span "Youtube" at bounding box center [247, 103] width 17 height 8
click at [52, 31] on link "Design" at bounding box center [56, 33] width 37 height 12
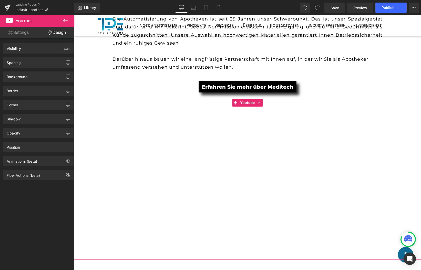
click at [17, 35] on link "Settings" at bounding box center [18, 33] width 37 height 12
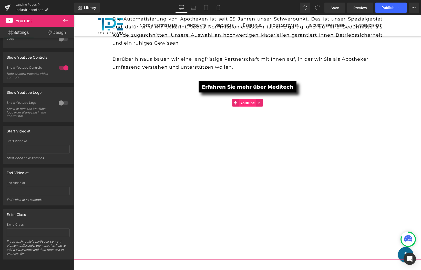
click at [247, 99] on span "Youtube" at bounding box center [247, 103] width 17 height 8
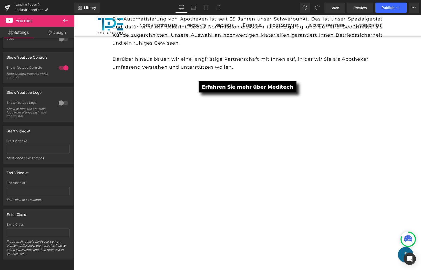
click at [64, 22] on icon at bounding box center [65, 20] width 5 height 3
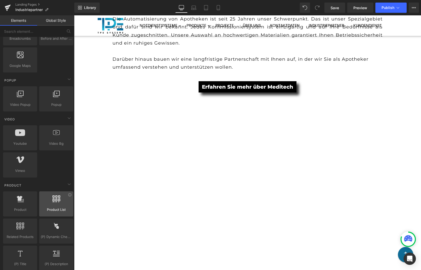
scroll to position [294, 0]
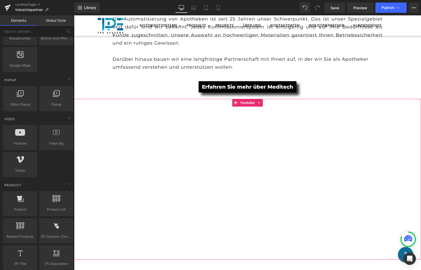
drag, startPoint x: 177, startPoint y: 132, endPoint x: 172, endPoint y: 127, distance: 6.9
click at [177, 132] on div at bounding box center [247, 179] width 347 height 161
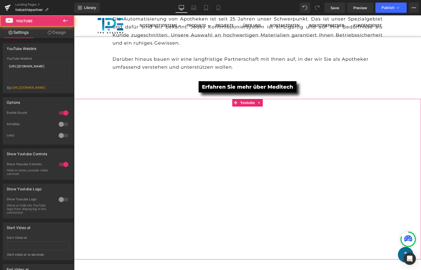
click at [260, 99] on div at bounding box center [247, 179] width 347 height 161
click at [259, 99] on div at bounding box center [247, 179] width 347 height 161
click at [270, 139] on div at bounding box center [247, 179] width 347 height 161
click at [260, 99] on div at bounding box center [247, 179] width 347 height 161
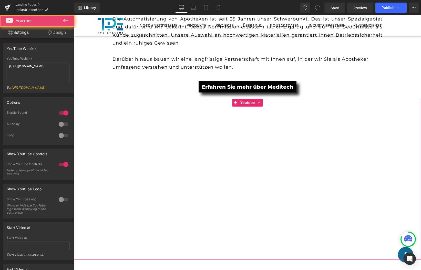
click at [260, 99] on div at bounding box center [247, 179] width 347 height 161
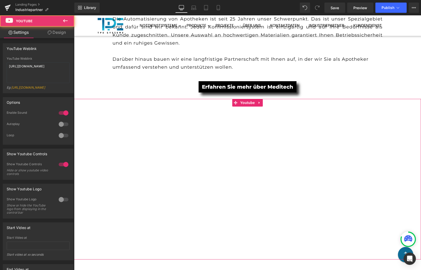
click at [260, 99] on div at bounding box center [247, 179] width 347 height 161
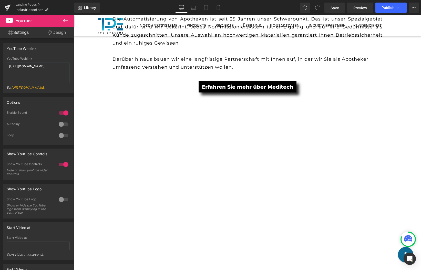
click at [69, 20] on button at bounding box center [65, 20] width 18 height 11
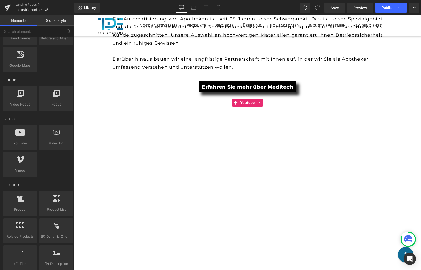
click at [161, 159] on div at bounding box center [247, 179] width 347 height 161
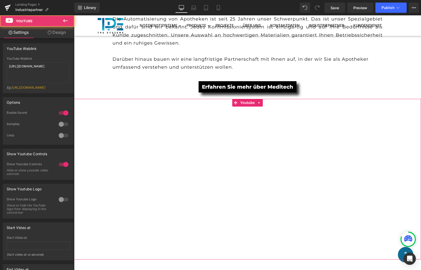
click at [88, 115] on div at bounding box center [247, 179] width 347 height 161
click at [134, 119] on div at bounding box center [247, 179] width 347 height 161
click at [259, 99] on div at bounding box center [247, 179] width 347 height 161
click at [90, 155] on div at bounding box center [247, 179] width 347 height 161
click at [260, 99] on div at bounding box center [247, 179] width 347 height 161
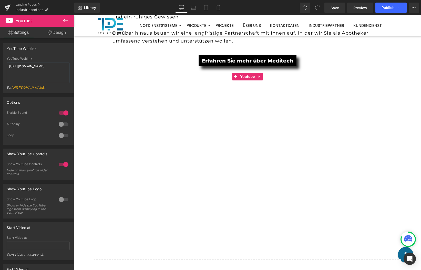
scroll to position [656, 0]
click at [393, 127] on div at bounding box center [247, 152] width 347 height 161
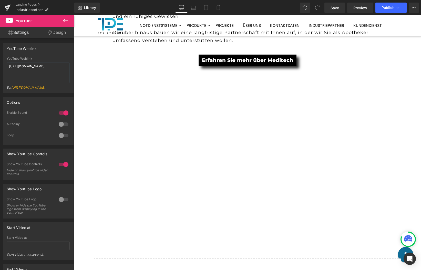
click at [64, 22] on icon at bounding box center [65, 21] width 6 height 6
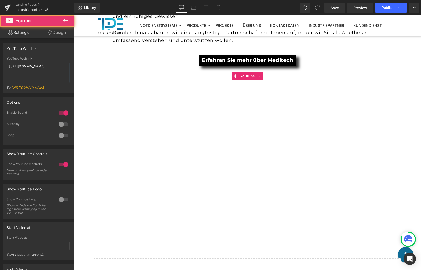
click at [153, 104] on div at bounding box center [247, 152] width 347 height 161
click at [245, 72] on div at bounding box center [247, 152] width 347 height 161
click at [234, 72] on div at bounding box center [247, 152] width 347 height 161
drag, startPoint x: 234, startPoint y: 69, endPoint x: 223, endPoint y: 107, distance: 39.1
click at [223, 107] on div at bounding box center [247, 152] width 347 height 161
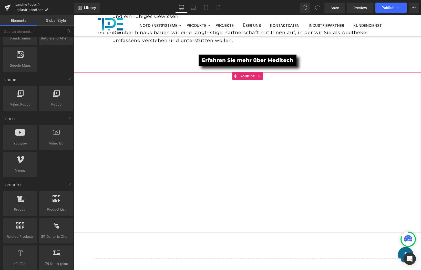
click at [247, 72] on div at bounding box center [247, 152] width 347 height 161
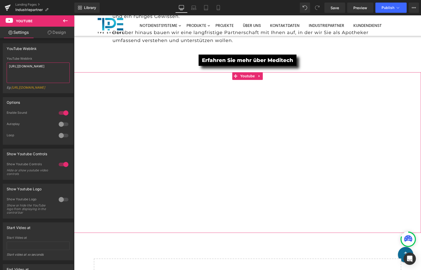
click at [36, 75] on textarea "[URL][DOMAIN_NAME]" at bounding box center [38, 72] width 63 height 20
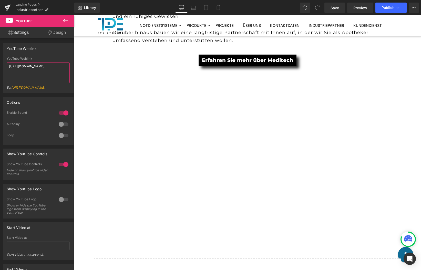
click at [27, 72] on div at bounding box center [27, 72] width 0 height 0
type textarea "[URL][DOMAIN_NAME]"
click at [34, 74] on textarea "[URL][DOMAIN_NAME]" at bounding box center [38, 72] width 63 height 20
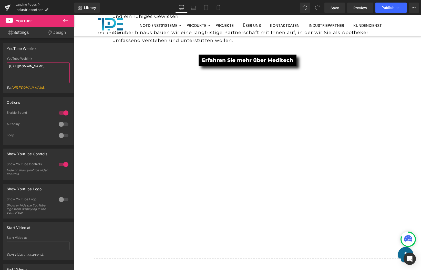
click at [34, 74] on textarea "[URL][DOMAIN_NAME]" at bounding box center [38, 72] width 63 height 20
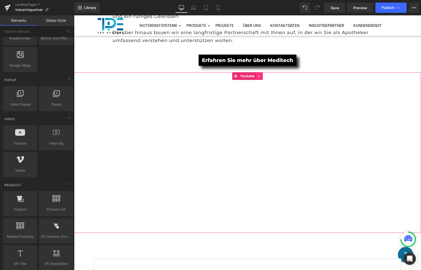
click at [261, 72] on link at bounding box center [259, 76] width 7 height 8
click at [261, 74] on icon at bounding box center [263, 76] width 4 height 4
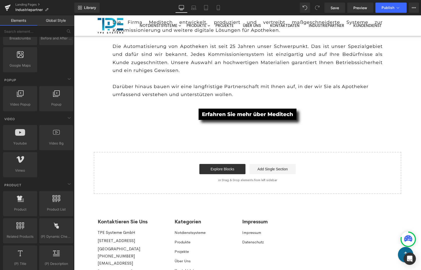
scroll to position [601, 0]
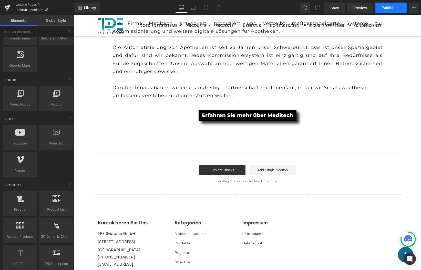
click at [384, 8] on span "Publish" at bounding box center [387, 8] width 13 height 4
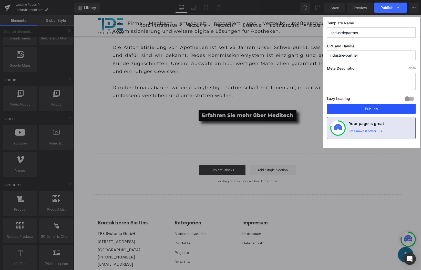
click at [375, 106] on button "Publish" at bounding box center [371, 109] width 89 height 10
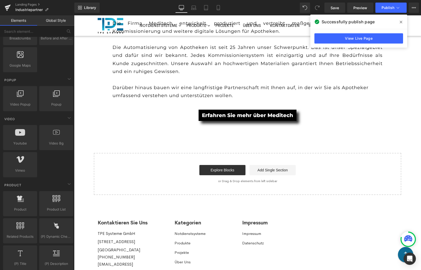
drag, startPoint x: 402, startPoint y: 22, endPoint x: 328, endPoint y: 6, distance: 75.6
click at [402, 22] on span at bounding box center [401, 22] width 8 height 8
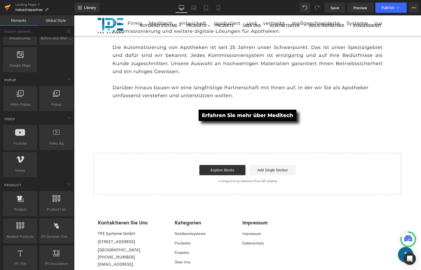
click at [10, 8] on icon at bounding box center [8, 7] width 6 height 13
